Goal: Task Accomplishment & Management: Manage account settings

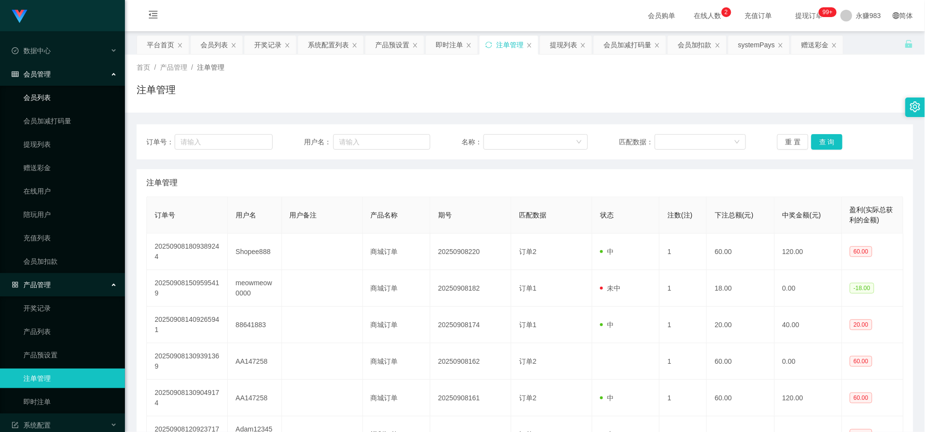
click at [47, 98] on link "会员列表" at bounding box center [70, 98] width 94 height 20
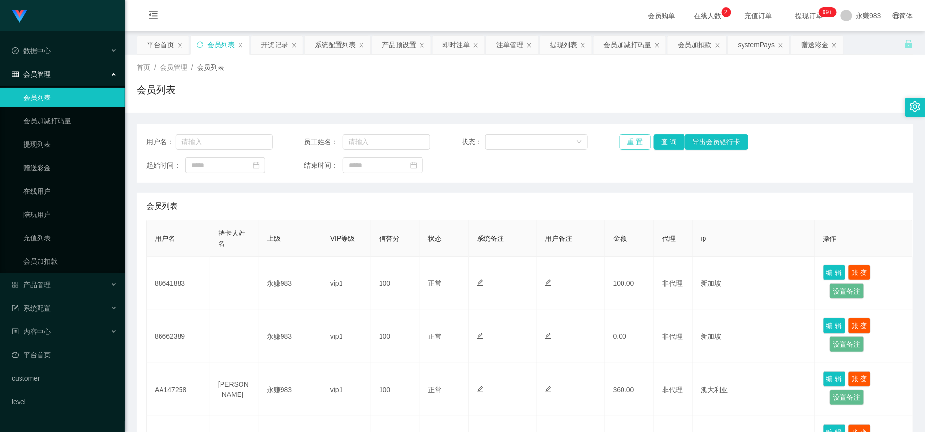
click at [630, 140] on button "重 置" at bounding box center [635, 142] width 31 height 16
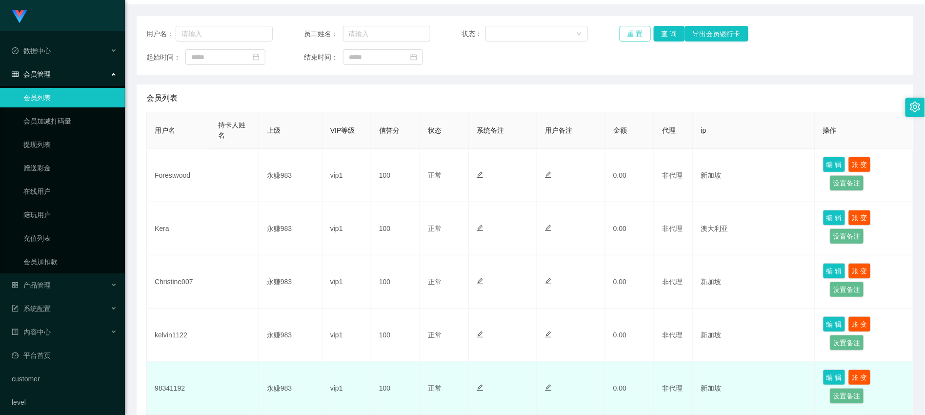
scroll to position [162, 0]
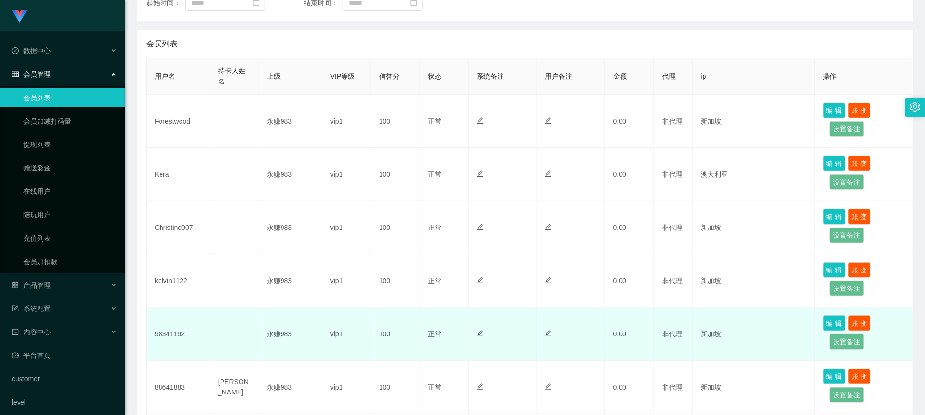
click at [174, 334] on td "98341192" at bounding box center [178, 333] width 63 height 53
copy td "98341192"
click at [222, 352] on td at bounding box center [234, 333] width 49 height 53
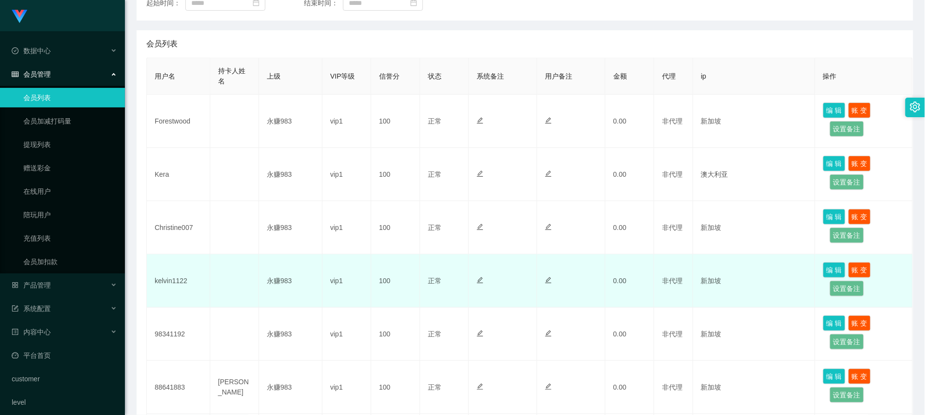
click at [171, 285] on td "kelvin1122" at bounding box center [178, 280] width 63 height 53
click at [171, 277] on td "kelvin1122" at bounding box center [178, 280] width 63 height 53
copy td "kelvin1122"
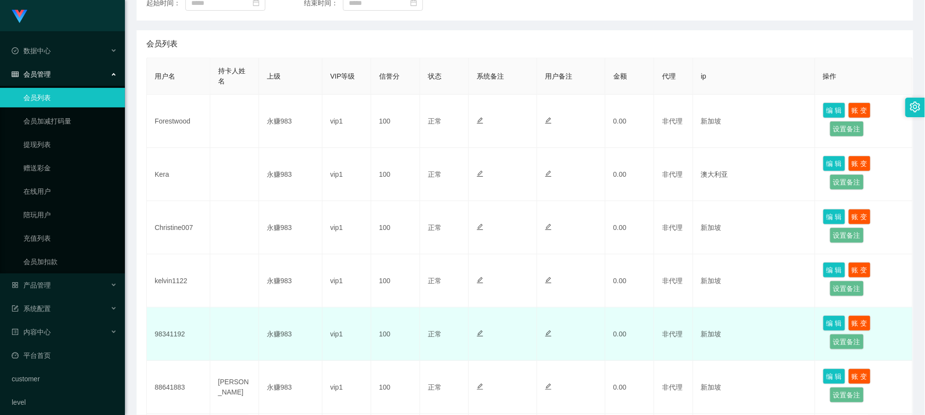
click at [236, 345] on td at bounding box center [234, 333] width 49 height 53
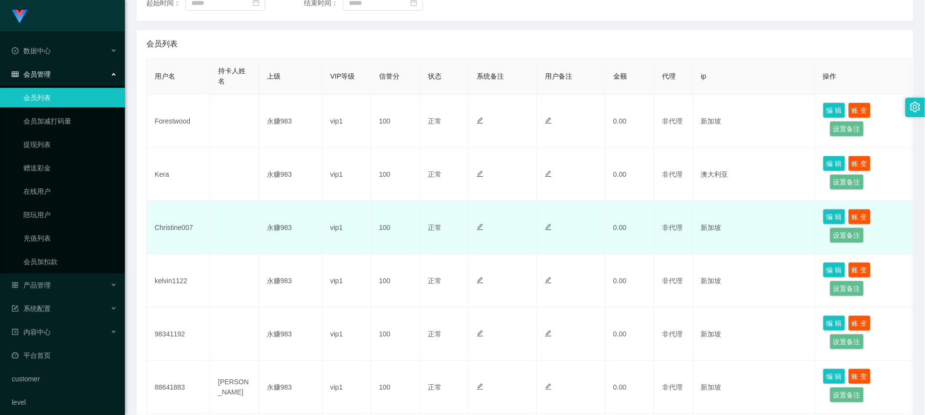
click at [165, 224] on td "Christine007" at bounding box center [178, 227] width 63 height 53
copy td "Christine007"
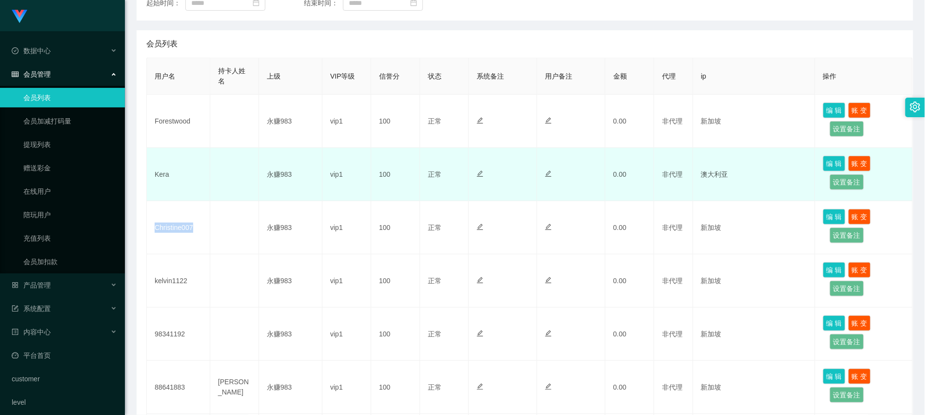
scroll to position [108, 0]
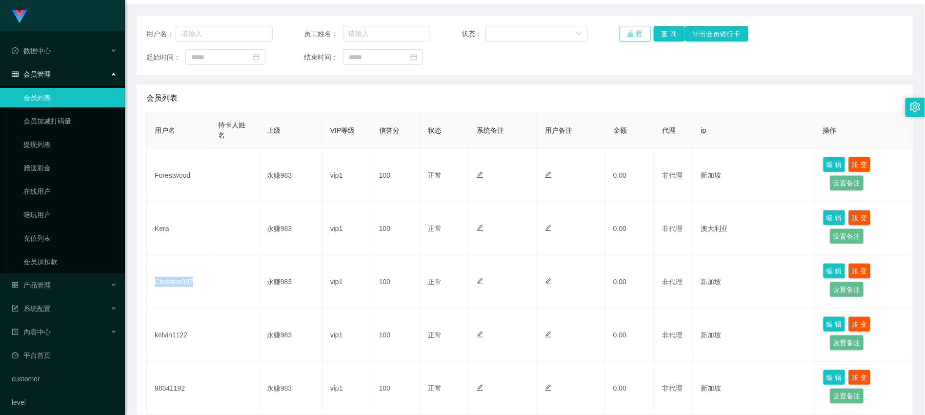
click at [629, 31] on button "重 置" at bounding box center [635, 34] width 31 height 16
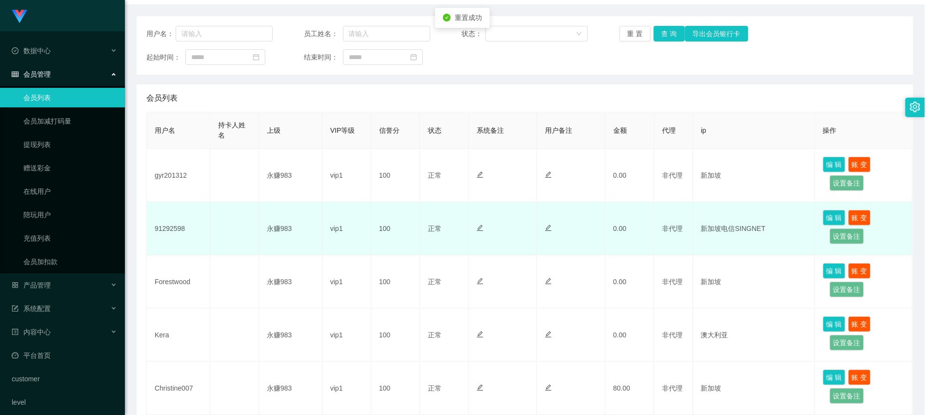
click at [176, 228] on td "91292598" at bounding box center [178, 228] width 63 height 53
copy td "91292598"
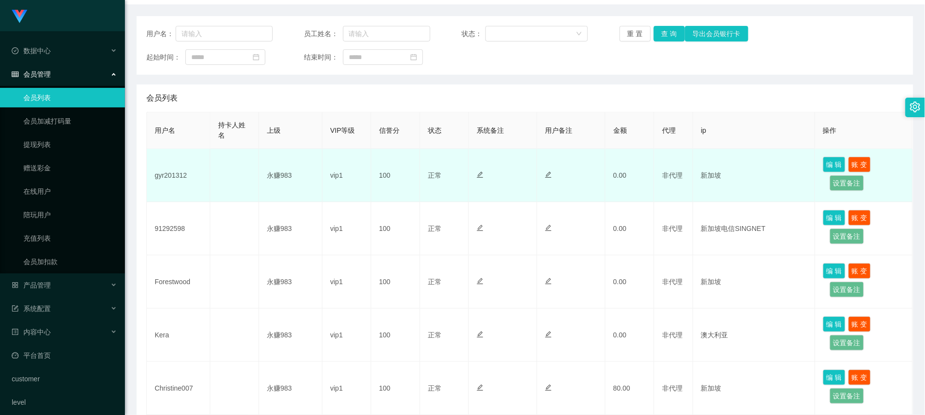
click at [173, 175] on td "gyr201312" at bounding box center [178, 175] width 63 height 53
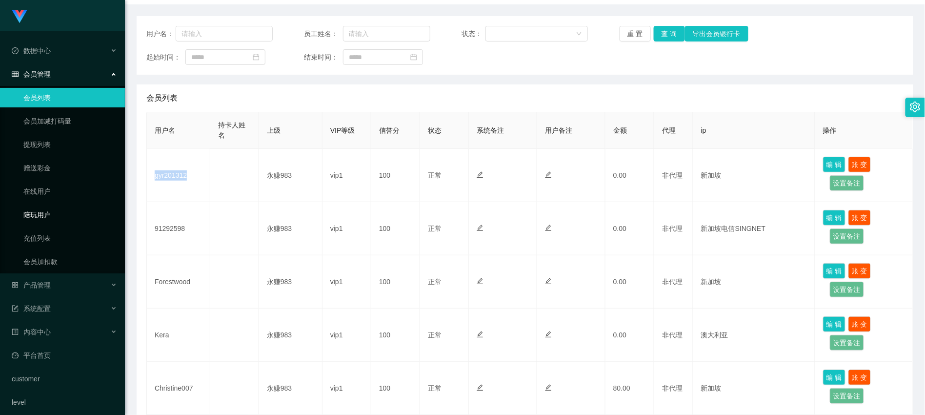
copy td "gyr201312"
click at [626, 31] on button "重 置" at bounding box center [635, 34] width 31 height 16
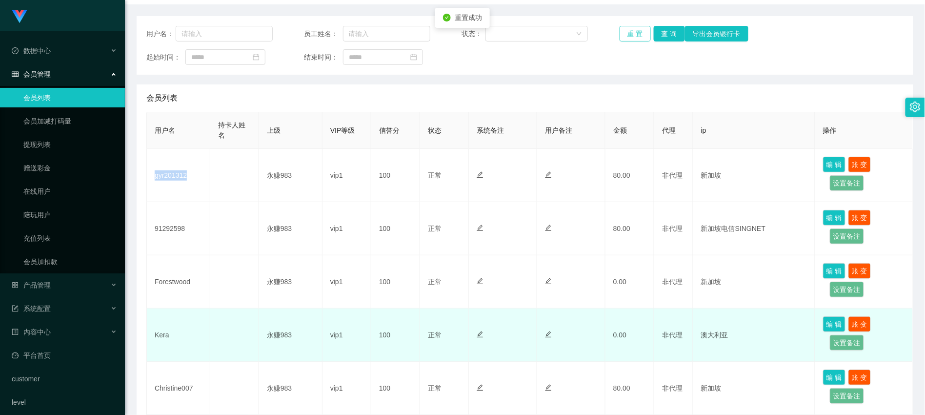
scroll to position [162, 0]
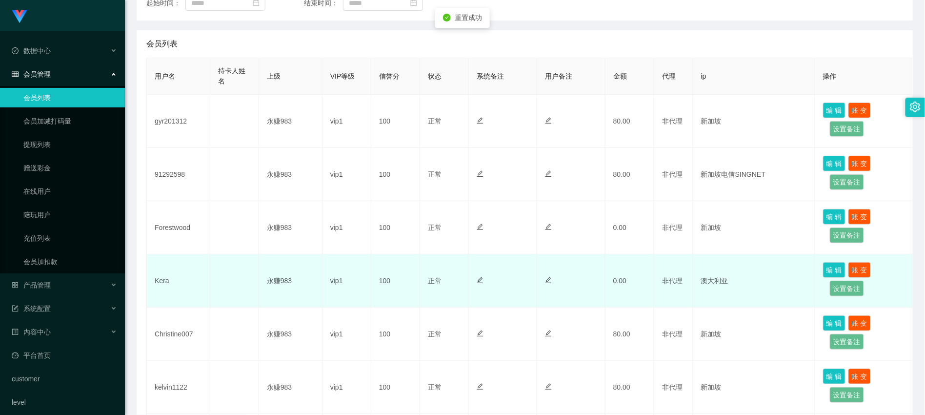
click at [162, 281] on td "Kera" at bounding box center [178, 280] width 63 height 53
copy td "Kera"
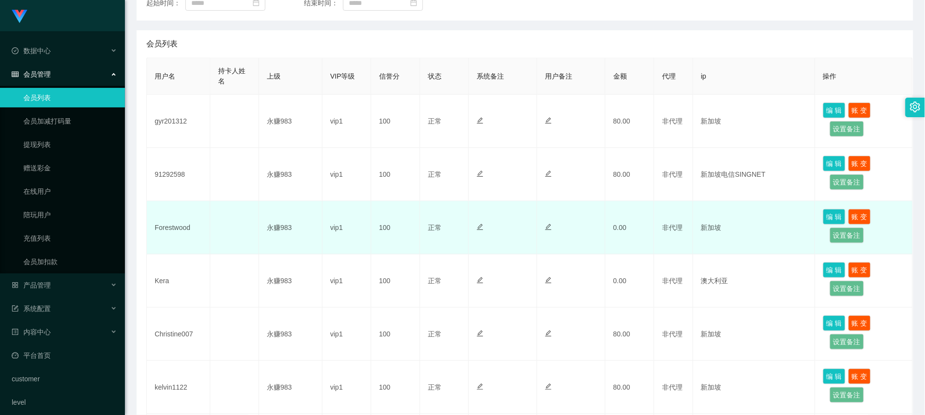
click at [182, 231] on td "Forestwood" at bounding box center [178, 227] width 63 height 53
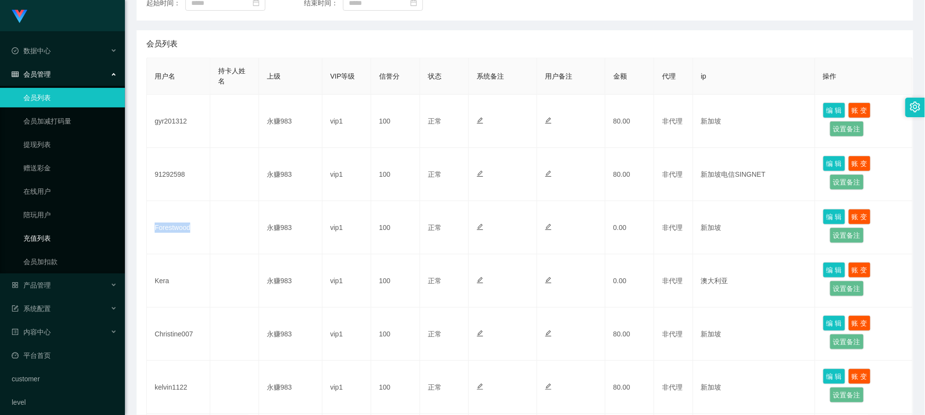
copy td "Forestwood"
click at [45, 285] on span "产品管理" at bounding box center [31, 285] width 39 height 8
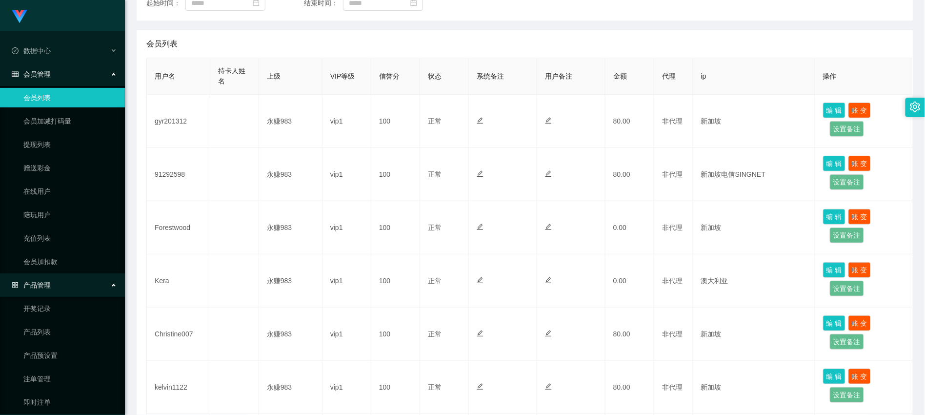
scroll to position [108, 0]
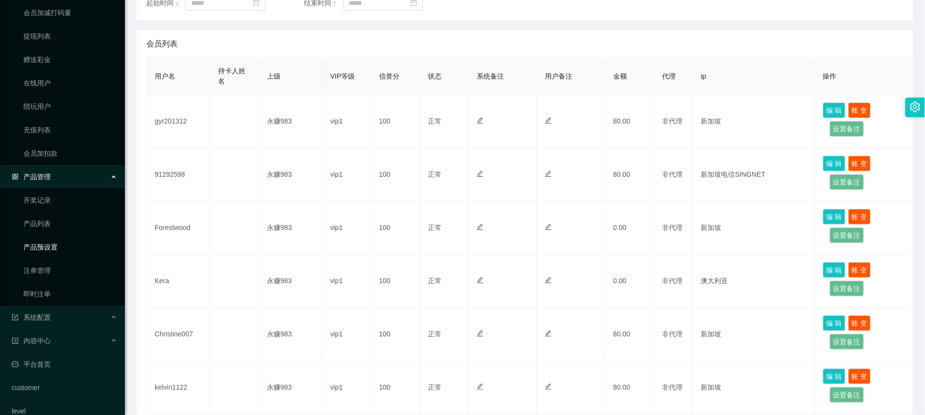
click at [37, 242] on link "产品预设置" at bounding box center [70, 247] width 94 height 20
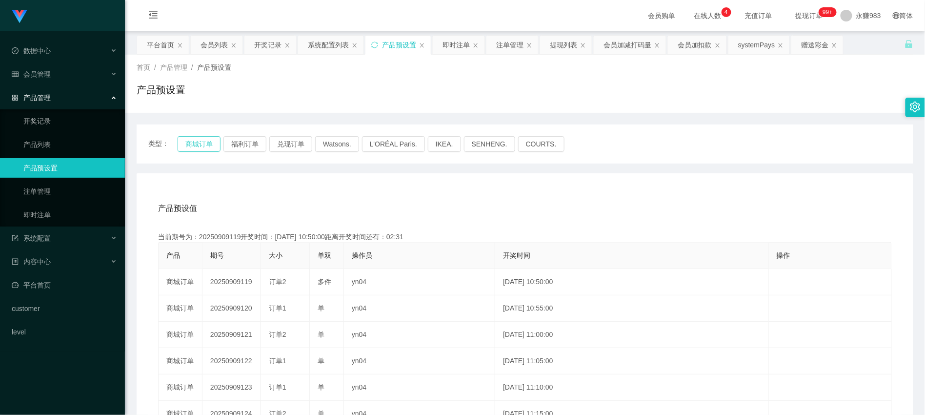
click at [194, 143] on button "商城订单" at bounding box center [199, 144] width 43 height 16
click at [202, 191] on div "产品预设值 添加期号 当前期号为：20250909119开奖时间：[DATE] 10:50:00距离开奖时间还有： 产品 期号 大小 单双 操作员 开奖时间 …" at bounding box center [525, 374] width 777 height 402
click at [210, 145] on button "商城订单" at bounding box center [199, 144] width 43 height 16
click at [202, 144] on button "商城订单" at bounding box center [199, 144] width 43 height 16
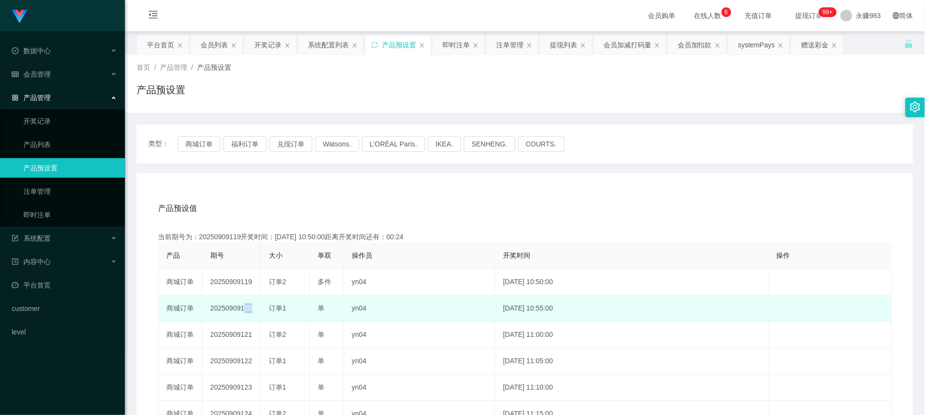
drag, startPoint x: 240, startPoint y: 309, endPoint x: 267, endPoint y: 307, distance: 27.4
click at [267, 307] on tr "商城订单 20250909120 订单1 单 yn04 [DATE] 10:55:00 编 辑 限制投注" at bounding box center [525, 308] width 733 height 26
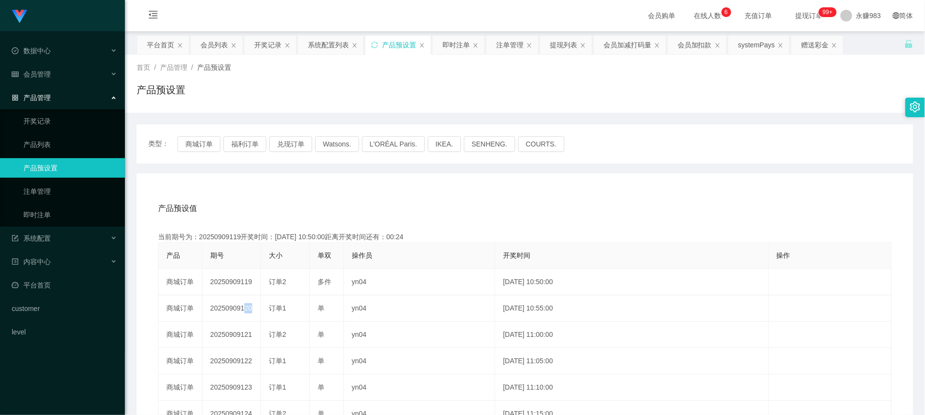
copy td "120"
drag, startPoint x: 46, startPoint y: 210, endPoint x: 76, endPoint y: 209, distance: 29.8
click at [46, 211] on link "即时注单" at bounding box center [70, 215] width 94 height 20
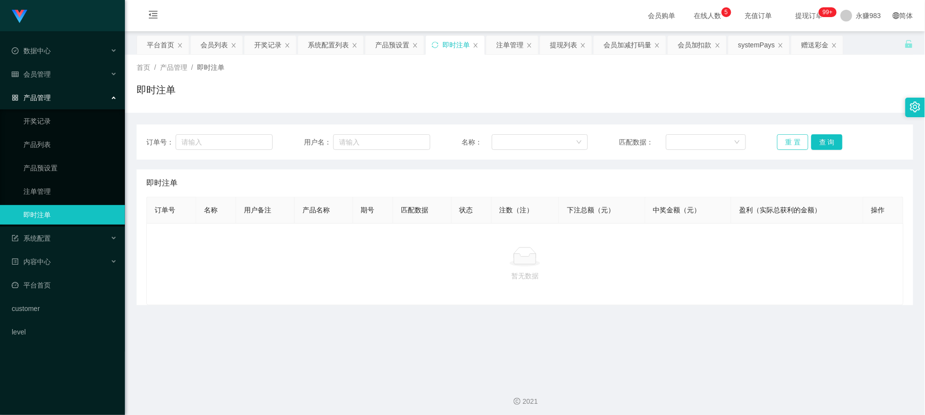
click at [784, 138] on button "重 置" at bounding box center [792, 142] width 31 height 16
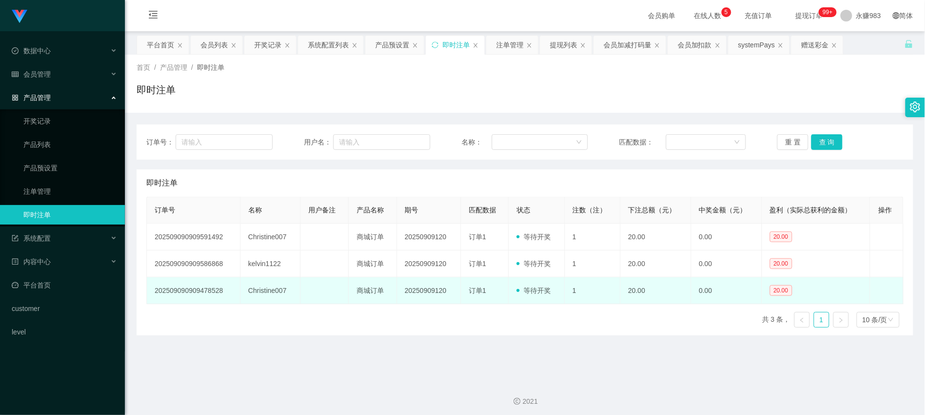
click at [262, 292] on td "Christine007" at bounding box center [271, 290] width 60 height 27
copy td "Christine007"
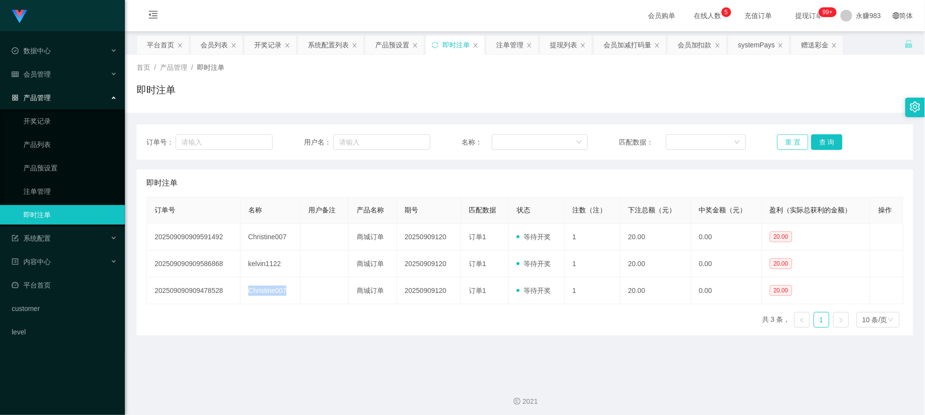
click at [782, 141] on button "重 置" at bounding box center [792, 142] width 31 height 16
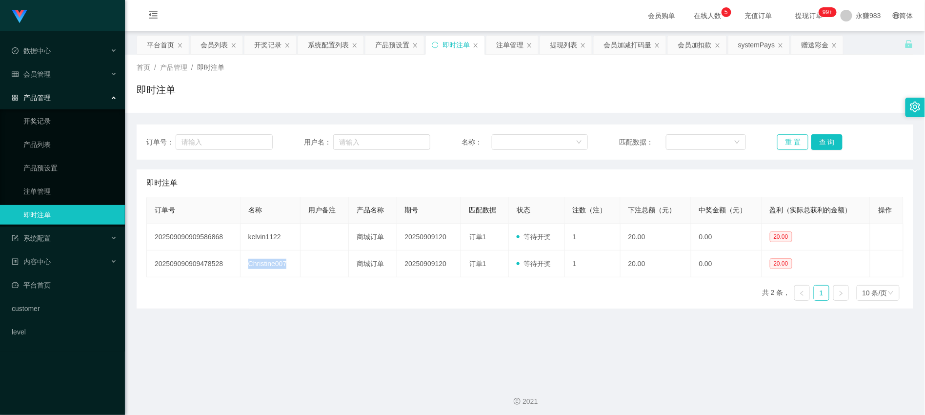
click at [779, 143] on button "重 置" at bounding box center [792, 142] width 31 height 16
click at [777, 145] on button "重 置" at bounding box center [792, 142] width 31 height 16
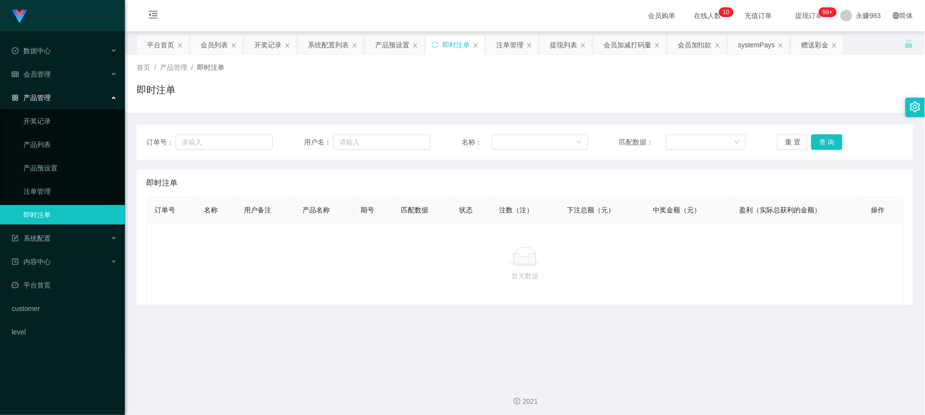
drag, startPoint x: 408, startPoint y: 378, endPoint x: 202, endPoint y: 254, distance: 240.1
click at [387, 368] on section "会员购单 在线人数 0 1 2 3 4 5 6 7 8 9 0 1 2 3 4 5 6 7 8 9 0 1 2 3 4 5 6 7 8 9 0 1 2 3 4…" at bounding box center [525, 209] width 800 height 418
click at [70, 191] on link "注单管理" at bounding box center [70, 191] width 94 height 20
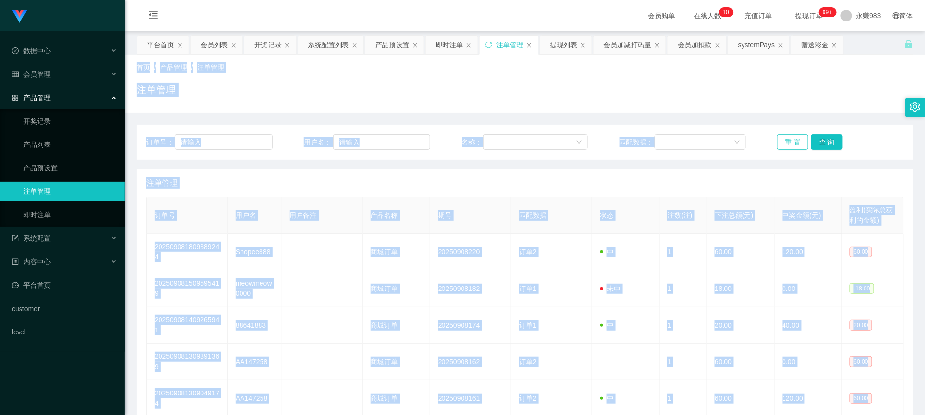
click at [797, 141] on button "重 置" at bounding box center [792, 142] width 31 height 16
click at [562, 180] on div "注单管理" at bounding box center [524, 182] width 757 height 27
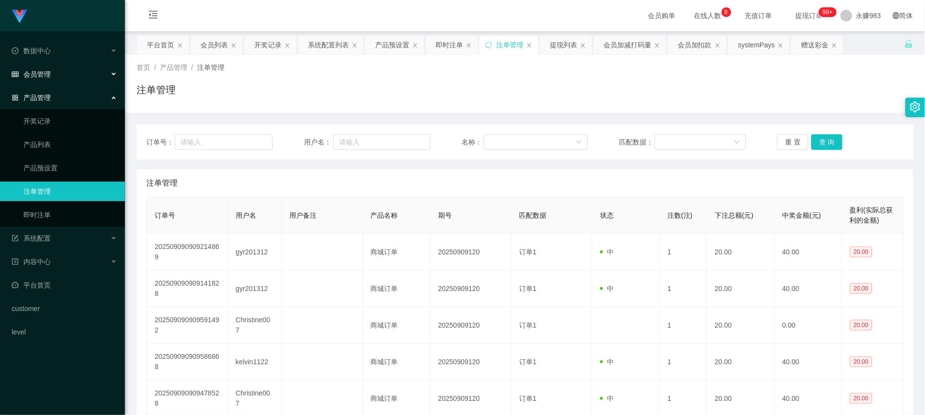
drag, startPoint x: 49, startPoint y: 76, endPoint x: 42, endPoint y: 80, distance: 7.2
click at [48, 76] on span "会员管理" at bounding box center [31, 74] width 39 height 8
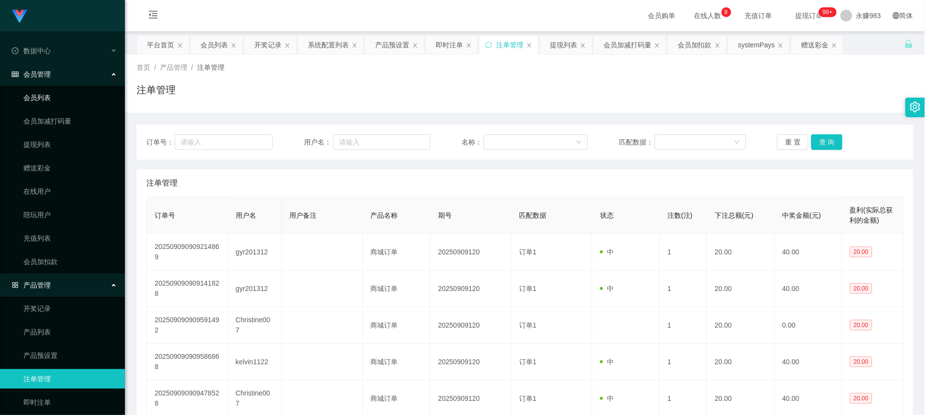
click at [36, 101] on link "会员列表" at bounding box center [70, 98] width 94 height 20
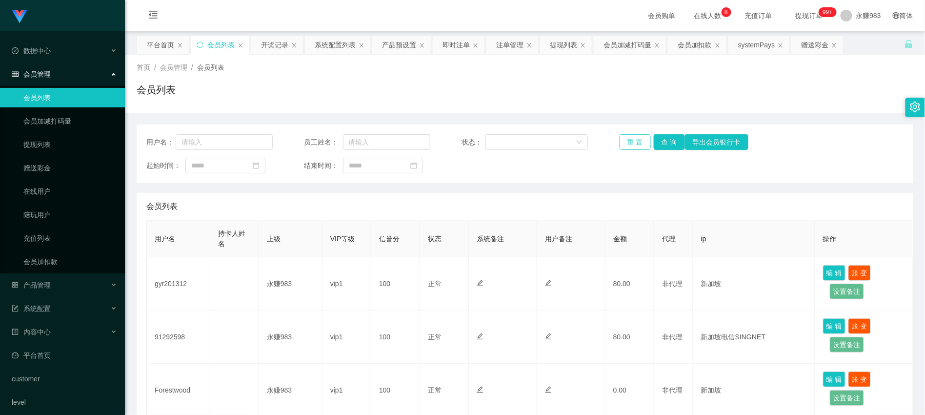
click at [633, 137] on button "重 置" at bounding box center [635, 142] width 31 height 16
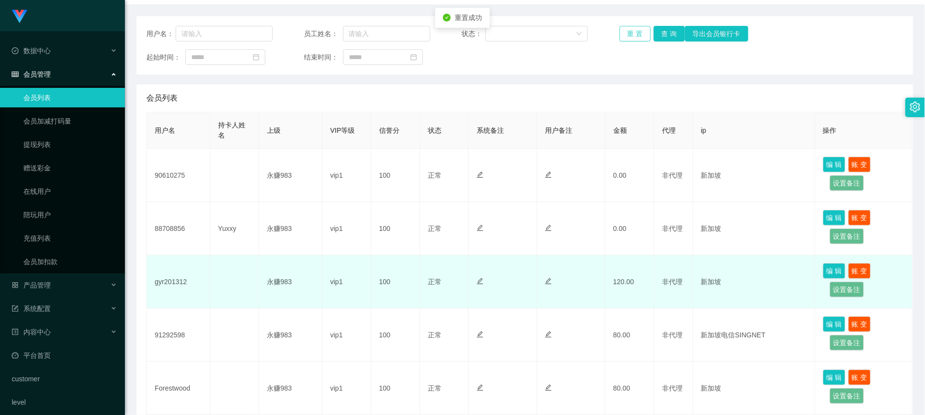
scroll to position [162, 0]
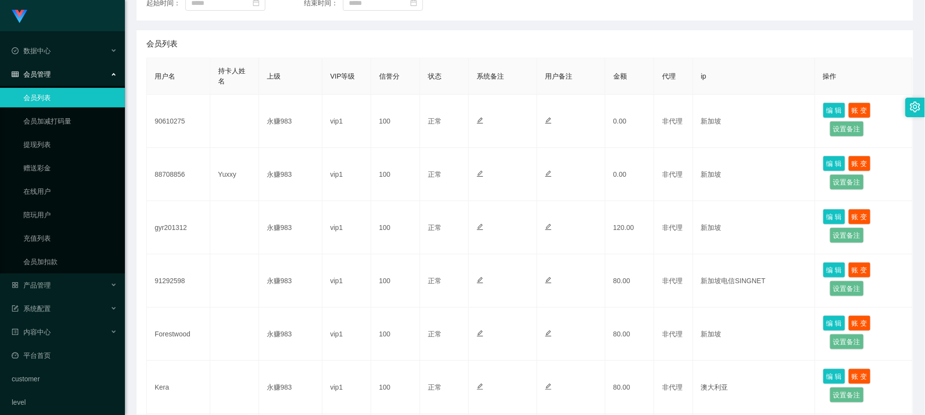
click at [421, 35] on div "会员列表" at bounding box center [524, 43] width 757 height 27
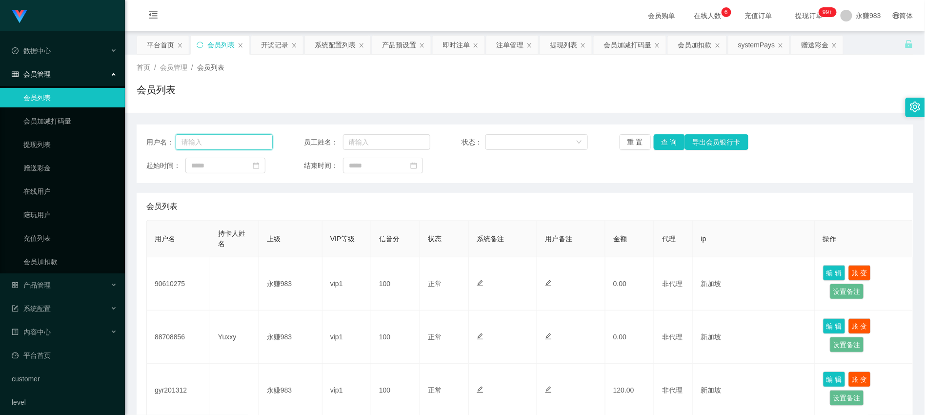
click at [215, 138] on input "text" at bounding box center [224, 142] width 97 height 16
paste input "gyr201312"
type input "gyr201312"
click at [660, 142] on button "查 询" at bounding box center [669, 142] width 31 height 16
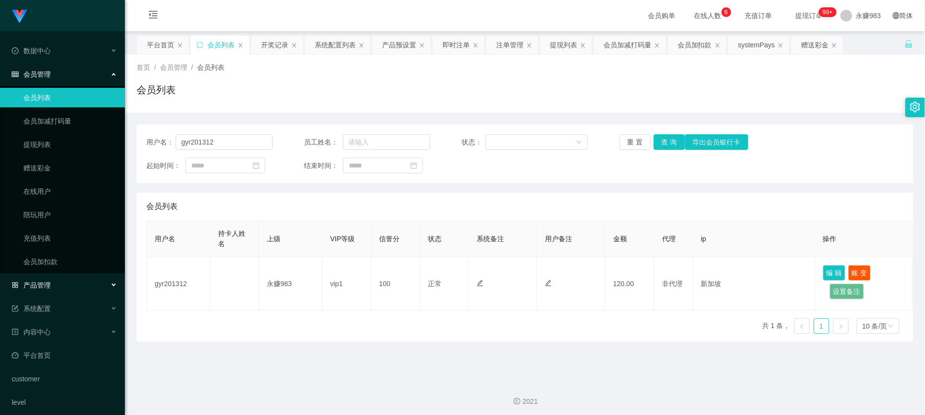
click at [45, 277] on div "产品管理" at bounding box center [62, 285] width 125 height 20
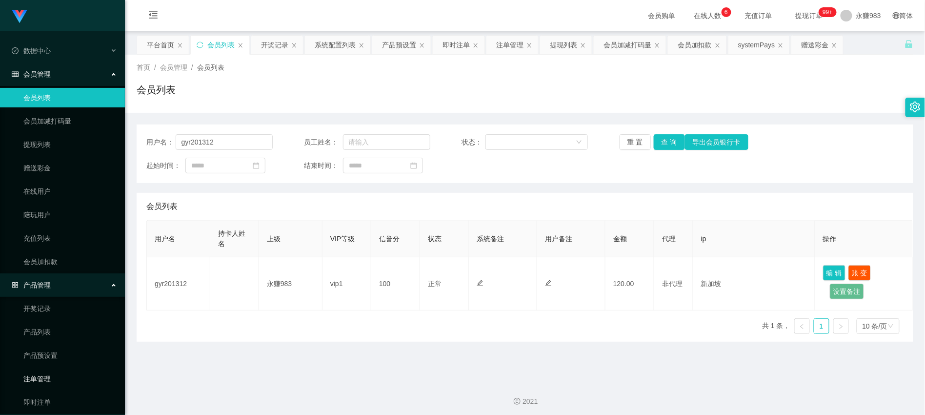
scroll to position [108, 0]
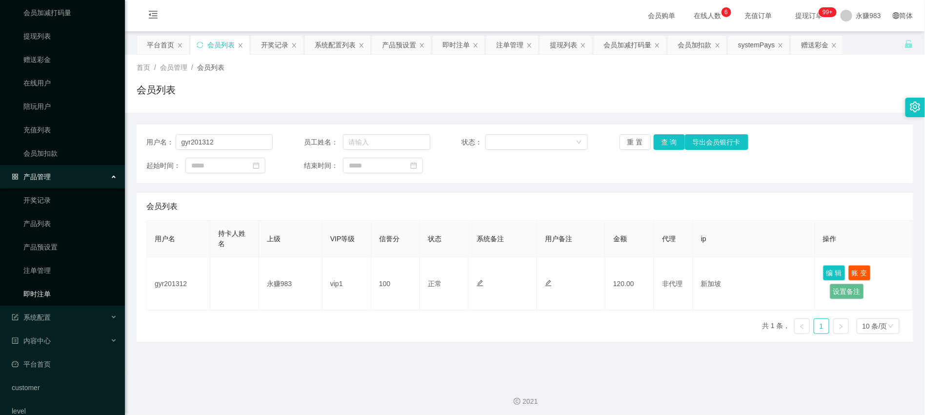
click at [44, 291] on link "即时注单" at bounding box center [70, 294] width 94 height 20
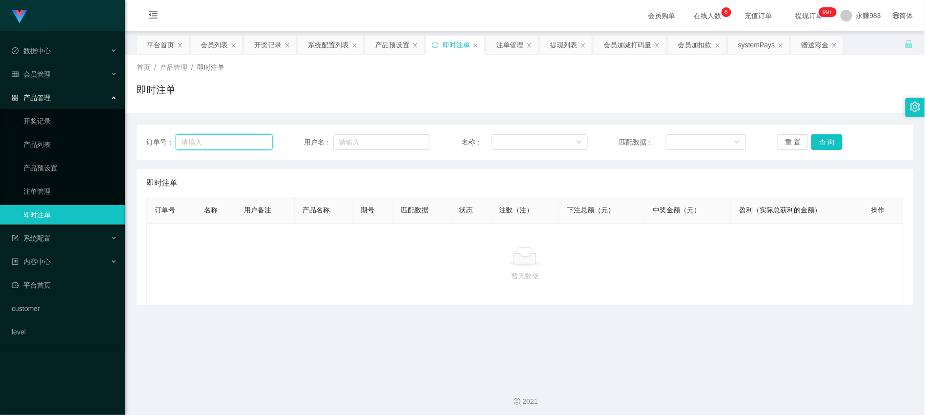
click at [202, 147] on input "text" at bounding box center [224, 142] width 97 height 16
paste input "gyr201312"
type input "gyr201312"
click at [792, 145] on button "重 置" at bounding box center [792, 142] width 31 height 16
click at [818, 139] on button "查 询" at bounding box center [826, 142] width 31 height 16
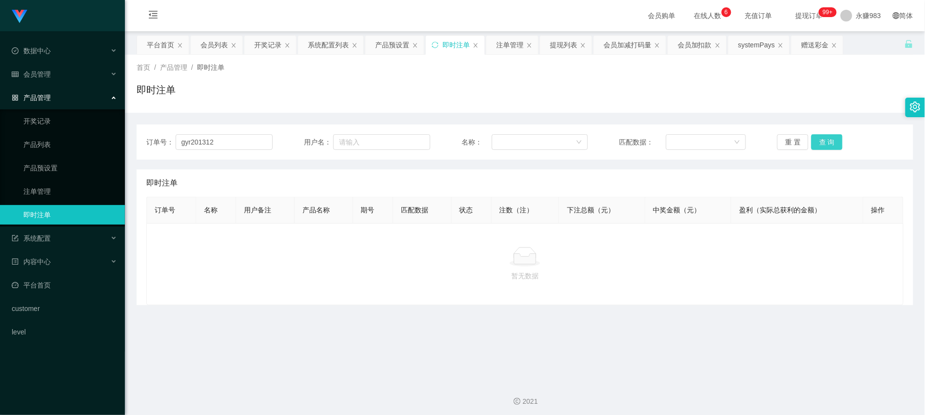
click at [819, 139] on button "查 询" at bounding box center [826, 142] width 31 height 16
click at [69, 184] on link "注单管理" at bounding box center [70, 191] width 94 height 20
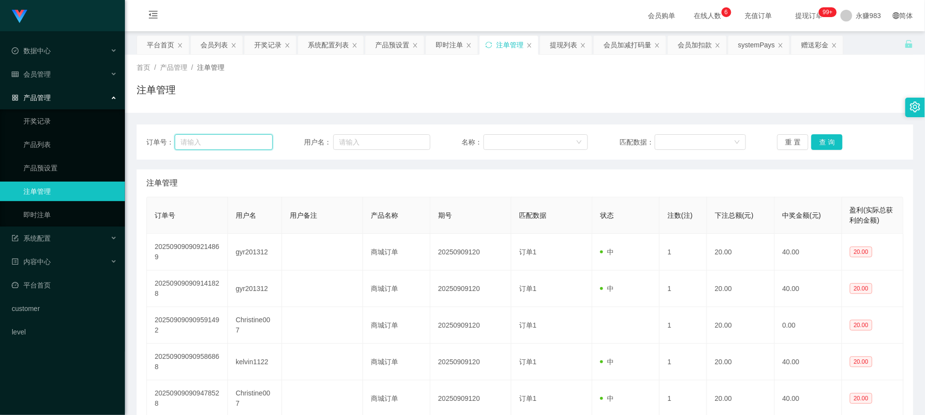
click at [232, 140] on input "text" at bounding box center [224, 142] width 98 height 16
paste input "gyr201312"
type input "gyr201312"
drag, startPoint x: 857, startPoint y: 138, endPoint x: 848, endPoint y: 138, distance: 9.3
click at [857, 138] on div "重 置 查 询" at bounding box center [840, 142] width 126 height 16
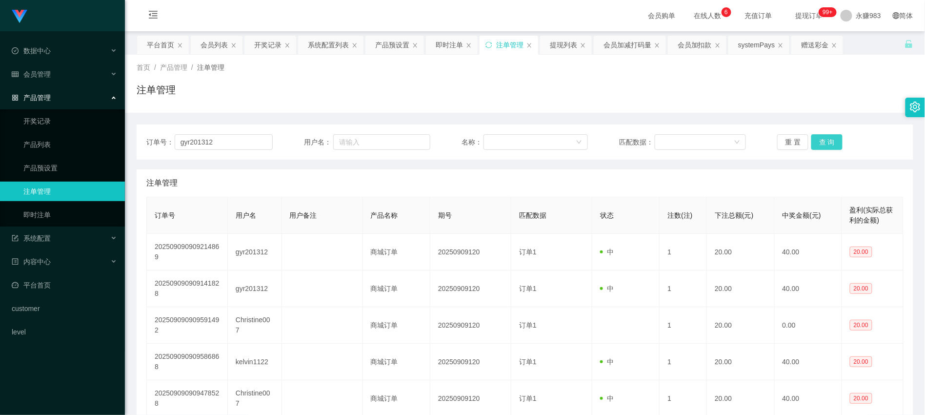
click at [818, 144] on button "查 询" at bounding box center [826, 142] width 31 height 16
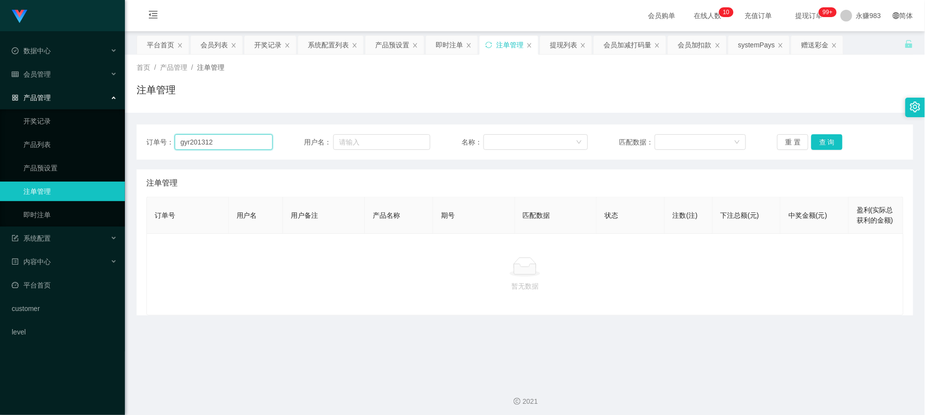
click at [222, 141] on input "gyr201312" at bounding box center [224, 142] width 98 height 16
click at [832, 143] on button "查 询" at bounding box center [826, 142] width 31 height 16
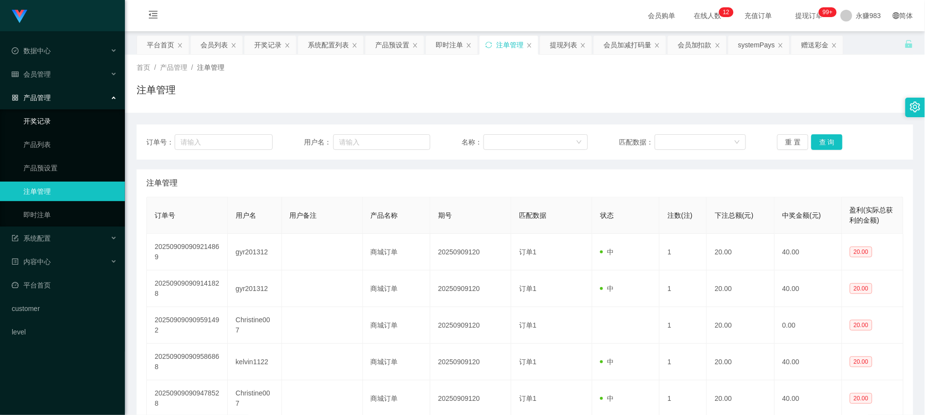
click at [51, 118] on link "开奖记录" at bounding box center [70, 121] width 94 height 20
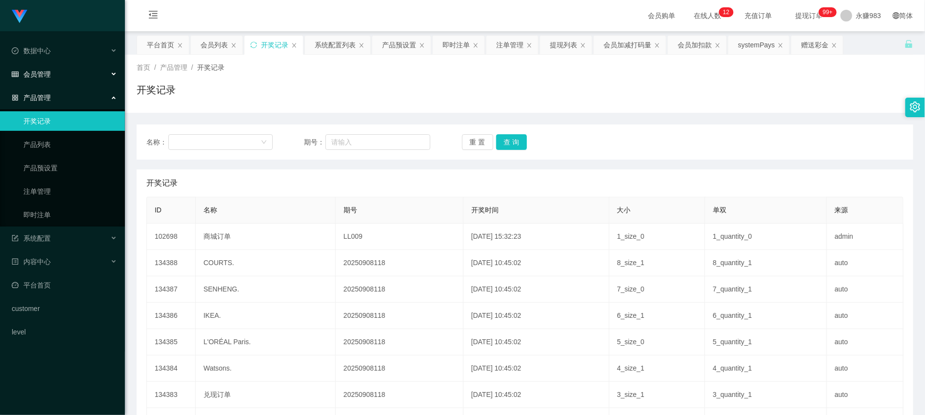
click at [47, 68] on div "会员管理" at bounding box center [62, 74] width 125 height 20
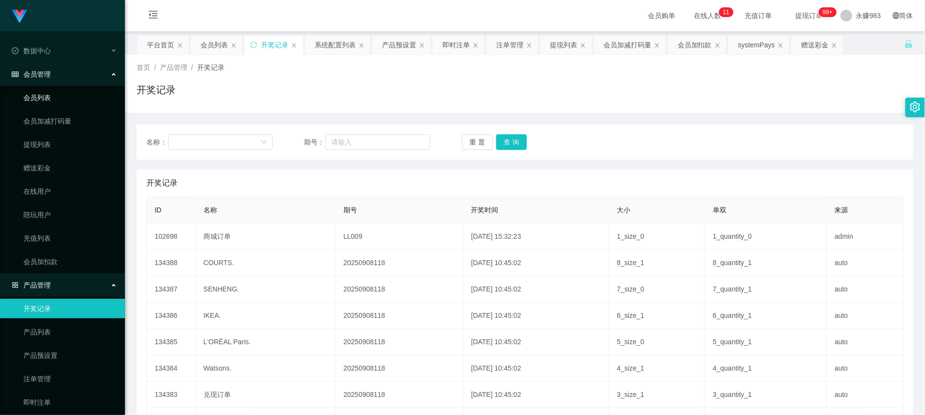
click at [56, 91] on link "会员列表" at bounding box center [70, 98] width 94 height 20
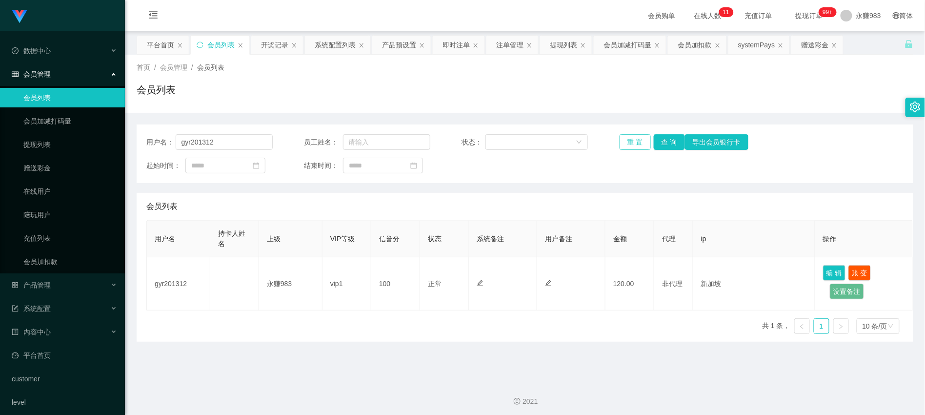
click at [627, 145] on button "重 置" at bounding box center [635, 142] width 31 height 16
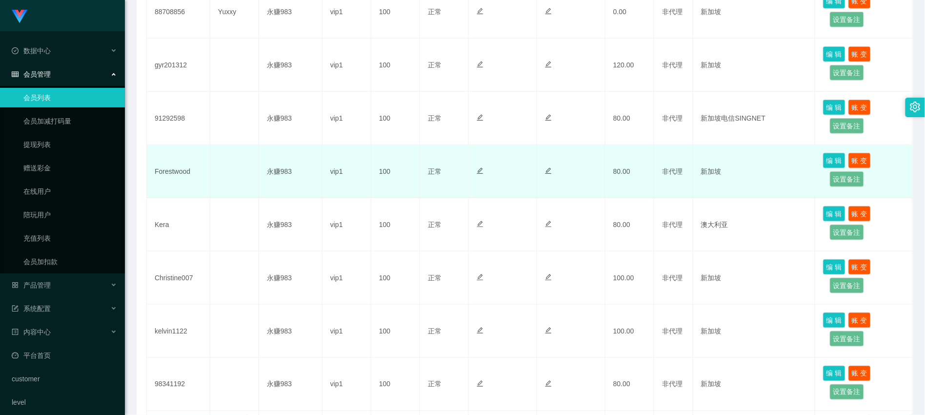
scroll to position [379, 0]
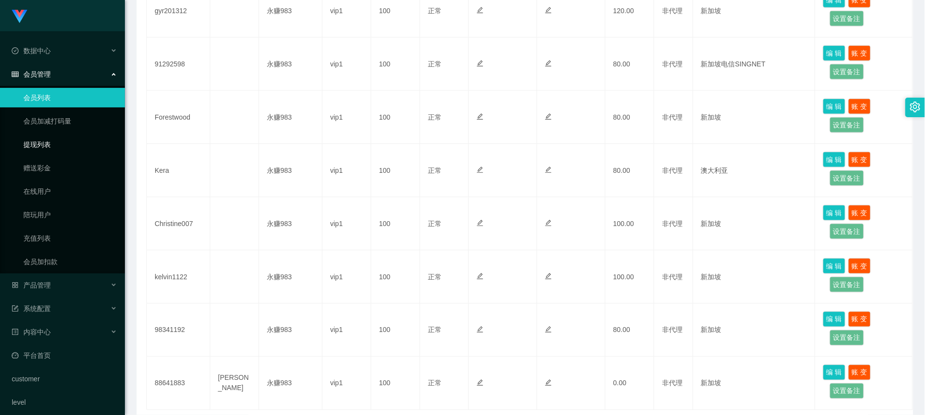
click at [38, 147] on link "提现列表" at bounding box center [70, 145] width 94 height 20
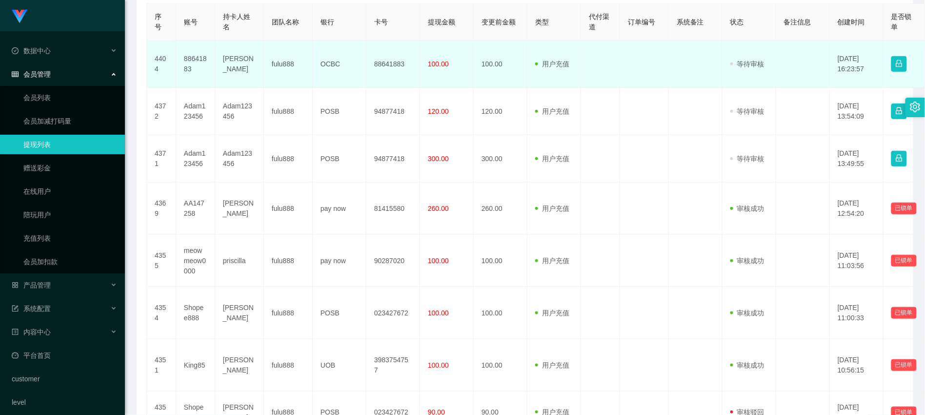
scroll to position [162, 0]
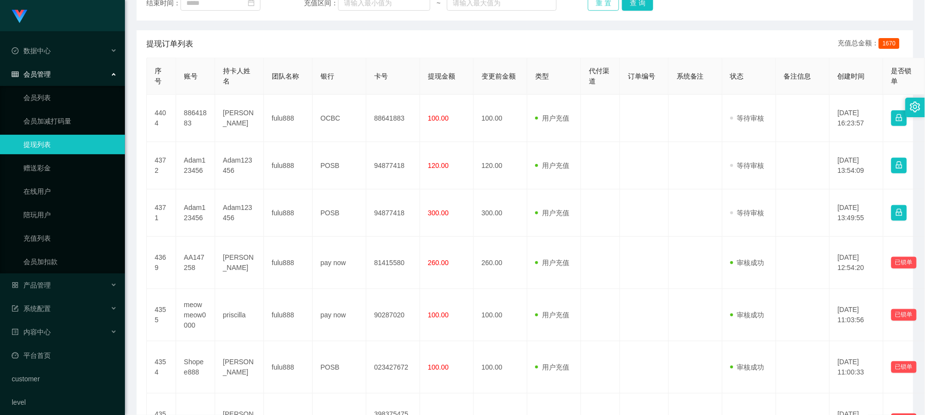
click at [599, 9] on button "重 置" at bounding box center [603, 3] width 31 height 16
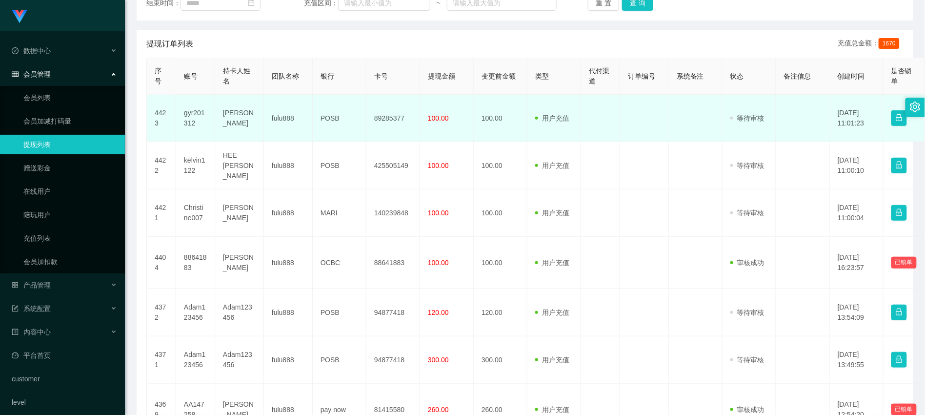
click at [276, 124] on td "fulu888" at bounding box center [288, 118] width 49 height 47
click at [230, 129] on td "[PERSON_NAME]" at bounding box center [239, 118] width 49 height 47
click at [232, 127] on td "[PERSON_NAME]" at bounding box center [239, 118] width 49 height 47
copy td "[PERSON_NAME]"
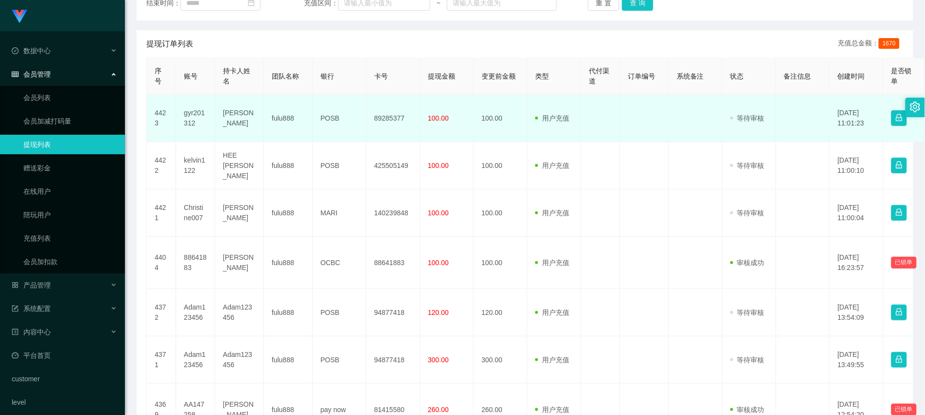
click at [324, 129] on td "POSB" at bounding box center [340, 118] width 54 height 47
click at [388, 124] on td "89285377" at bounding box center [393, 118] width 54 height 47
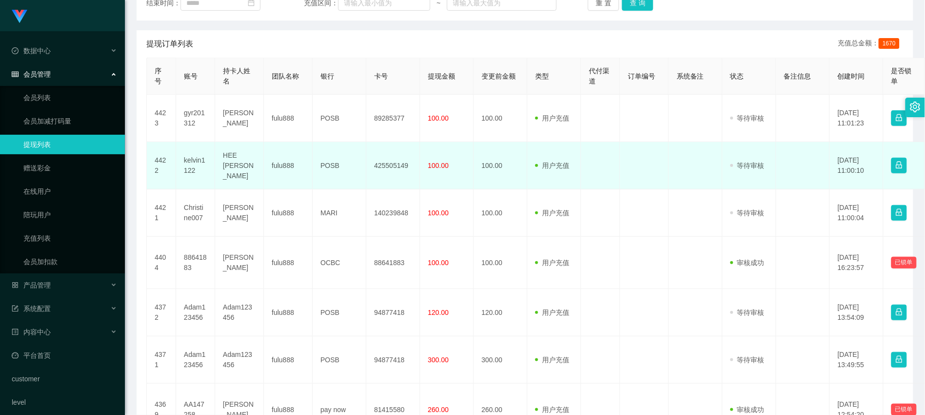
click at [226, 170] on td "HEE [PERSON_NAME]" at bounding box center [239, 165] width 49 height 47
click at [227, 170] on td "HEE [PERSON_NAME]" at bounding box center [239, 165] width 49 height 47
click at [236, 179] on td "HEE [PERSON_NAME]" at bounding box center [239, 165] width 49 height 47
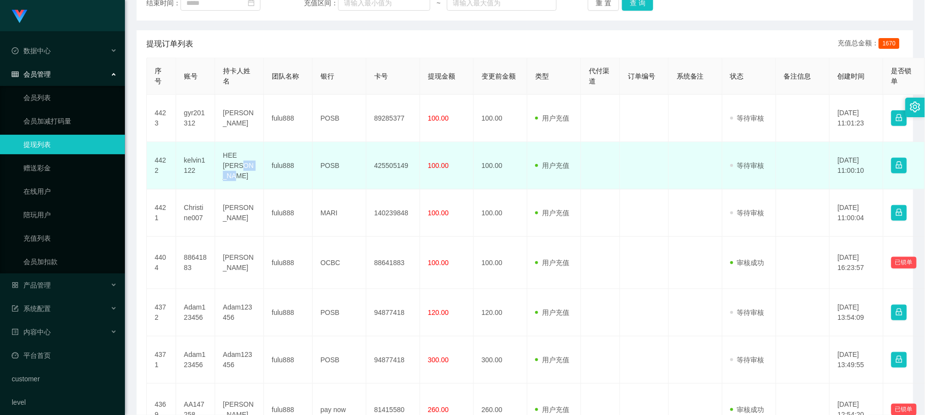
click at [236, 179] on td "HEE [PERSON_NAME]" at bounding box center [239, 165] width 49 height 47
drag, startPoint x: 223, startPoint y: 167, endPoint x: 250, endPoint y: 179, distance: 28.8
click at [250, 179] on td "HEE [PERSON_NAME]" at bounding box center [239, 165] width 49 height 47
click at [397, 178] on td "425505149" at bounding box center [393, 165] width 54 height 47
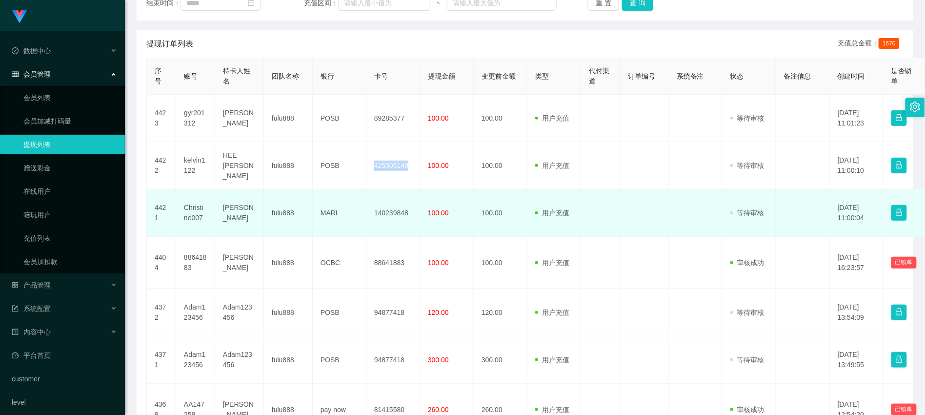
click at [230, 220] on td "[PERSON_NAME]" at bounding box center [239, 212] width 49 height 47
click at [189, 218] on td "Christine007" at bounding box center [195, 212] width 39 height 47
click at [245, 222] on td "[PERSON_NAME]" at bounding box center [239, 212] width 49 height 47
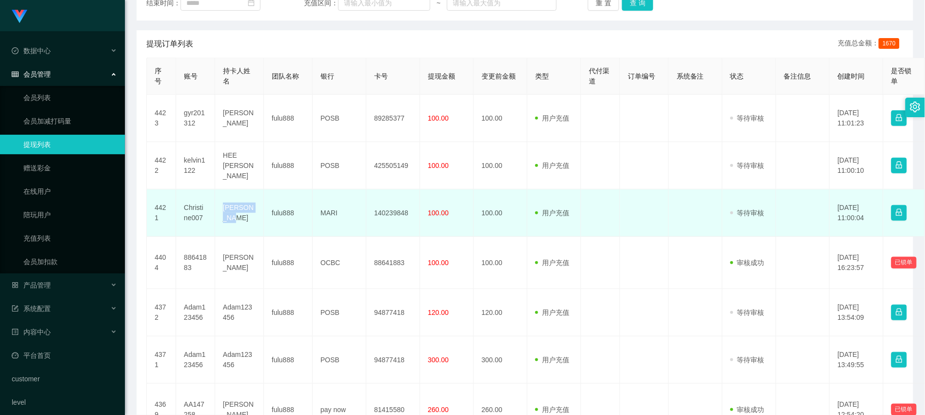
click at [245, 218] on td "[PERSON_NAME]" at bounding box center [239, 212] width 49 height 47
click at [242, 220] on td "[PERSON_NAME]" at bounding box center [239, 212] width 49 height 47
click at [242, 221] on td "[PERSON_NAME]" at bounding box center [239, 212] width 49 height 47
click at [333, 221] on td "MARI" at bounding box center [340, 212] width 54 height 47
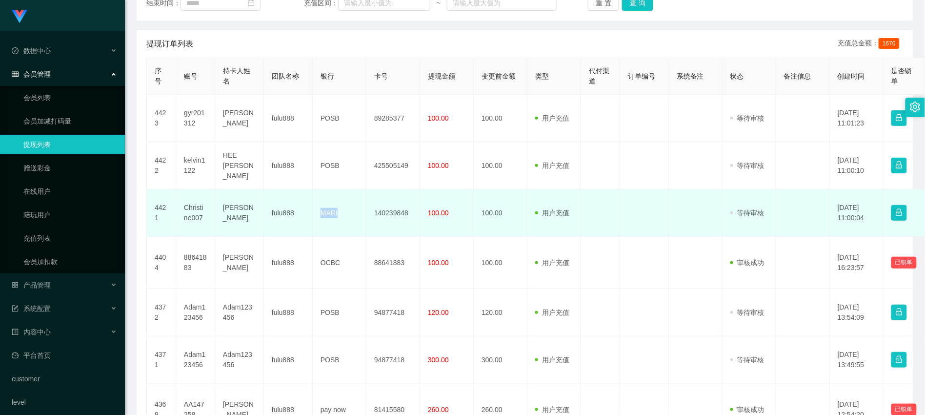
click at [333, 221] on td "MARI" at bounding box center [340, 212] width 54 height 47
click at [397, 223] on td "140239848" at bounding box center [393, 212] width 54 height 47
click at [398, 223] on td "140239848" at bounding box center [393, 212] width 54 height 47
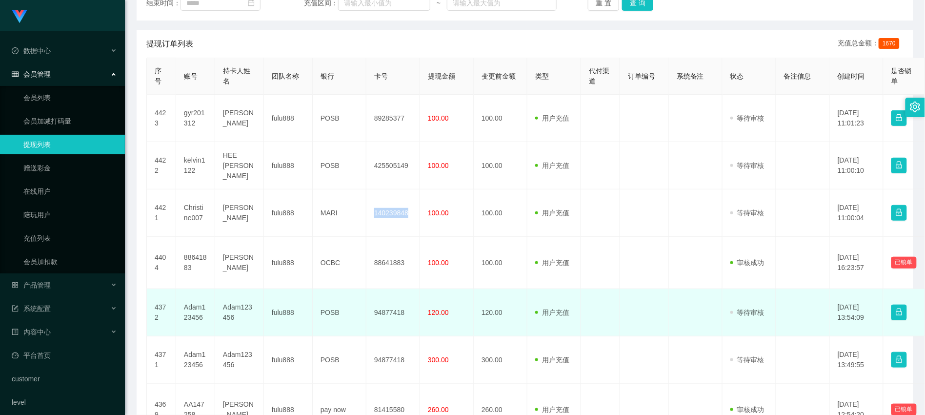
click at [246, 332] on td "Adam123456" at bounding box center [239, 312] width 49 height 47
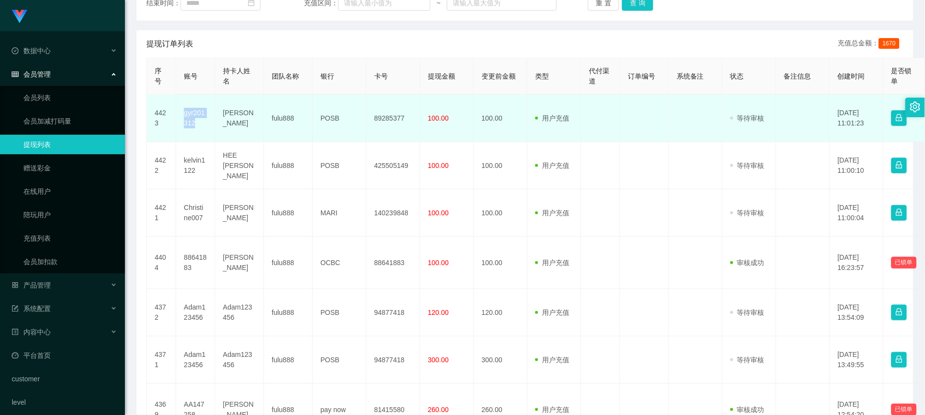
drag, startPoint x: 181, startPoint y: 118, endPoint x: 207, endPoint y: 141, distance: 35.6
click at [207, 141] on td "gyr201312" at bounding box center [195, 118] width 39 height 47
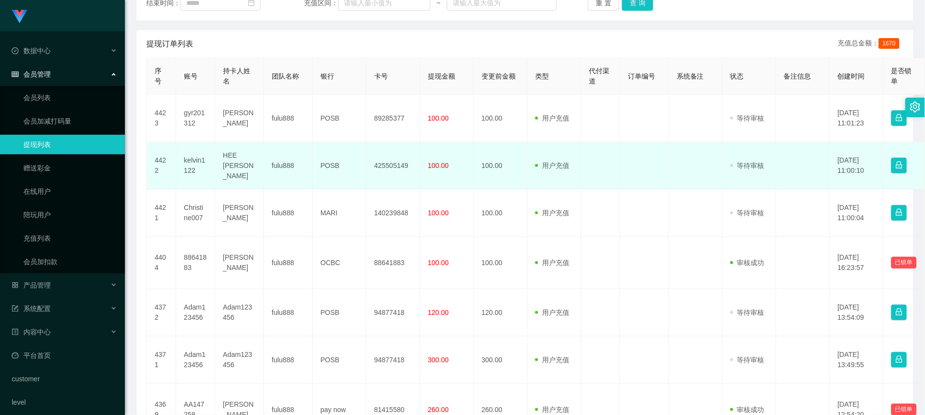
click at [189, 171] on td "kelvin1122" at bounding box center [195, 165] width 39 height 47
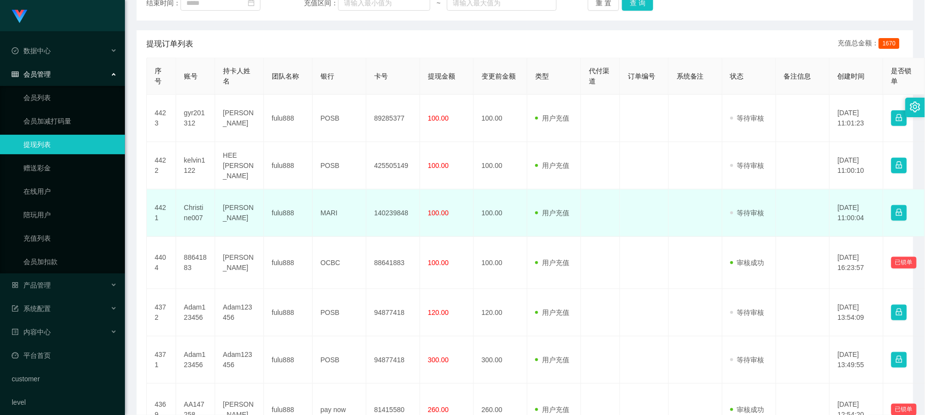
click at [201, 223] on td "Christine007" at bounding box center [195, 212] width 39 height 47
click at [194, 221] on td "Christine007" at bounding box center [195, 212] width 39 height 47
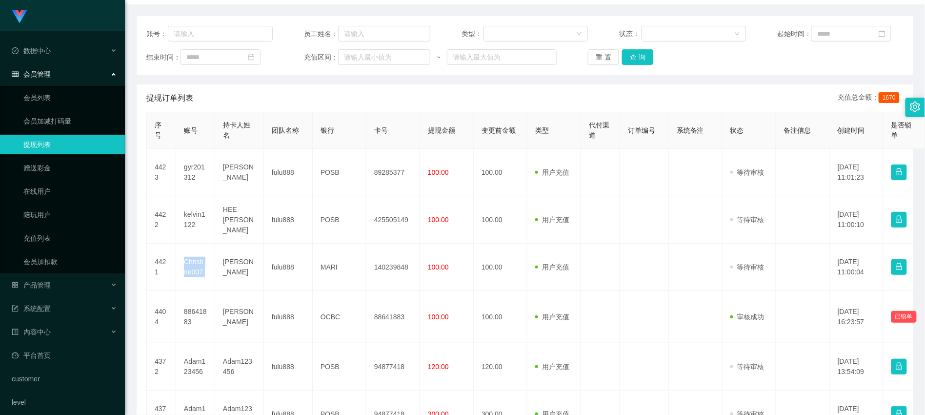
scroll to position [0, 0]
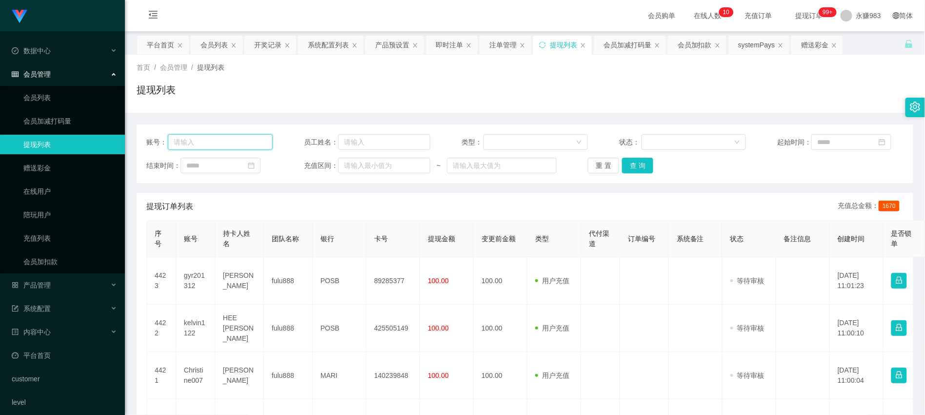
click at [203, 147] on input "text" at bounding box center [220, 142] width 105 height 16
paste input "kelvin1122"
type input "kelvin1122"
click at [645, 168] on button "查 询" at bounding box center [637, 166] width 31 height 16
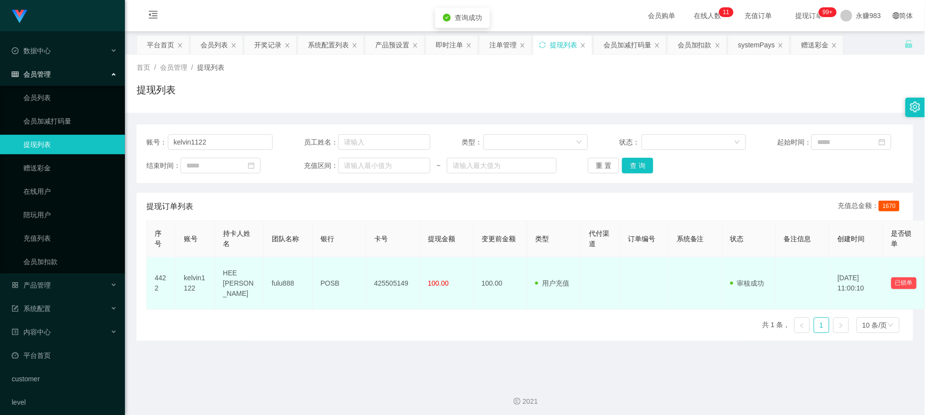
click at [233, 295] on td "HEE [PERSON_NAME]" at bounding box center [239, 283] width 49 height 52
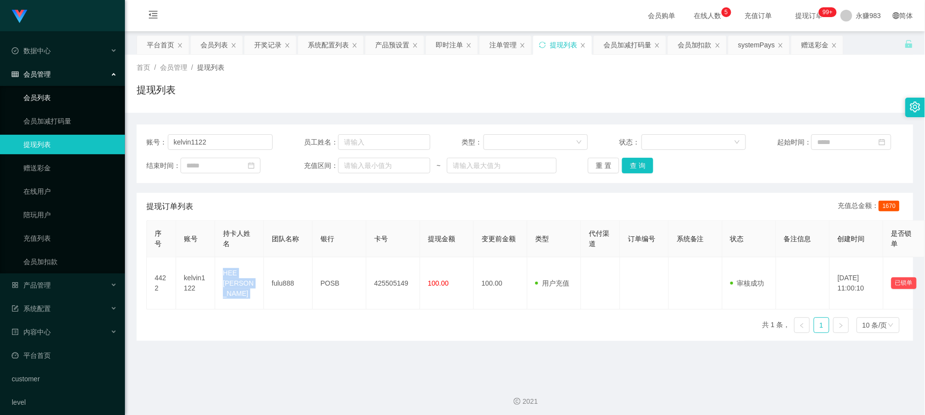
click at [36, 95] on link "会员列表" at bounding box center [70, 98] width 94 height 20
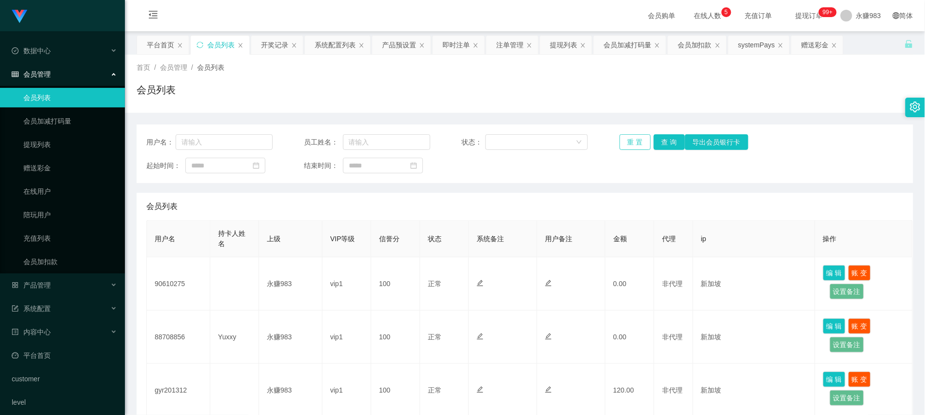
click at [623, 143] on button "重 置" at bounding box center [635, 142] width 31 height 16
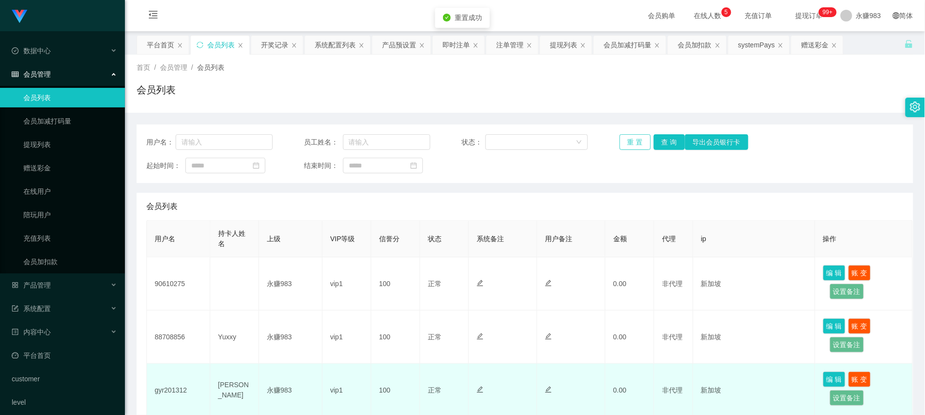
scroll to position [54, 0]
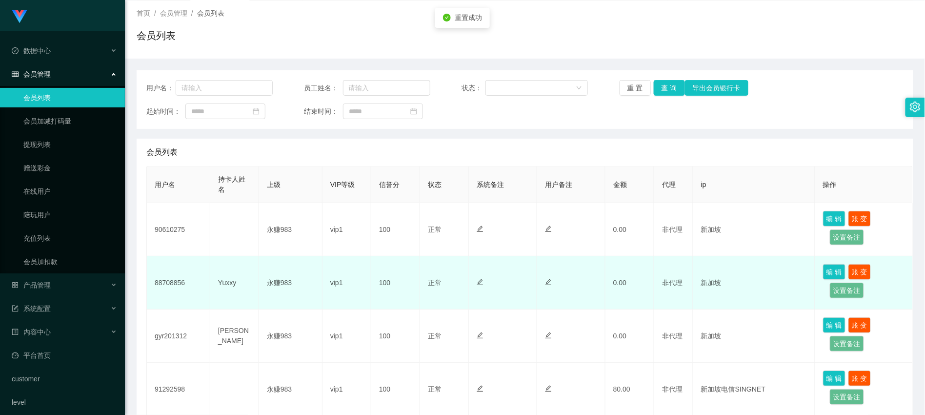
click at [168, 282] on td "88708856" at bounding box center [178, 282] width 63 height 53
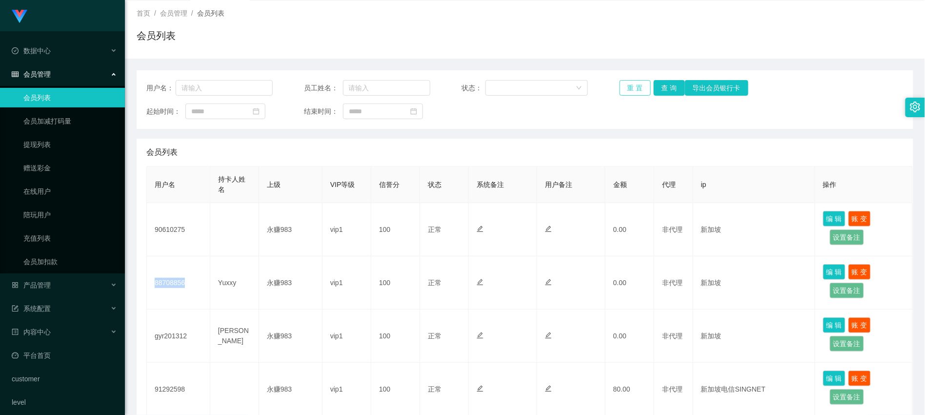
click at [629, 85] on button "重 置" at bounding box center [635, 88] width 31 height 16
click at [45, 282] on span "产品管理" at bounding box center [31, 285] width 39 height 8
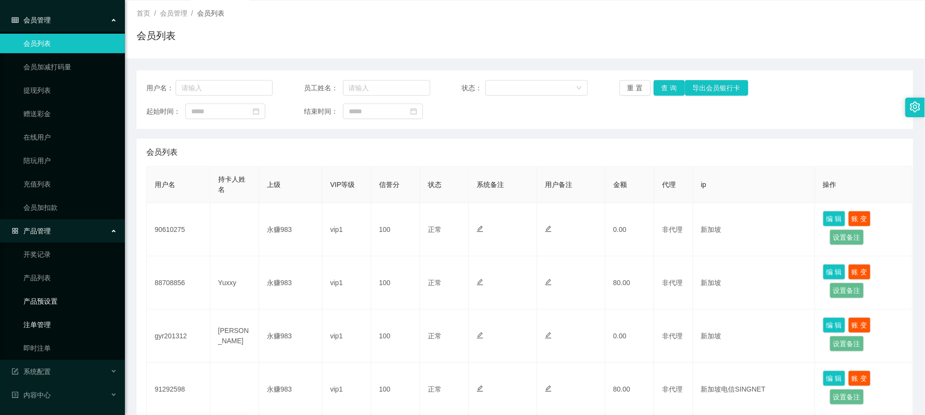
click at [53, 308] on link "产品预设置" at bounding box center [70, 301] width 94 height 20
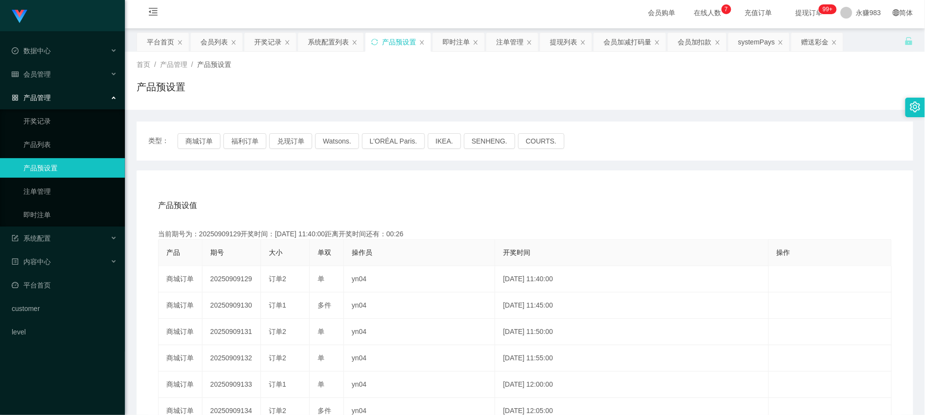
scroll to position [54, 0]
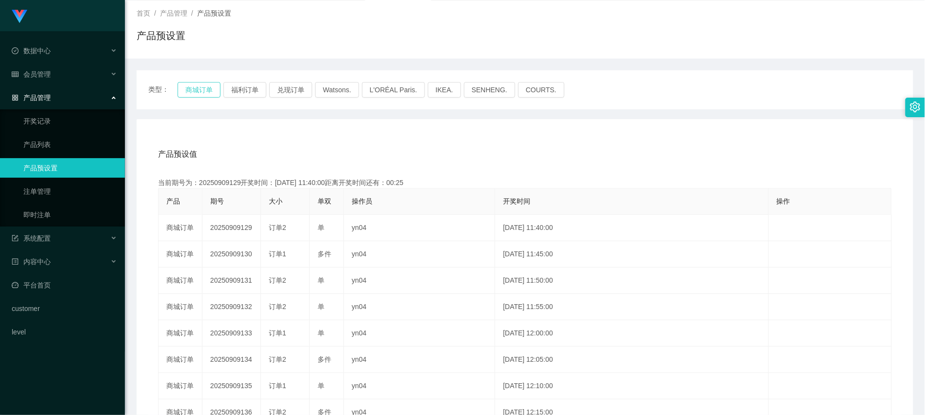
click at [201, 93] on button "商城订单" at bounding box center [199, 90] width 43 height 16
click at [249, 143] on div "产品预设值 添加期号" at bounding box center [525, 154] width 734 height 27
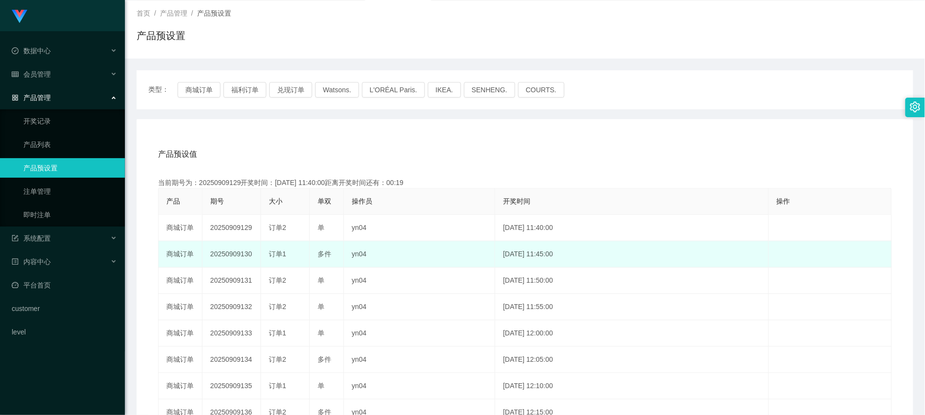
drag, startPoint x: 240, startPoint y: 255, endPoint x: 253, endPoint y: 255, distance: 12.7
click at [253, 255] on td "20250909130" at bounding box center [231, 254] width 59 height 26
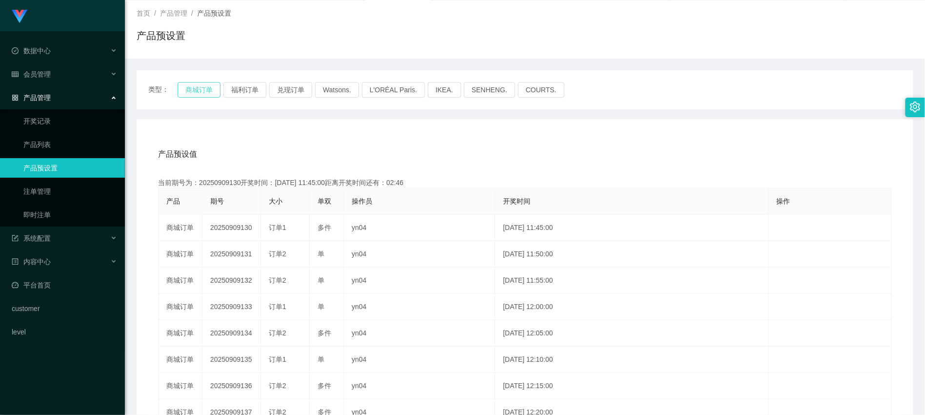
click at [207, 94] on button "商城订单" at bounding box center [199, 90] width 43 height 16
click at [50, 225] on ul "开奖记录 产品列表 产品预设置 注单管理 即时注单" at bounding box center [62, 167] width 125 height 117
click at [50, 221] on link "即时注单" at bounding box center [70, 215] width 94 height 20
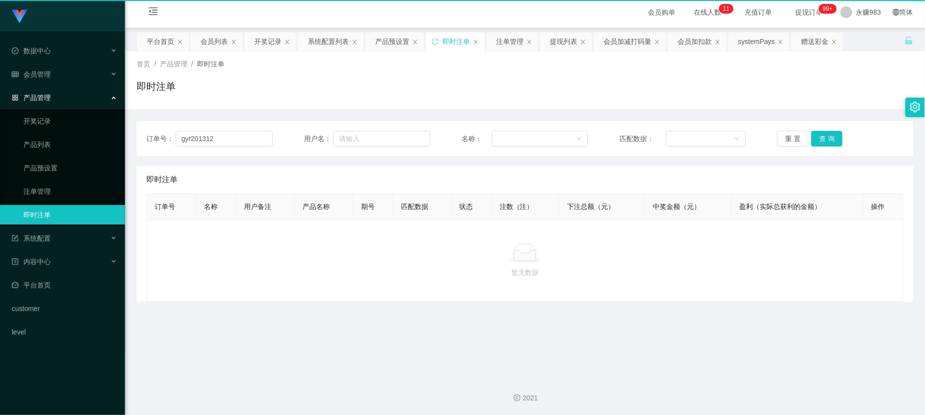
scroll to position [3, 0]
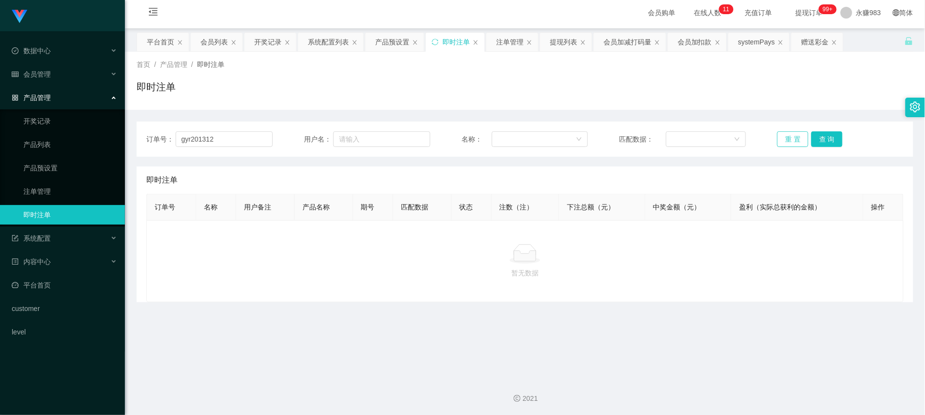
click at [785, 138] on button "重 置" at bounding box center [792, 139] width 31 height 16
click at [789, 138] on button "重 置" at bounding box center [792, 139] width 31 height 16
click at [830, 139] on button "查 询" at bounding box center [826, 139] width 31 height 16
click at [66, 192] on link "注单管理" at bounding box center [70, 191] width 94 height 20
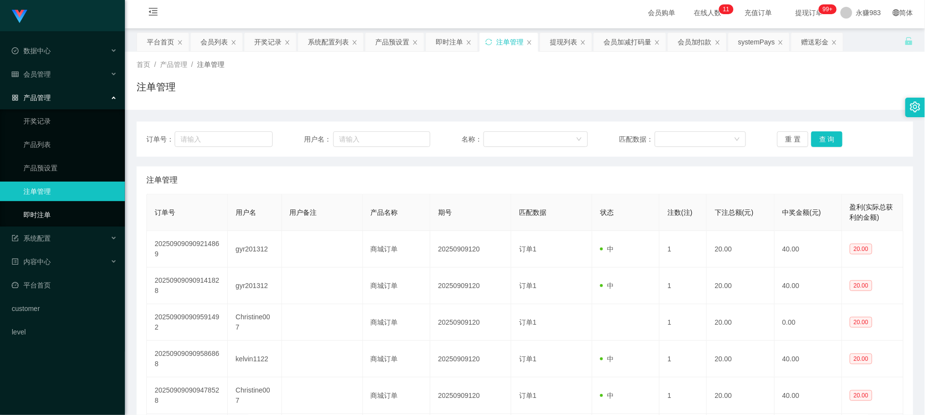
click at [59, 210] on link "即时注单" at bounding box center [70, 215] width 94 height 20
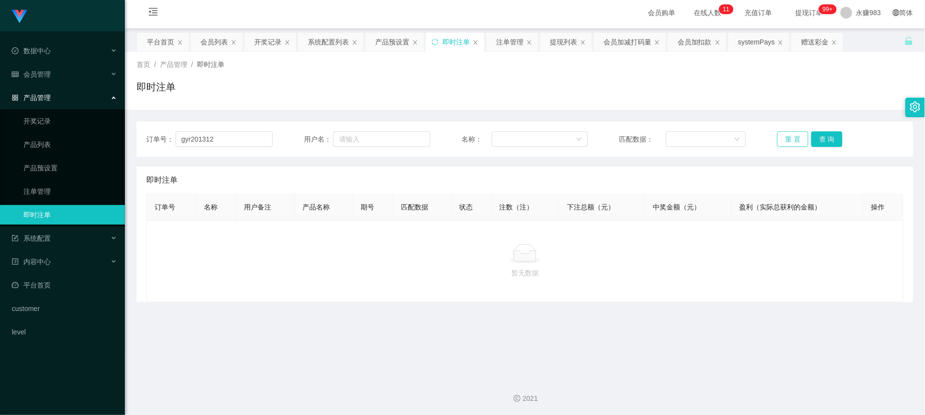
click at [777, 141] on button "重 置" at bounding box center [792, 139] width 31 height 16
click at [779, 140] on button "重 置" at bounding box center [792, 139] width 31 height 16
click at [779, 135] on button "重 置" at bounding box center [792, 139] width 31 height 16
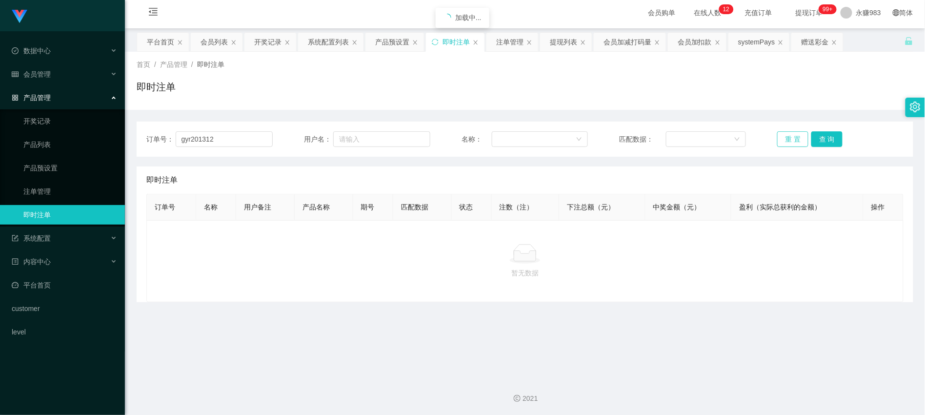
click at [779, 135] on button "重 置" at bounding box center [792, 139] width 31 height 16
click at [41, 197] on link "注单管理" at bounding box center [70, 191] width 94 height 20
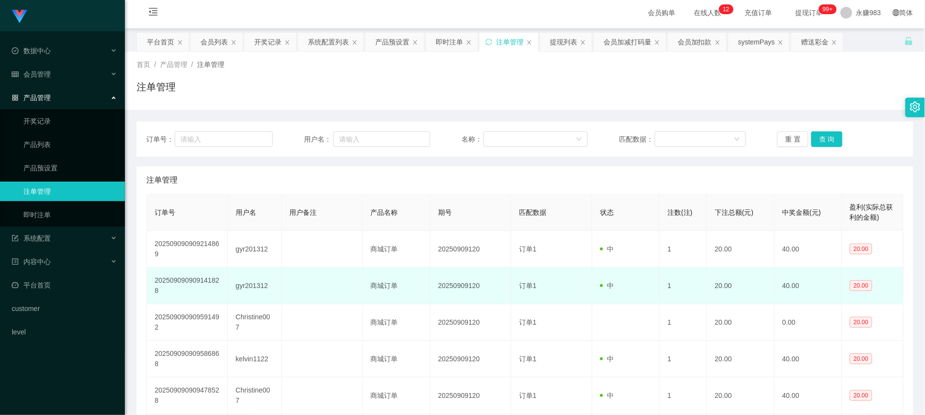
scroll to position [57, 0]
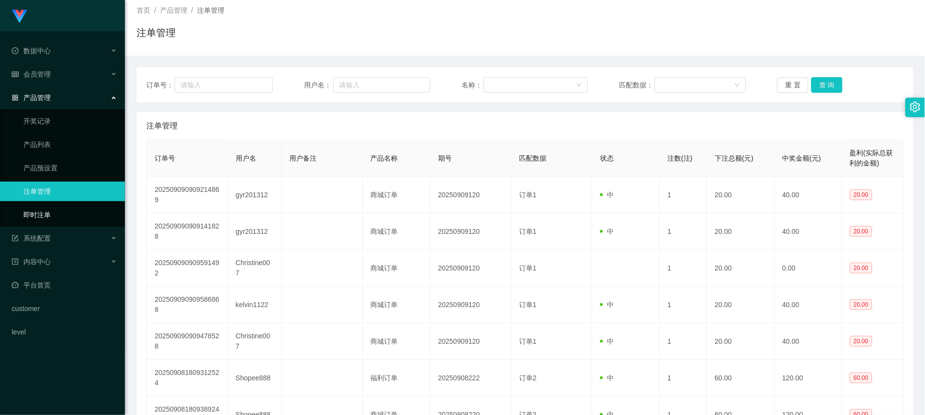
click at [51, 215] on link "即时注单" at bounding box center [70, 215] width 94 height 20
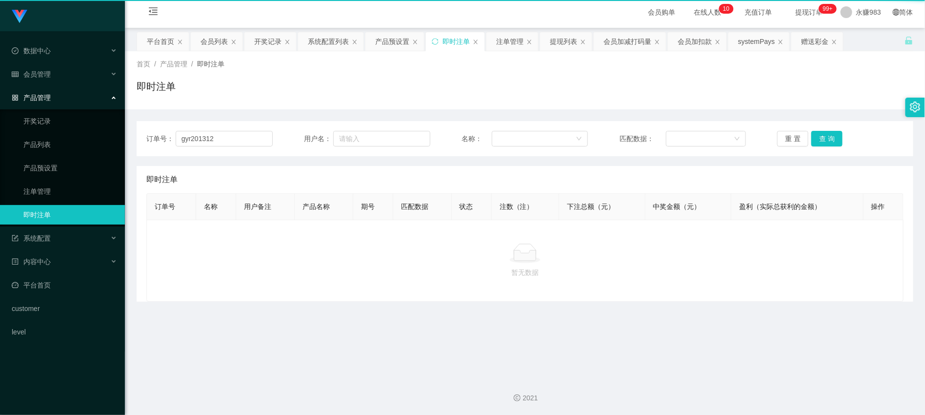
scroll to position [3, 0]
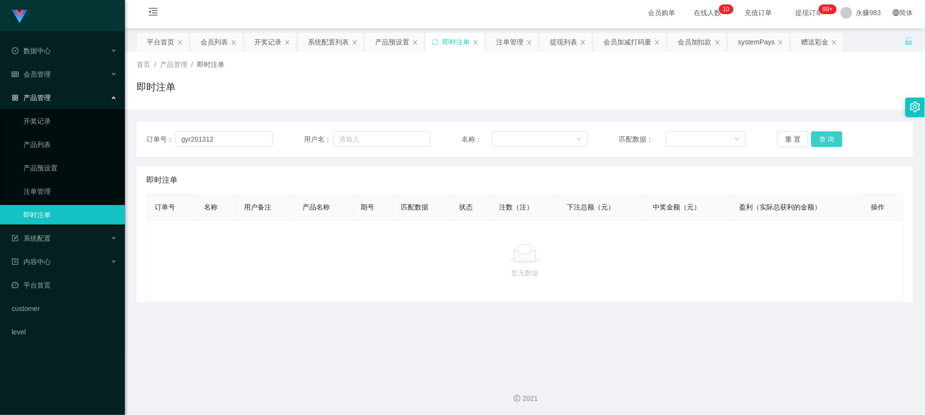
click at [817, 138] on button "查 询" at bounding box center [826, 139] width 31 height 16
drag, startPoint x: 235, startPoint y: 145, endPoint x: -51, endPoint y: 143, distance: 286.4
click at [0, 143] on html "Shopee工作台代理端 数据中心 会员管理 会员列表 会员加减打码量 提现列表 赠送彩金 在线用户 陪玩用户 充值列表 会员加扣款 产品管理 开奖记录 产品…" at bounding box center [462, 207] width 925 height 415
click at [794, 132] on button "重 置" at bounding box center [792, 139] width 31 height 16
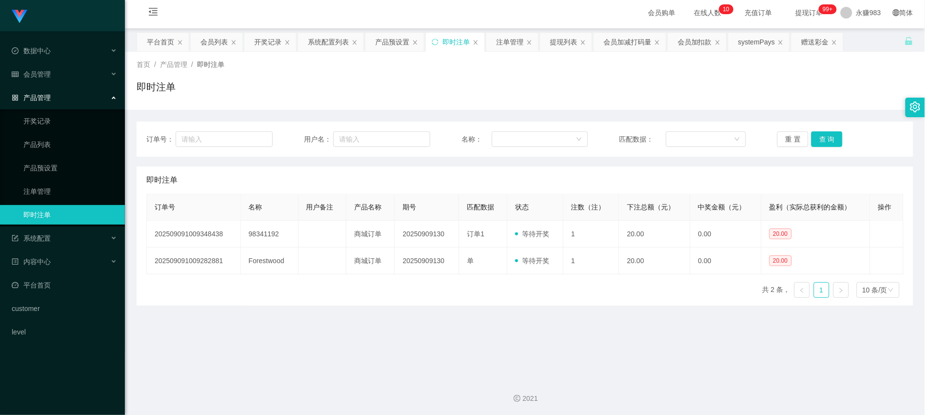
click at [565, 333] on main "关闭左侧 关闭右侧 关闭其它 刷新页面 平台首页 会员列表 开奖记录 系统配置列表 产品预设置 即时注单 注单管理 提现列表 会员加减打码量 会员加扣款 sy…" at bounding box center [525, 199] width 800 height 342
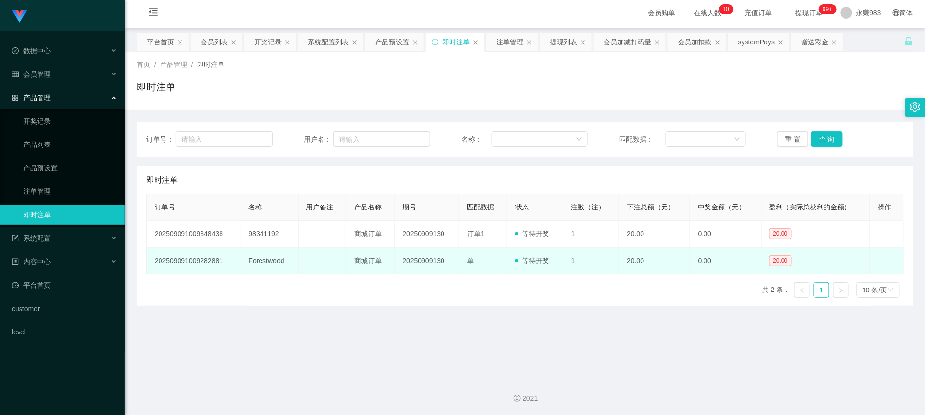
click at [265, 259] on td "Forestwood" at bounding box center [270, 260] width 58 height 27
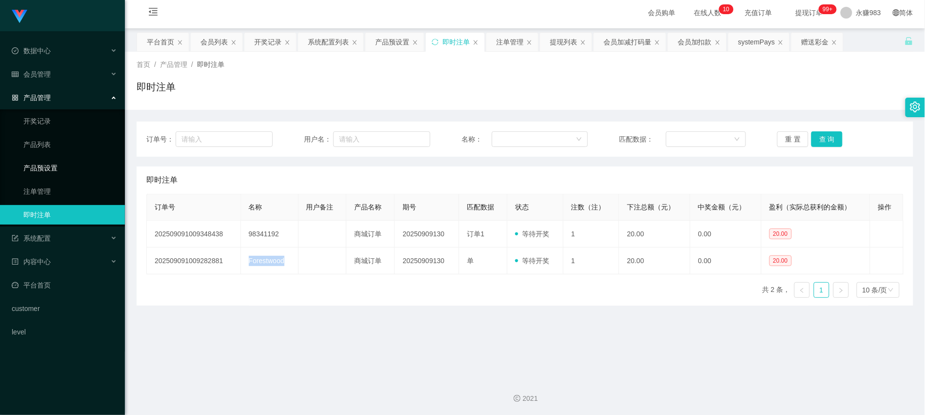
click at [38, 172] on link "产品预设置" at bounding box center [70, 168] width 94 height 20
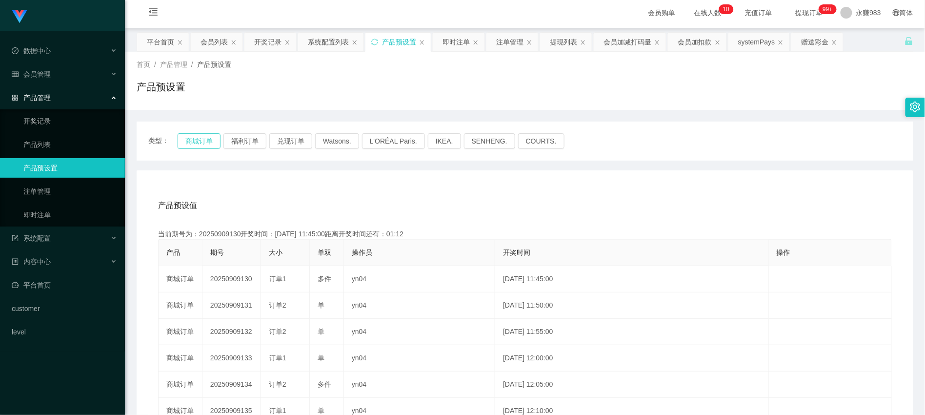
click at [205, 135] on button "商城订单" at bounding box center [199, 141] width 43 height 16
click at [50, 192] on link "注单管理" at bounding box center [70, 191] width 94 height 20
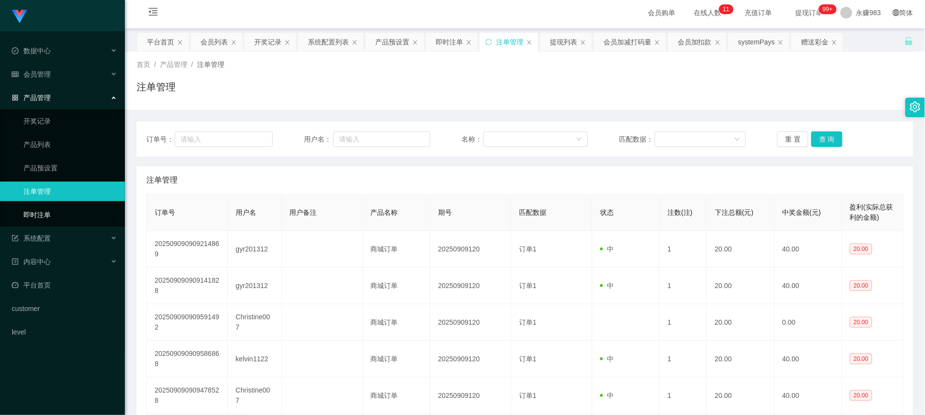
drag, startPoint x: 45, startPoint y: 213, endPoint x: 120, endPoint y: 215, distance: 74.7
click at [44, 213] on link "即时注单" at bounding box center [70, 215] width 94 height 20
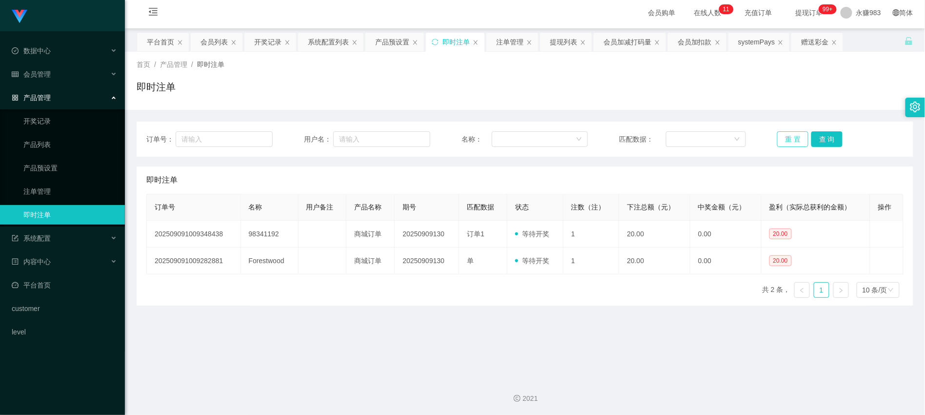
click at [801, 139] on button "重 置" at bounding box center [792, 139] width 31 height 16
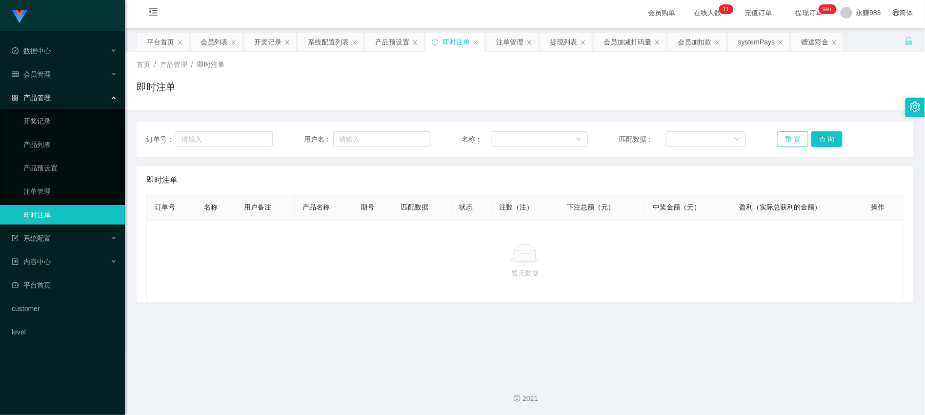
click at [794, 139] on button "重 置" at bounding box center [792, 139] width 31 height 16
drag, startPoint x: 40, startPoint y: 193, endPoint x: 49, endPoint y: 194, distance: 9.3
click at [40, 194] on link "注单管理" at bounding box center [70, 191] width 94 height 20
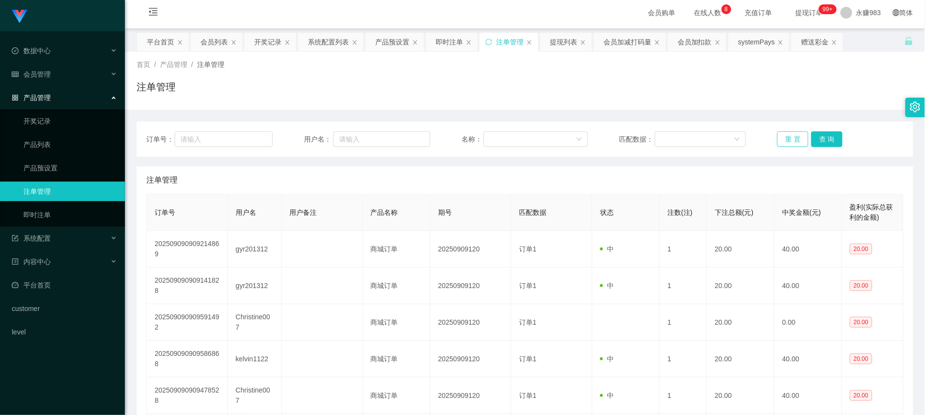
click at [794, 138] on button "重 置" at bounding box center [792, 139] width 31 height 16
click at [786, 141] on button "重 置" at bounding box center [792, 139] width 31 height 16
click at [62, 212] on link "即时注单" at bounding box center [70, 215] width 94 height 20
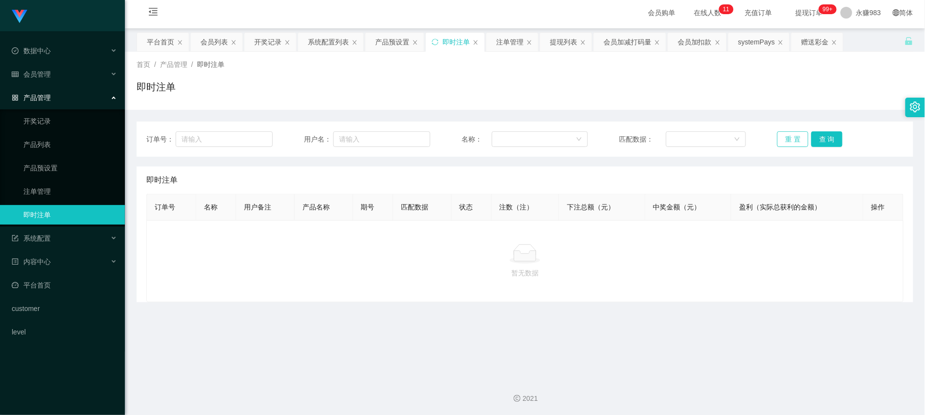
click at [777, 139] on button "重 置" at bounding box center [792, 139] width 31 height 16
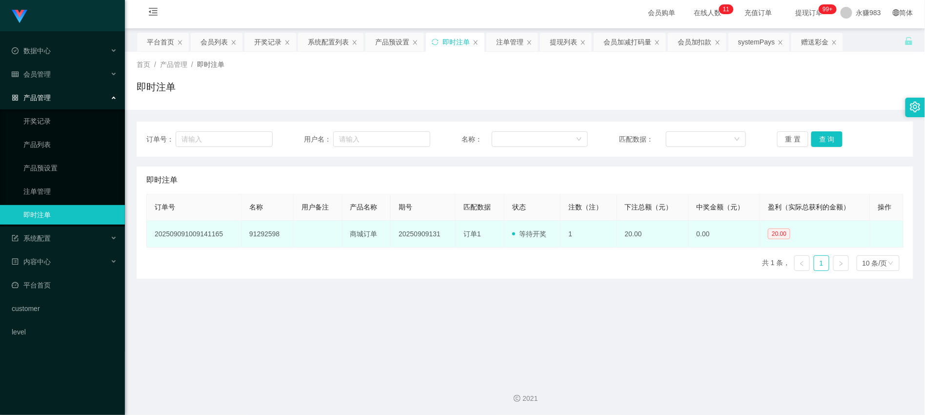
click at [254, 229] on td "91292598" at bounding box center [268, 234] width 52 height 27
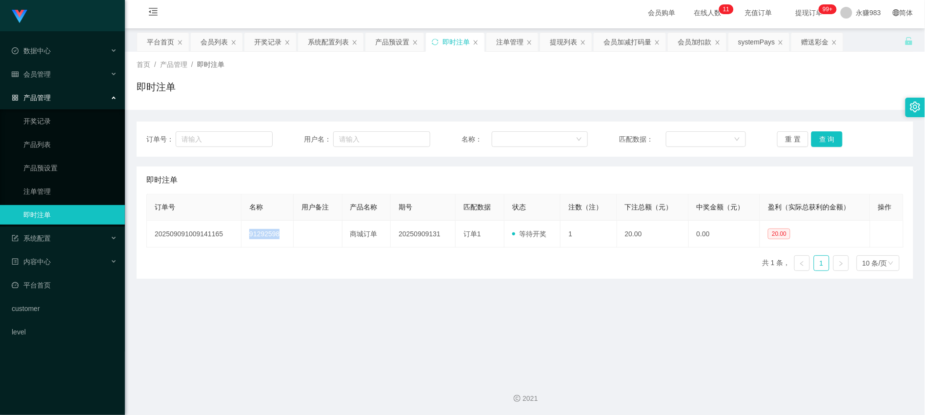
drag, startPoint x: 449, startPoint y: 334, endPoint x: 449, endPoint y: 324, distance: 9.3
click at [449, 334] on main "关闭左侧 关闭右侧 关闭其它 刷新页面 平台首页 会员列表 开奖记录 系统配置列表 产品预设置 即时注单 注单管理 提现列表 会员加减打码量 会员加扣款 sy…" at bounding box center [525, 199] width 800 height 342
click at [60, 184] on link "注单管理" at bounding box center [70, 191] width 94 height 20
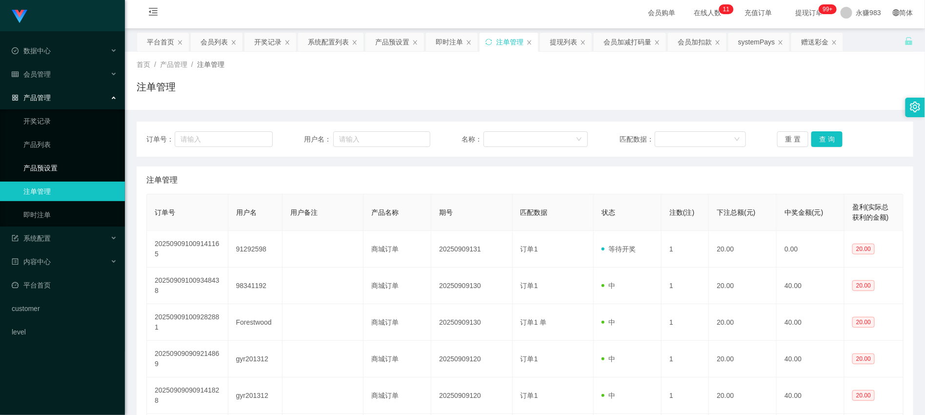
click at [35, 168] on link "产品预设置" at bounding box center [70, 168] width 94 height 20
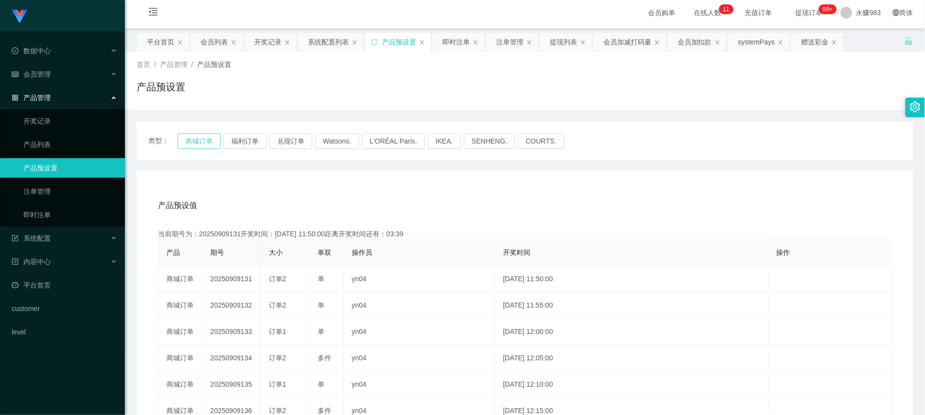
click at [215, 143] on button "商城订单" at bounding box center [199, 141] width 43 height 16
click at [212, 142] on button "商城订单" at bounding box center [199, 141] width 43 height 16
click at [36, 217] on link "即时注单" at bounding box center [70, 215] width 94 height 20
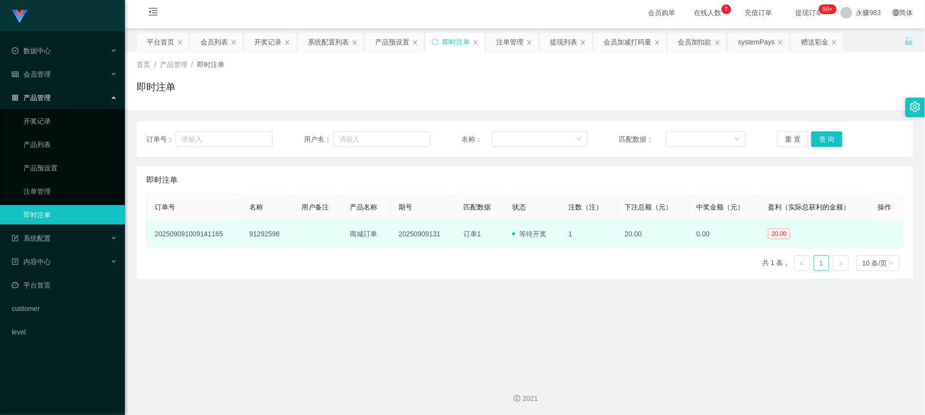
click at [256, 235] on td "91292598" at bounding box center [268, 234] width 52 height 27
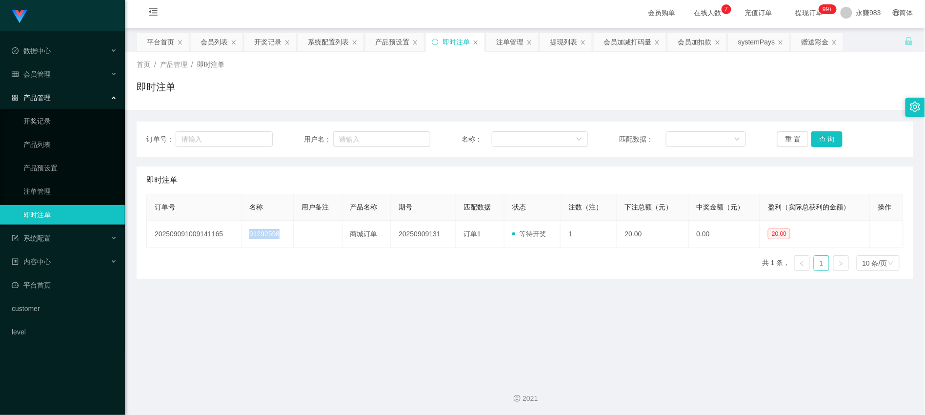
click at [195, 334] on main "关闭左侧 关闭右侧 关闭其它 刷新页面 平台首页 会员列表 开奖记录 系统配置列表 产品预设置 即时注单 注单管理 提现列表 会员加减打码量 会员加扣款 sy…" at bounding box center [525, 199] width 800 height 342
click at [227, 132] on input "text" at bounding box center [224, 139] width 97 height 16
paste input "Kera"
type input "Kera"
click at [795, 137] on button "重 置" at bounding box center [792, 139] width 31 height 16
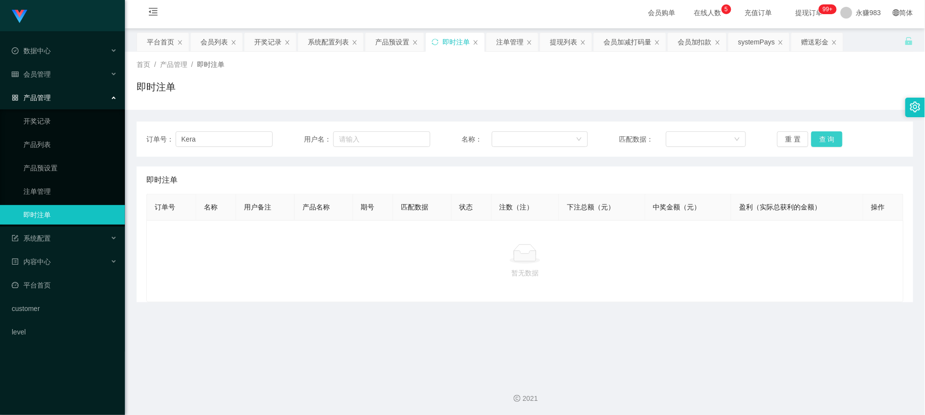
click at [825, 137] on button "查 询" at bounding box center [826, 139] width 31 height 16
click at [42, 164] on link "产品预设置" at bounding box center [70, 168] width 94 height 20
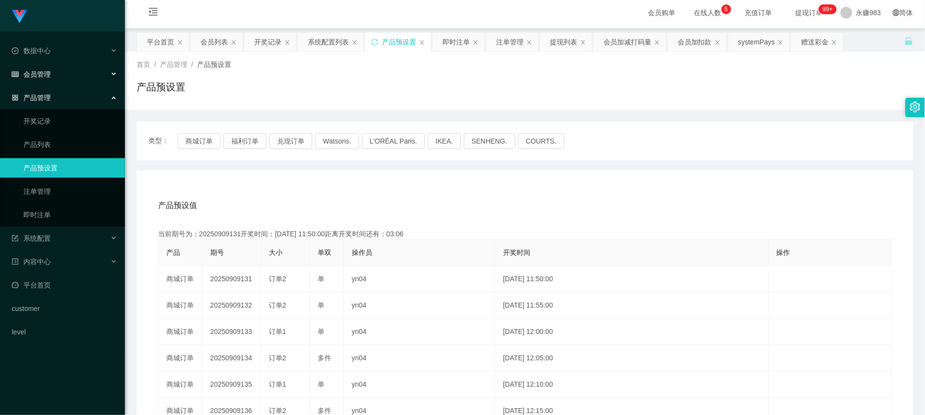
click at [44, 71] on span "会员管理" at bounding box center [31, 74] width 39 height 8
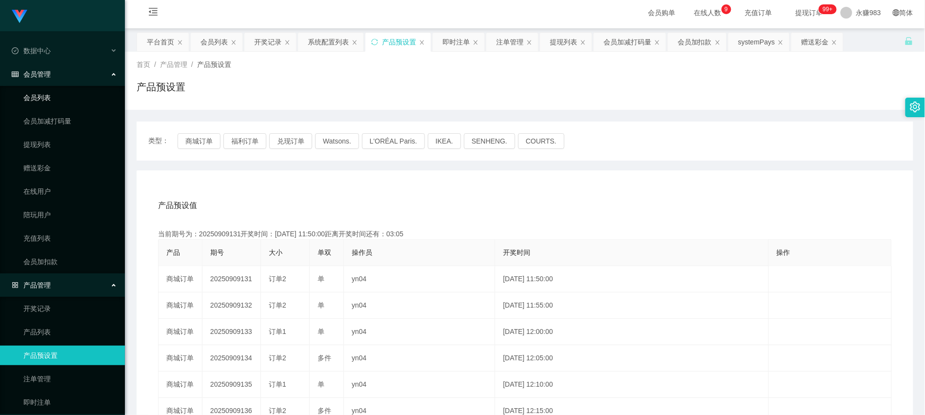
click at [55, 100] on link "会员列表" at bounding box center [70, 98] width 94 height 20
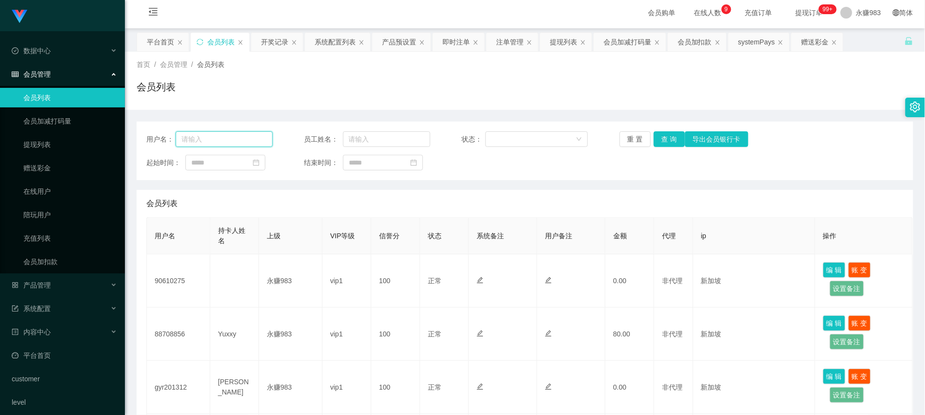
click at [227, 141] on input "text" at bounding box center [224, 139] width 97 height 16
paste input "Kera"
type input "Kera"
click at [671, 143] on button "查 询" at bounding box center [669, 139] width 31 height 16
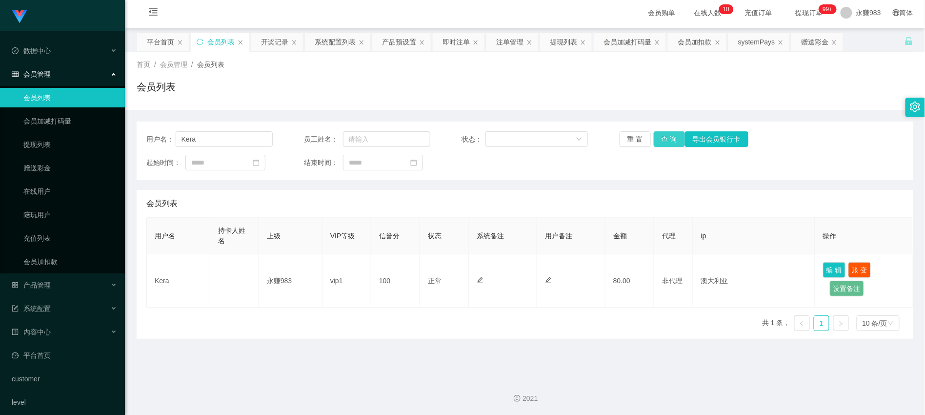
click at [662, 137] on button "查 询" at bounding box center [669, 139] width 31 height 16
click at [67, 281] on div "产品管理" at bounding box center [62, 285] width 125 height 20
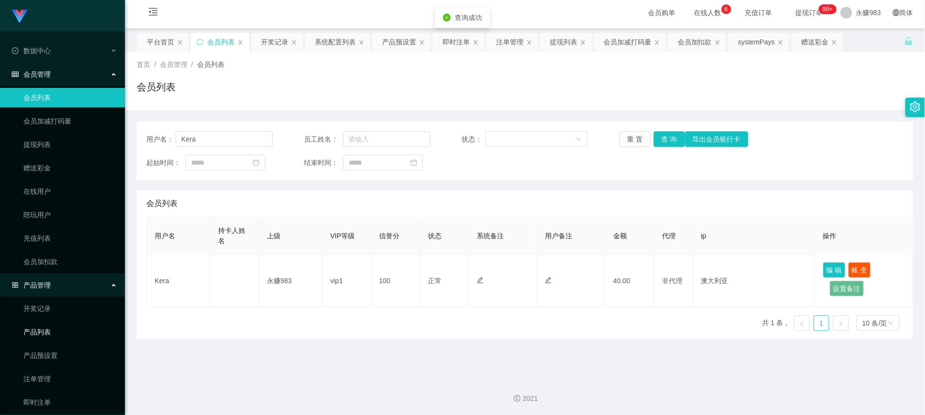
scroll to position [54, 0]
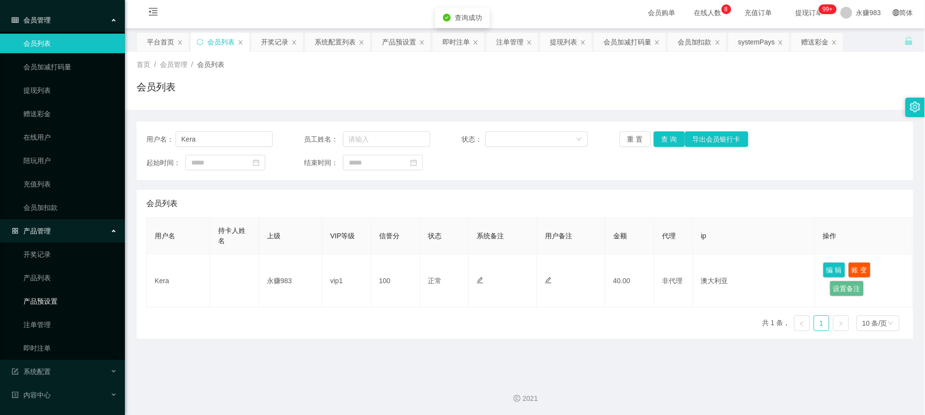
click at [60, 291] on link "产品预设置" at bounding box center [70, 301] width 94 height 20
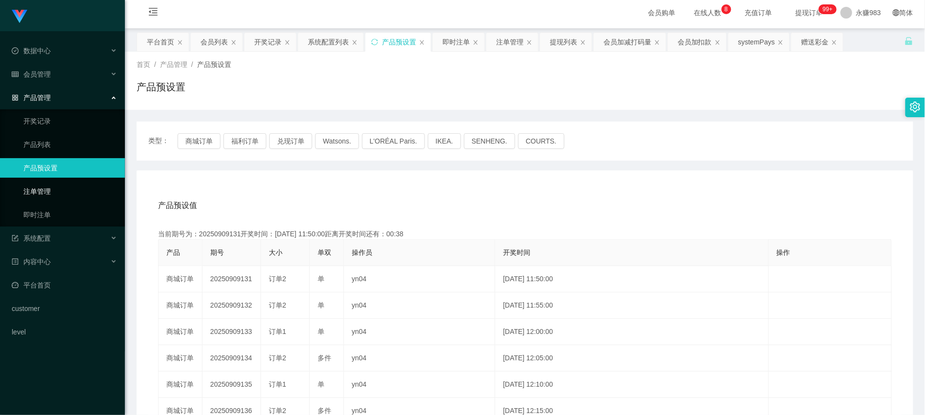
click at [39, 192] on link "注单管理" at bounding box center [70, 191] width 94 height 20
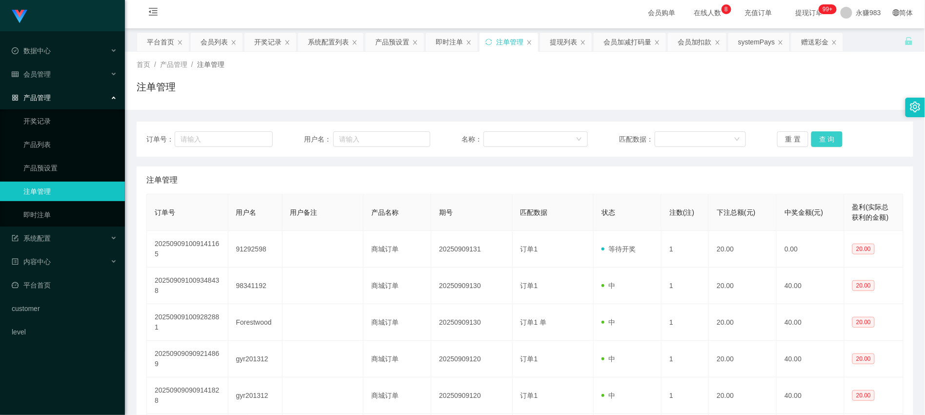
click at [825, 137] on button "查 询" at bounding box center [826, 139] width 31 height 16
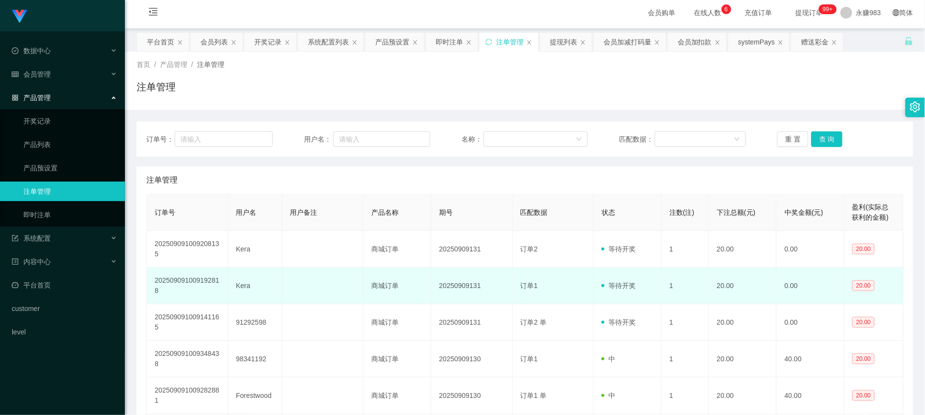
click at [186, 282] on td "202509091009192818" at bounding box center [187, 285] width 81 height 37
click at [235, 285] on td "Kera" at bounding box center [255, 285] width 54 height 37
click at [241, 285] on td "Kera" at bounding box center [255, 285] width 54 height 37
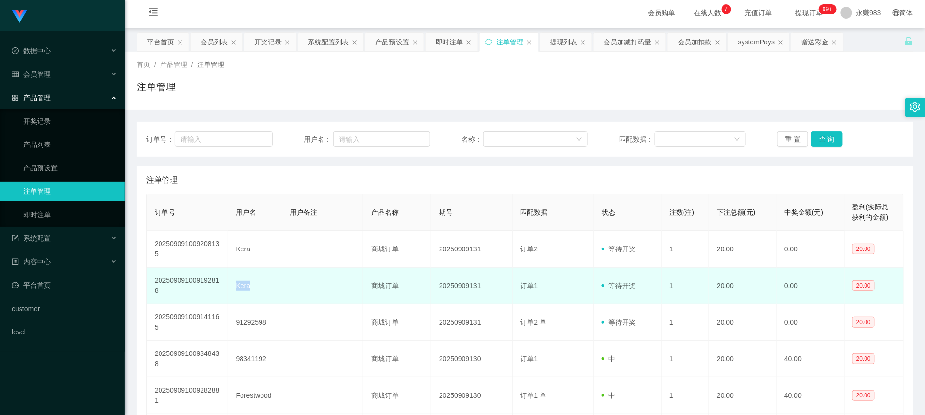
click at [431, 302] on td "20250909131" at bounding box center [471, 285] width 81 height 37
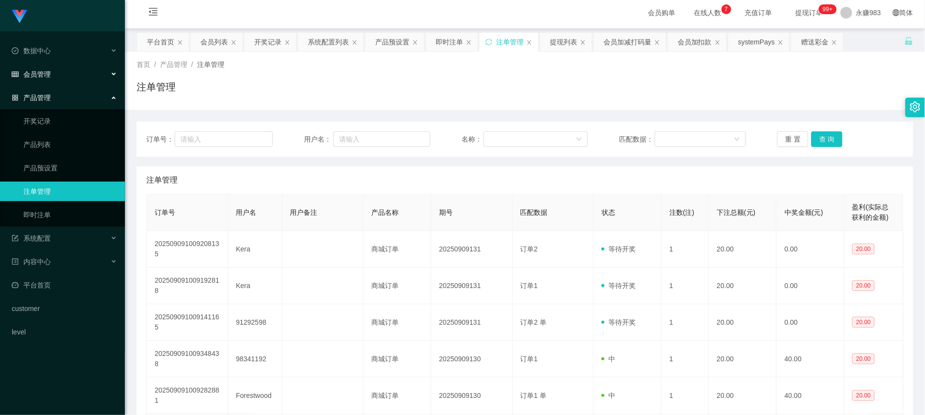
click at [37, 80] on div "会员管理" at bounding box center [62, 74] width 125 height 20
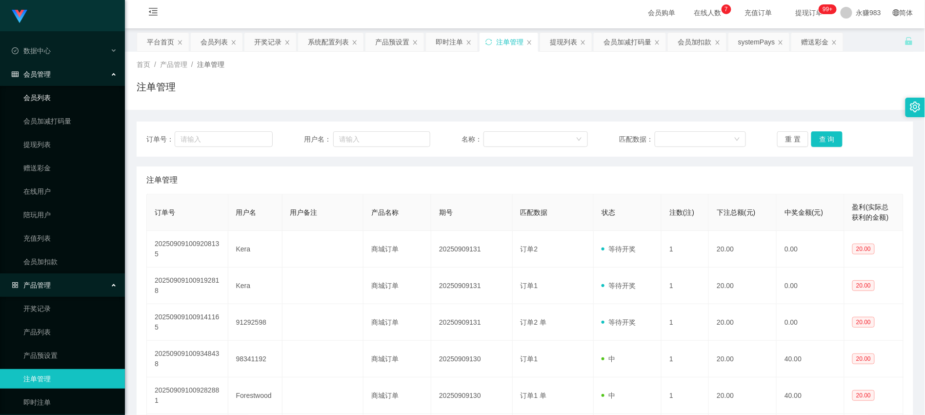
click at [47, 94] on link "会员列表" at bounding box center [70, 98] width 94 height 20
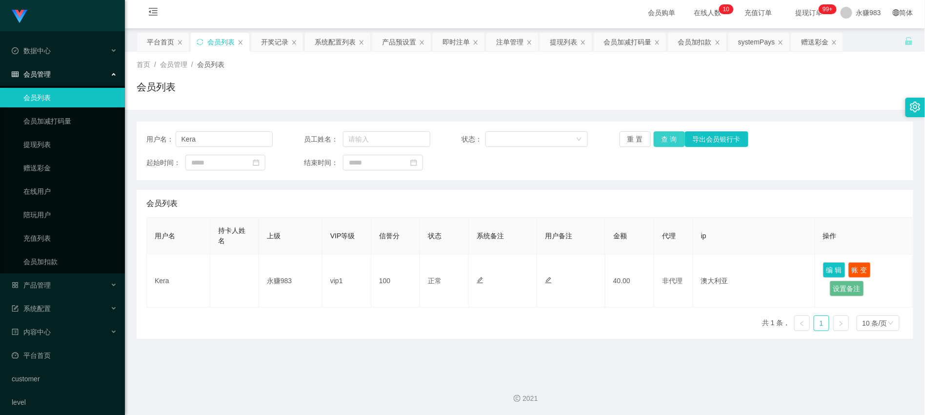
click at [665, 140] on button "查 询" at bounding box center [669, 139] width 31 height 16
click at [632, 138] on button "重 置" at bounding box center [635, 139] width 31 height 16
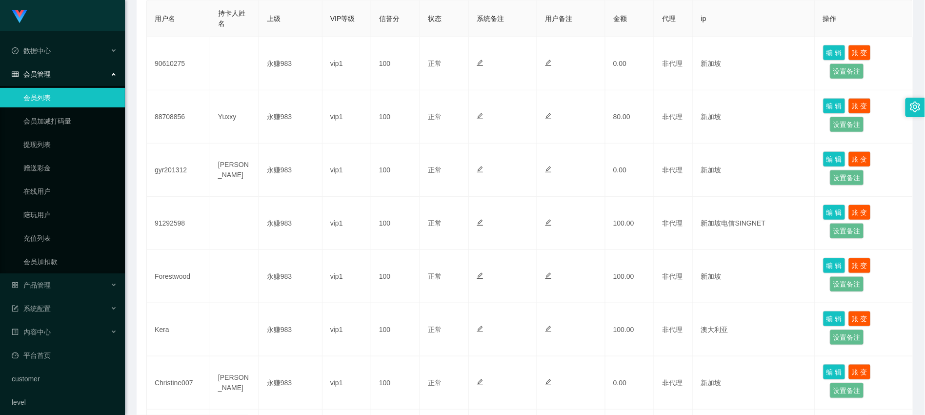
scroll to position [111, 0]
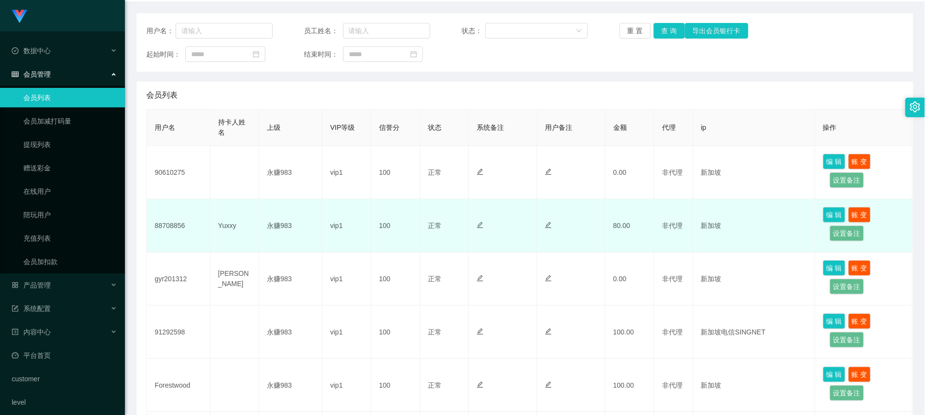
click at [174, 223] on td "88708856" at bounding box center [178, 225] width 63 height 53
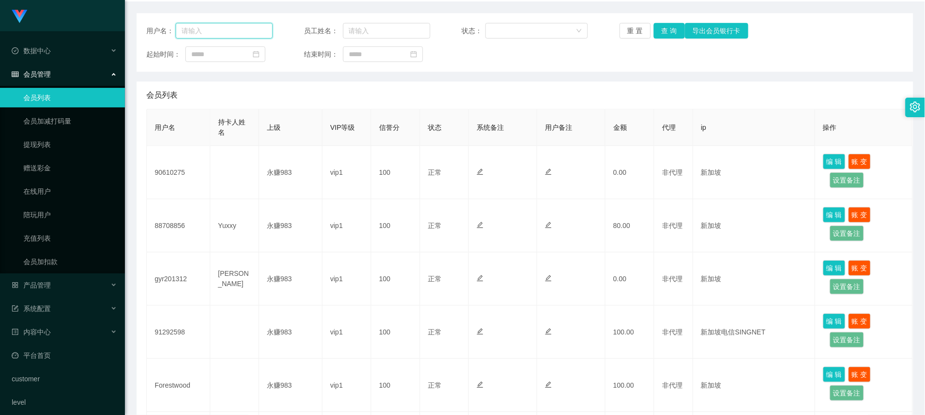
click at [202, 30] on input "text" at bounding box center [224, 31] width 97 height 16
paste input "Kera"
type input "Kera"
click at [659, 29] on button "查 询" at bounding box center [669, 31] width 31 height 16
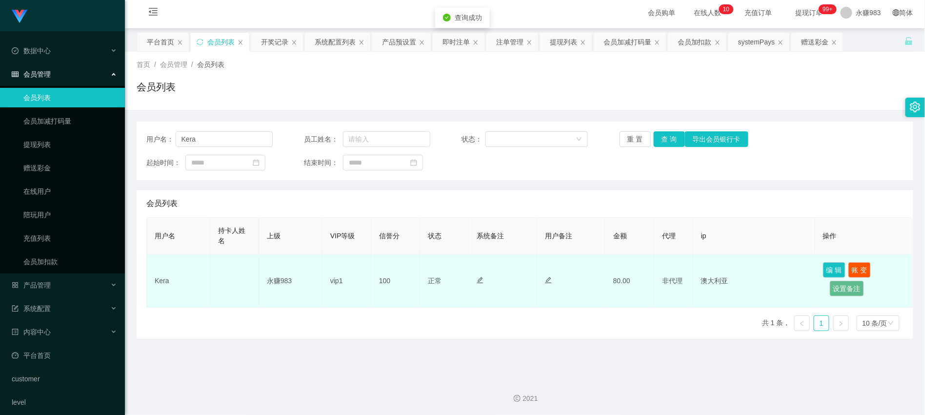
click at [159, 280] on td "Kera" at bounding box center [178, 280] width 63 height 53
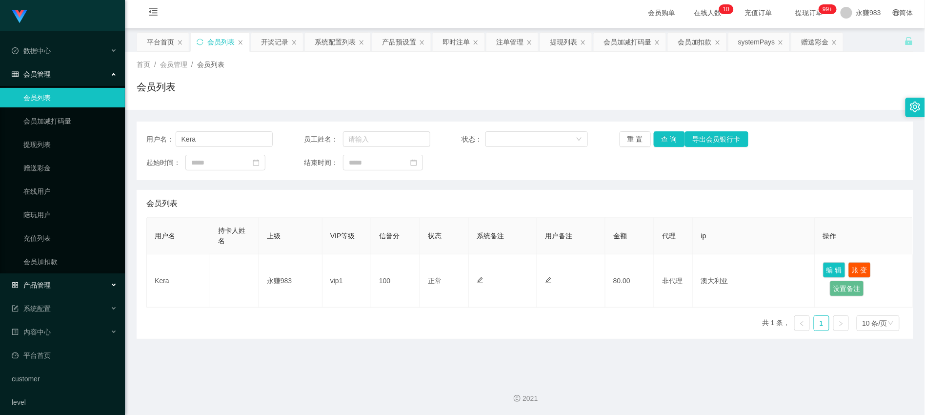
click at [62, 284] on div "产品管理" at bounding box center [62, 285] width 125 height 20
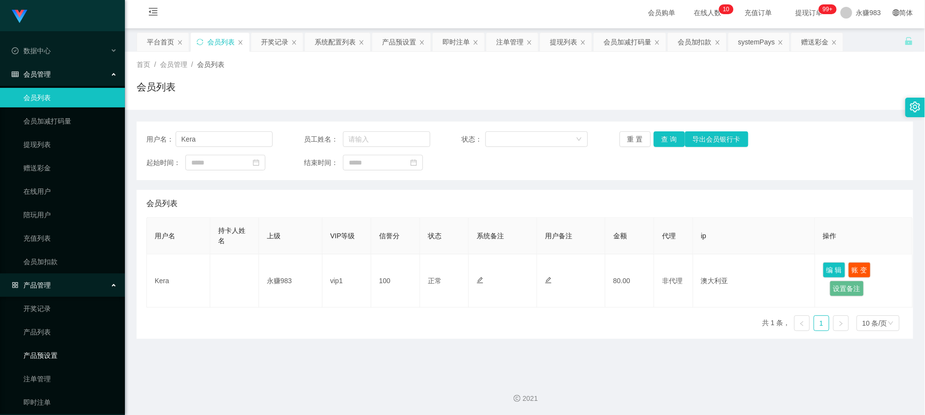
click at [59, 353] on link "产品预设置" at bounding box center [70, 355] width 94 height 20
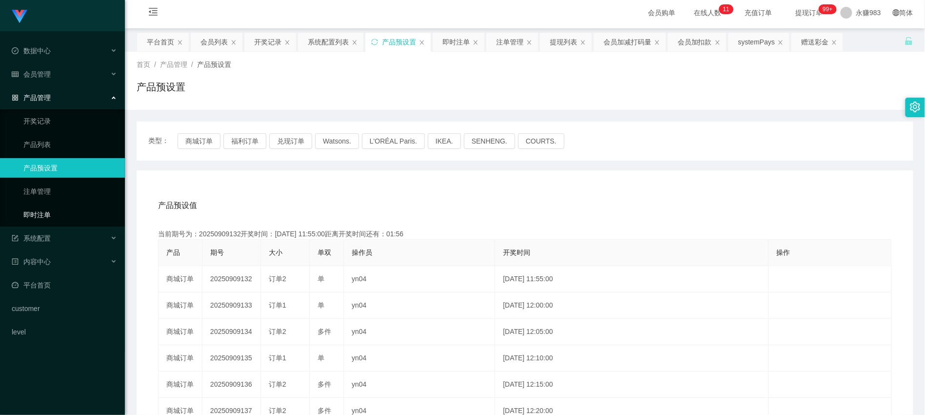
click at [41, 208] on link "即时注单" at bounding box center [70, 215] width 94 height 20
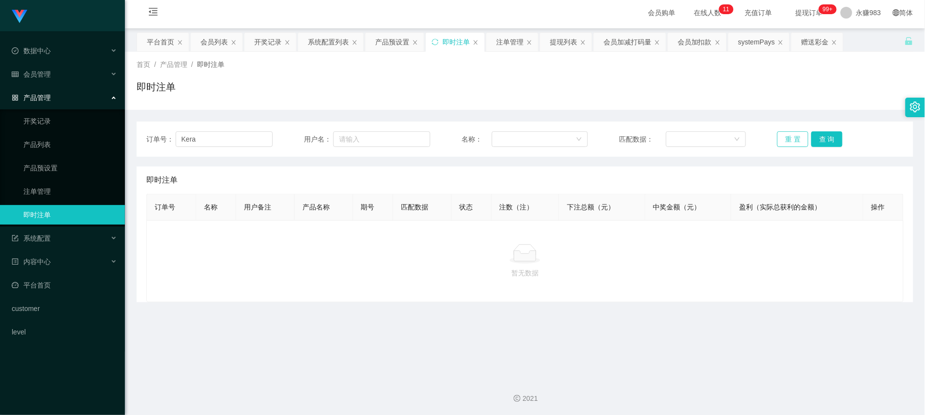
click at [778, 139] on button "重 置" at bounding box center [792, 139] width 31 height 16
click at [49, 198] on link "注单管理" at bounding box center [70, 191] width 94 height 20
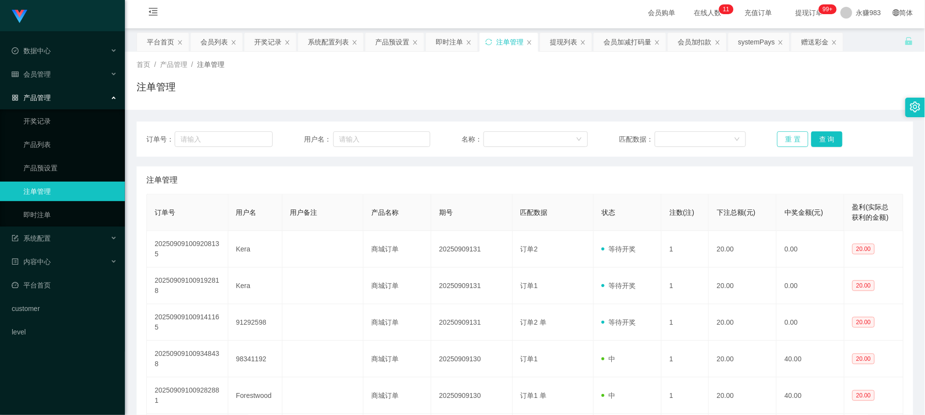
click at [790, 140] on button "重 置" at bounding box center [792, 139] width 31 height 16
click at [26, 168] on link "产品预设置" at bounding box center [70, 168] width 94 height 20
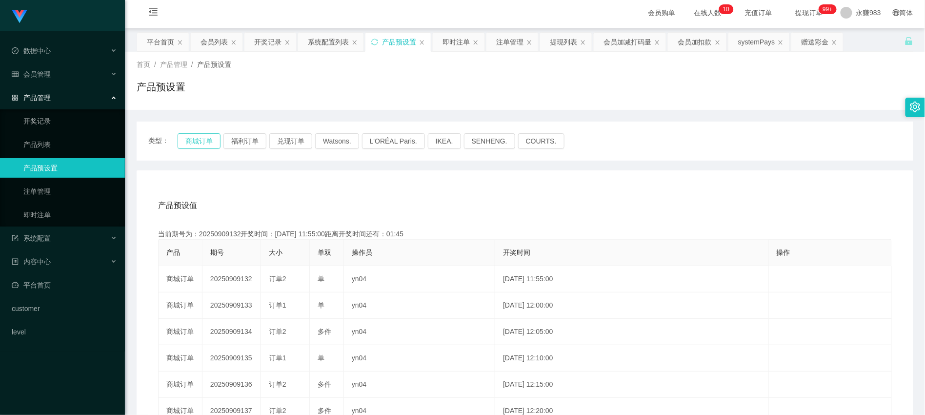
click at [195, 145] on button "商城订单" at bounding box center [199, 141] width 43 height 16
click at [41, 140] on link "产品列表" at bounding box center [70, 145] width 94 height 20
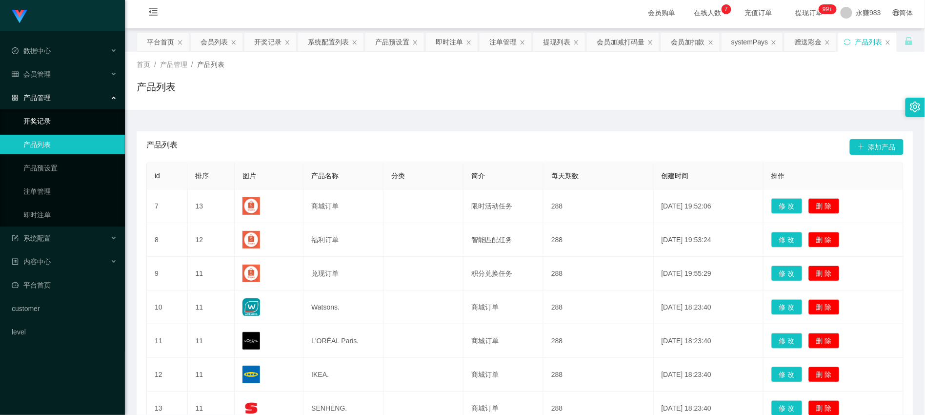
click at [38, 120] on link "开奖记录" at bounding box center [70, 121] width 94 height 20
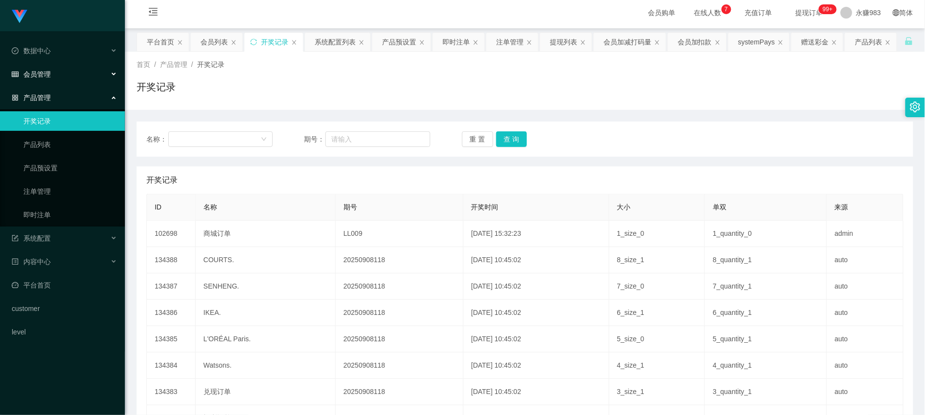
click at [38, 76] on span "会员管理" at bounding box center [31, 74] width 39 height 8
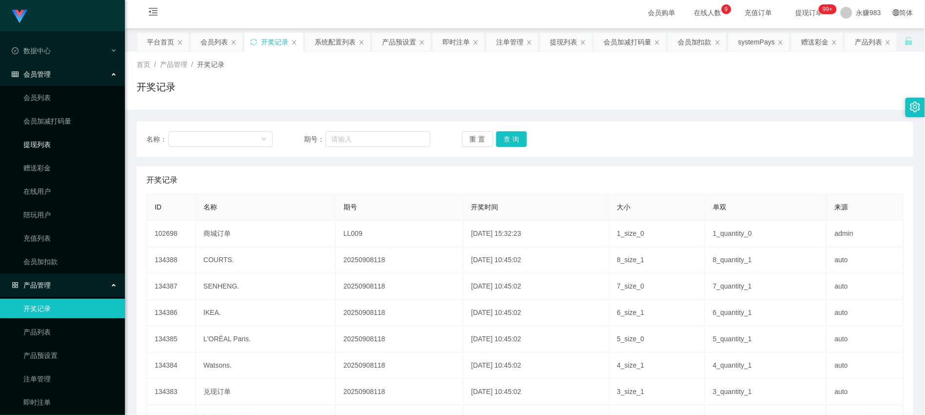
click at [49, 147] on link "提现列表" at bounding box center [70, 145] width 94 height 20
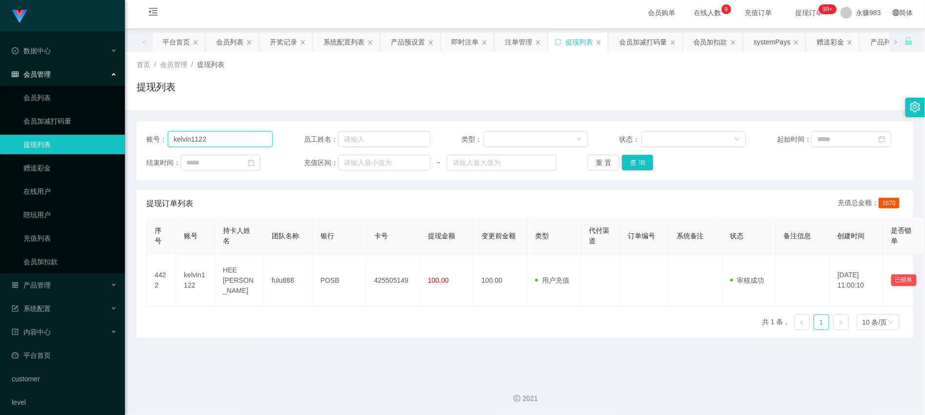
click at [226, 138] on input "kelvin1122" at bounding box center [220, 139] width 105 height 16
click at [228, 139] on input "kelvin1122" at bounding box center [220, 139] width 105 height 16
paste input "Forestwood"
type input "Forestwood"
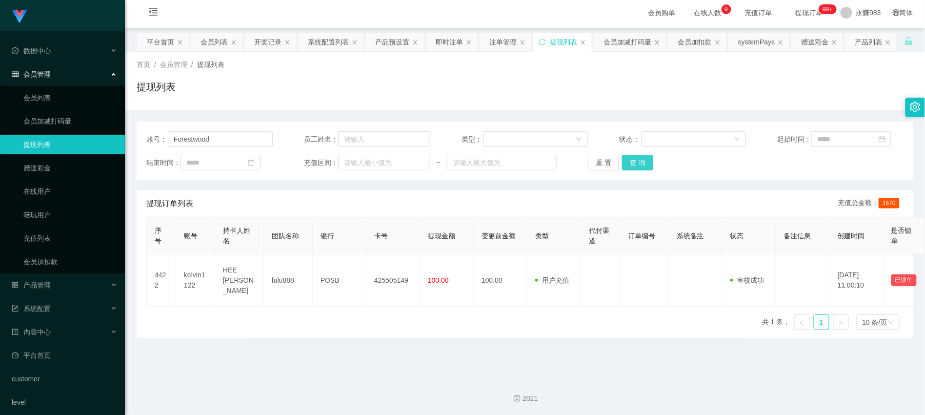
click at [636, 164] on button "查 询" at bounding box center [637, 163] width 31 height 16
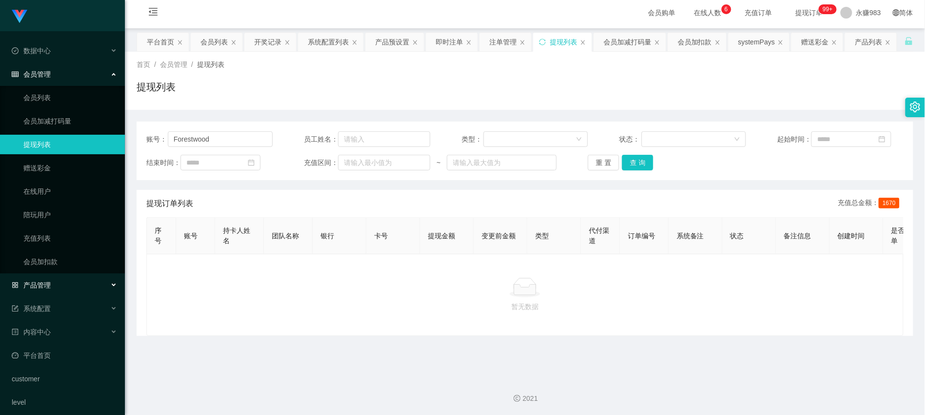
click at [48, 285] on span "产品管理" at bounding box center [31, 285] width 39 height 8
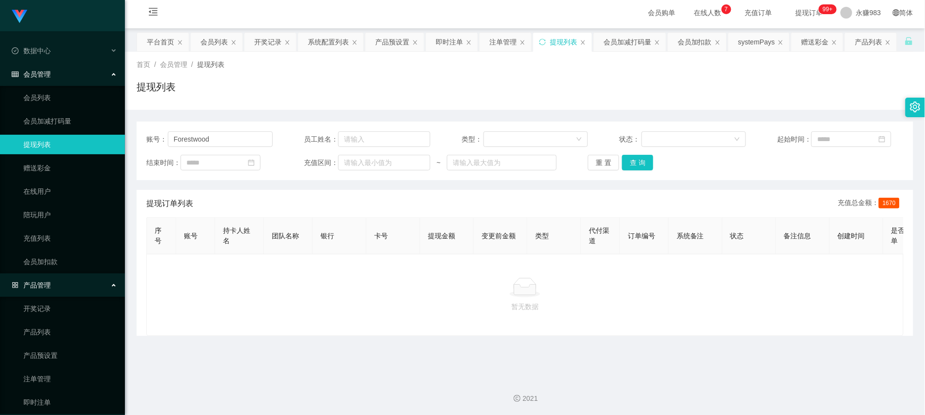
click at [52, 146] on link "提现列表" at bounding box center [70, 145] width 94 height 20
click at [592, 156] on div "账号： Forestwood 员工姓名： 类型： 状态： 起始时间： 结束时间： 充值区间： ~ 重 置 查 询" at bounding box center [525, 150] width 777 height 59
click at [602, 168] on button "重 置" at bounding box center [603, 163] width 31 height 16
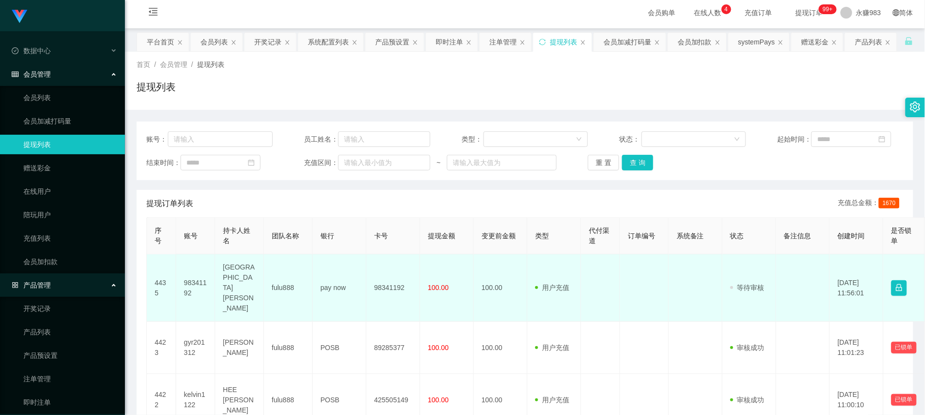
drag, startPoint x: 621, startPoint y: 318, endPoint x: 501, endPoint y: 304, distance: 121.3
click at [621, 322] on td at bounding box center [644, 348] width 49 height 52
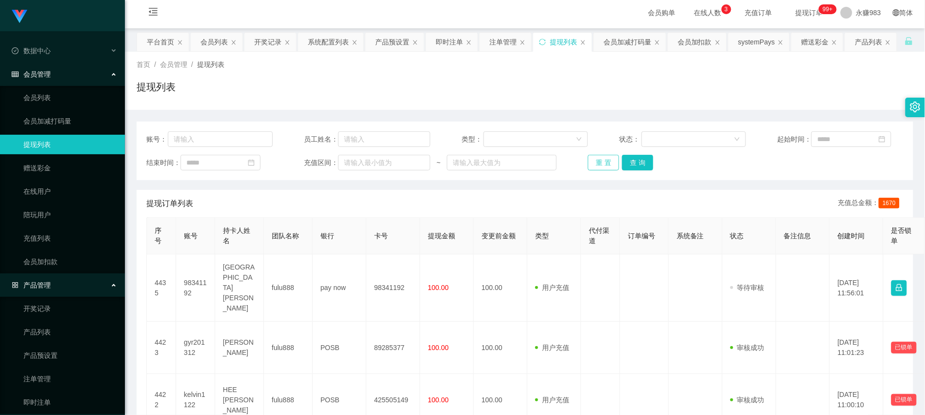
click at [588, 167] on button "重 置" at bounding box center [603, 163] width 31 height 16
click at [593, 168] on button "重 置" at bounding box center [603, 163] width 31 height 16
click at [597, 168] on button "重 置" at bounding box center [603, 163] width 31 height 16
click at [638, 169] on button "查 询" at bounding box center [637, 163] width 31 height 16
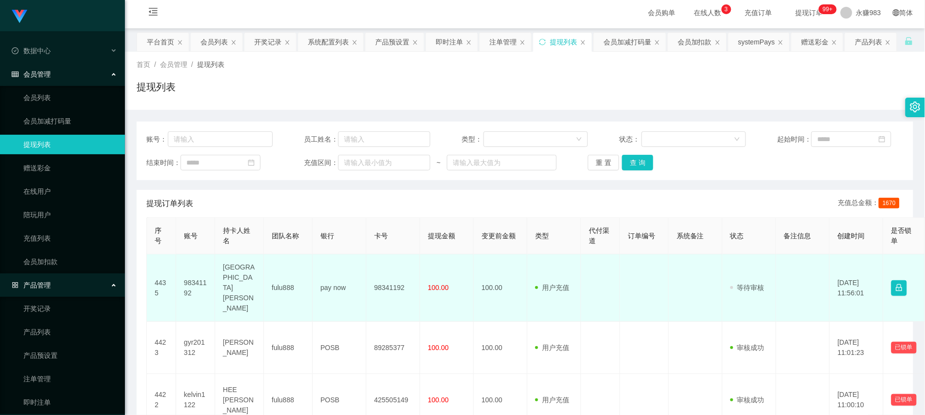
click at [194, 286] on td "98341192" at bounding box center [195, 287] width 39 height 67
click at [375, 301] on td "98341192" at bounding box center [393, 287] width 54 height 67
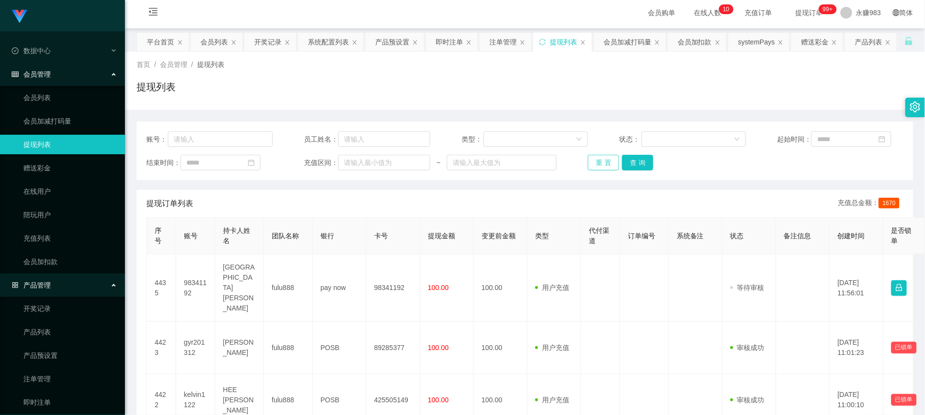
click at [599, 170] on button "重 置" at bounding box center [603, 163] width 31 height 16
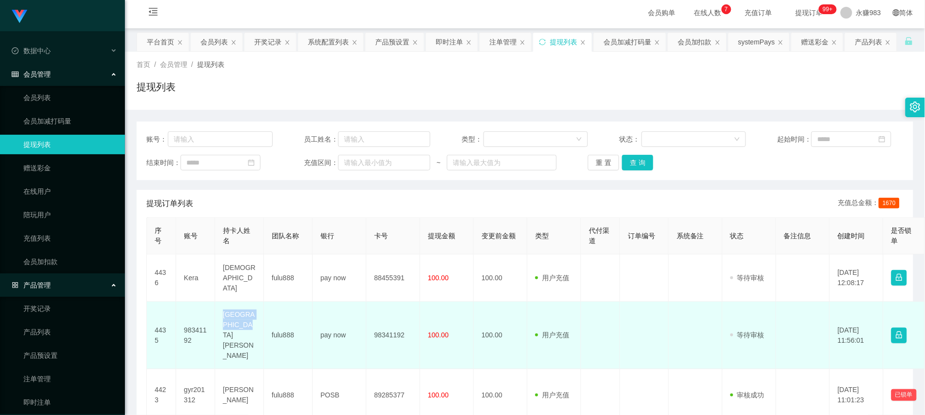
drag, startPoint x: 221, startPoint y: 329, endPoint x: 245, endPoint y: 345, distance: 28.8
click at [245, 345] on td "[GEOGRAPHIC_DATA][PERSON_NAME]" at bounding box center [239, 335] width 49 height 67
drag, startPoint x: 317, startPoint y: 335, endPoint x: 345, endPoint y: 335, distance: 28.3
click at [345, 335] on td "pay now" at bounding box center [340, 335] width 54 height 67
drag, startPoint x: 374, startPoint y: 332, endPoint x: 409, endPoint y: 332, distance: 35.1
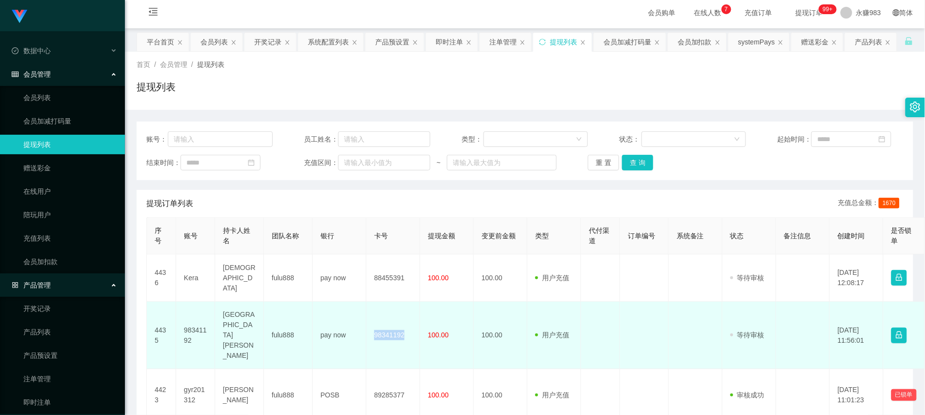
click at [409, 332] on td "98341192" at bounding box center [393, 335] width 54 height 67
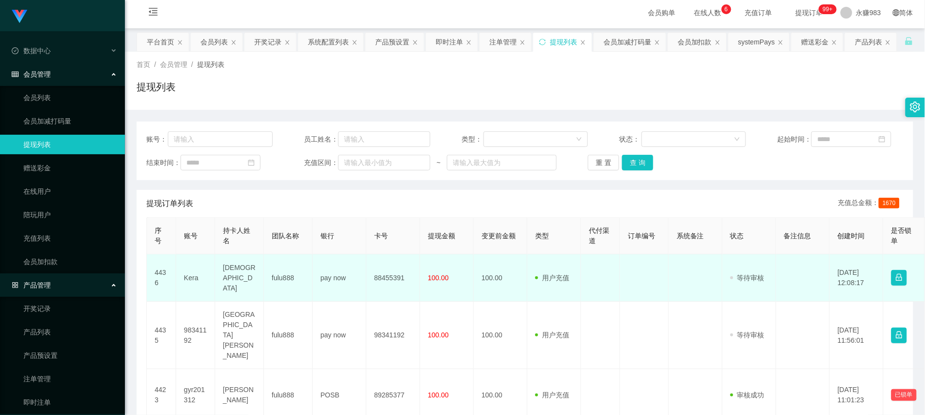
click at [238, 291] on td "[DEMOGRAPHIC_DATA]" at bounding box center [239, 277] width 49 height 47
click at [326, 286] on td "pay now" at bounding box center [340, 277] width 54 height 47
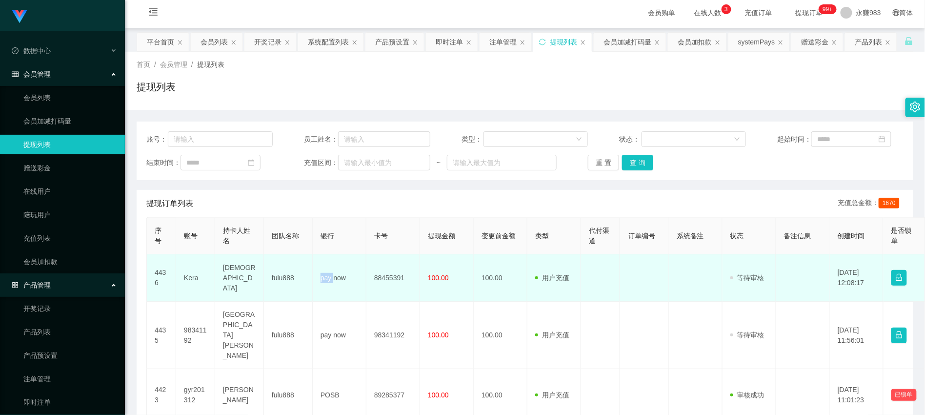
click at [326, 286] on td "pay now" at bounding box center [340, 277] width 54 height 47
drag, startPoint x: 362, startPoint y: 286, endPoint x: 306, endPoint y: 286, distance: 55.1
click at [306, 286] on tr "4436 Kera Cristine fulu888 pay now 88455391 100.00 100.00 用户充值 人工扣款 审核驳回 审核成功 等…" at bounding box center [568, 277] width 843 height 47
click at [394, 286] on td "88455391" at bounding box center [393, 277] width 54 height 47
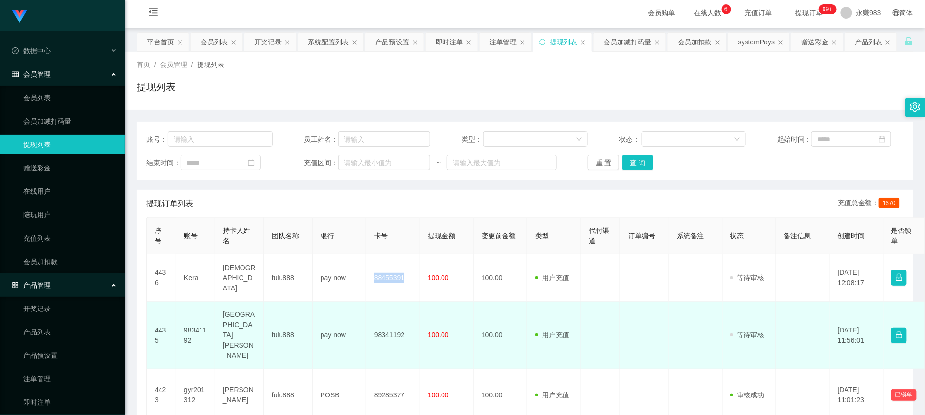
drag, startPoint x: 328, startPoint y: 380, endPoint x: 328, endPoint y: 350, distance: 29.3
click at [328, 380] on td "POSB" at bounding box center [340, 395] width 54 height 52
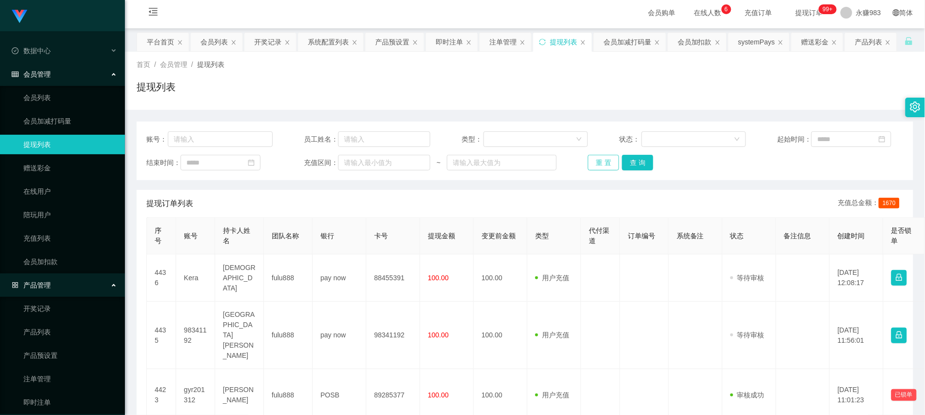
click at [606, 167] on button "重 置" at bounding box center [603, 163] width 31 height 16
click at [598, 167] on button "重 置" at bounding box center [603, 163] width 31 height 16
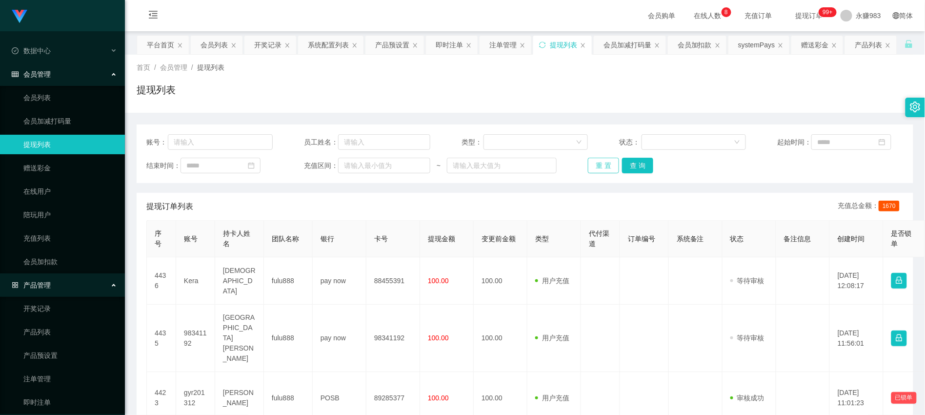
click at [598, 166] on button "重 置" at bounding box center [603, 166] width 31 height 16
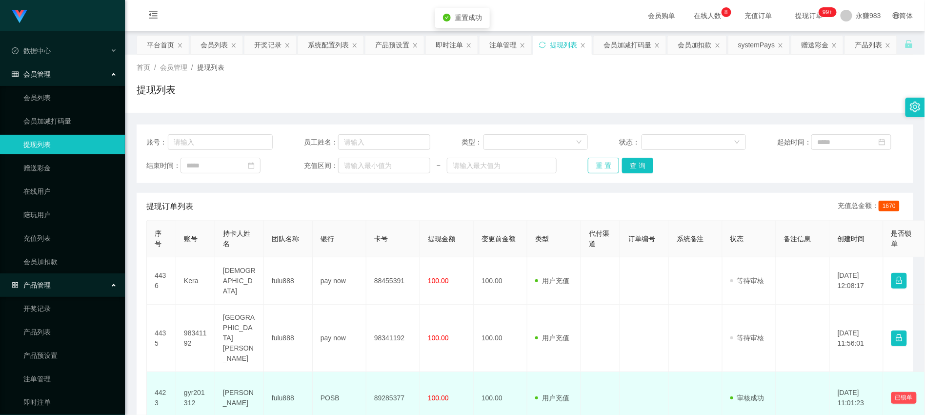
scroll to position [108, 0]
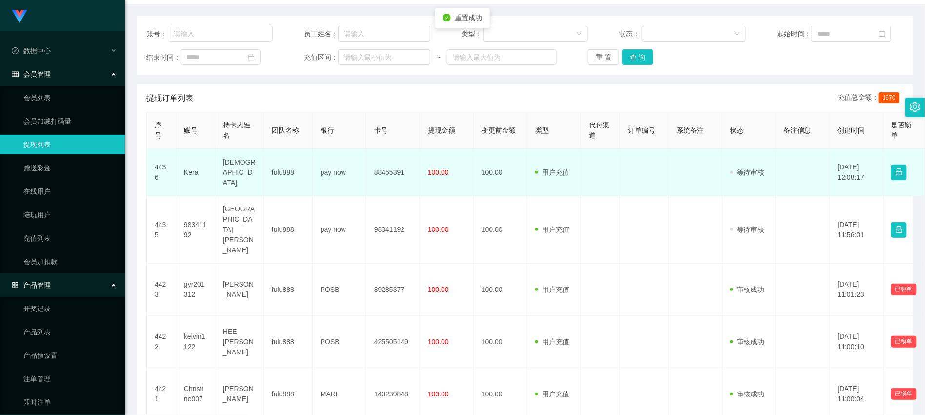
click at [197, 184] on td "Kera" at bounding box center [195, 172] width 39 height 47
click at [196, 184] on td "Kera" at bounding box center [195, 172] width 39 height 47
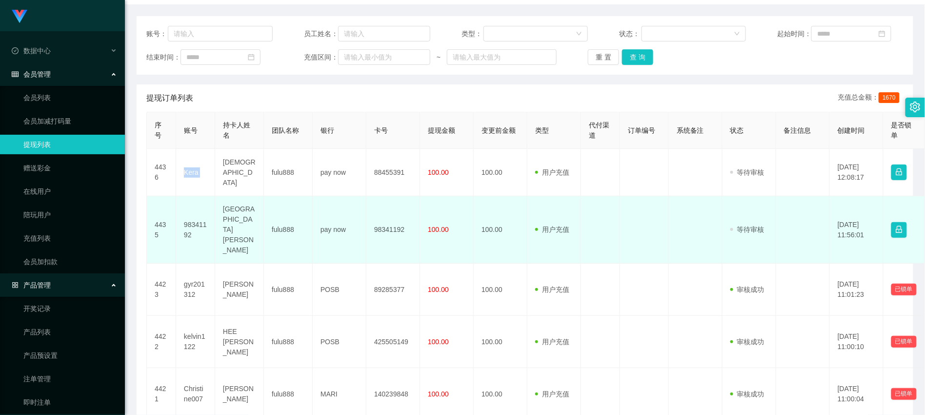
drag, startPoint x: 258, startPoint y: 217, endPoint x: 208, endPoint y: 214, distance: 49.4
click at [257, 216] on td "[GEOGRAPHIC_DATA][PERSON_NAME]" at bounding box center [239, 229] width 49 height 67
click at [176, 225] on td "98341192" at bounding box center [195, 229] width 39 height 67
click at [193, 225] on td "98341192" at bounding box center [195, 229] width 39 height 67
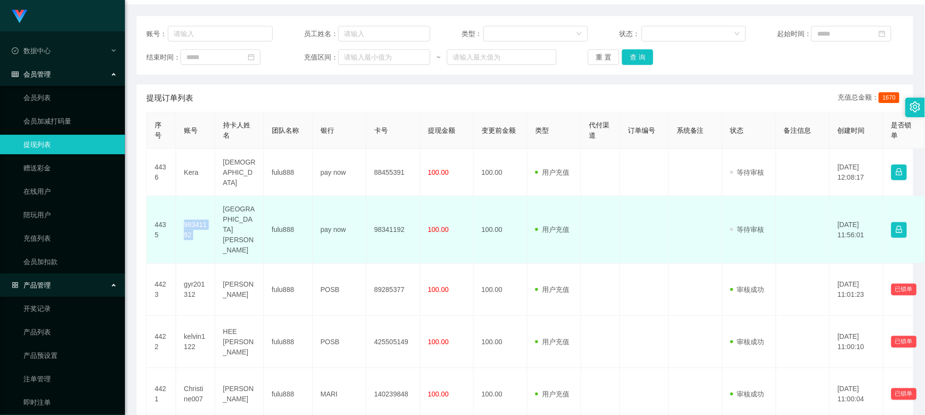
click at [193, 225] on td "98341192" at bounding box center [195, 229] width 39 height 67
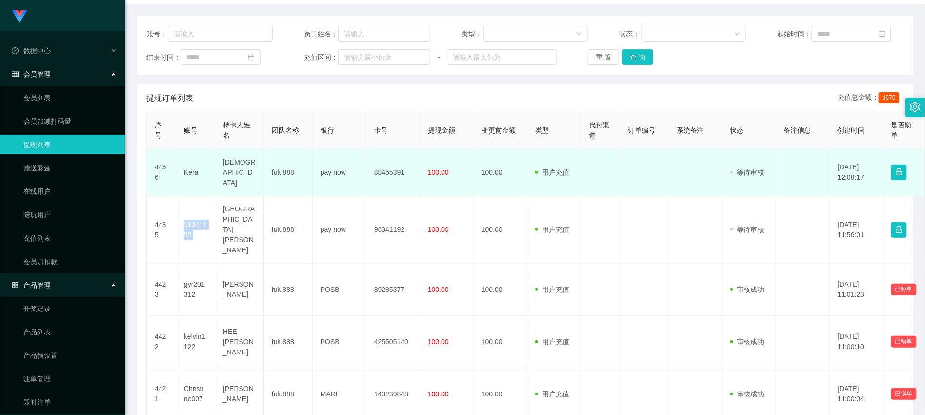
click at [677, 196] on td at bounding box center [696, 172] width 54 height 47
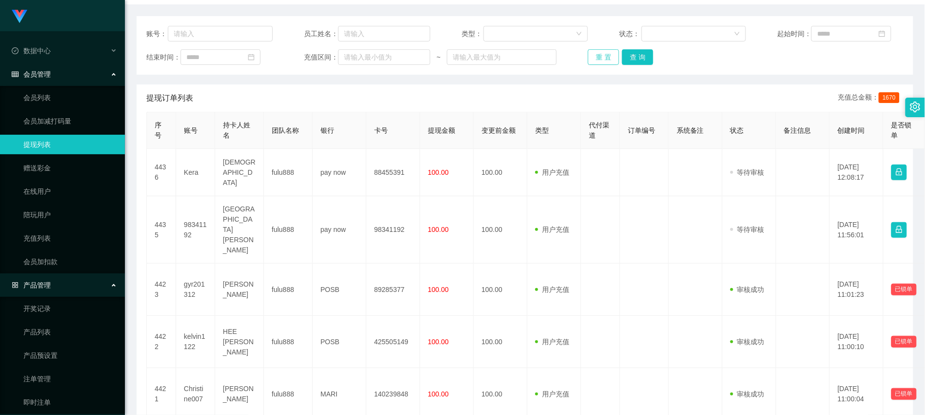
click at [599, 65] on button "重 置" at bounding box center [603, 57] width 31 height 16
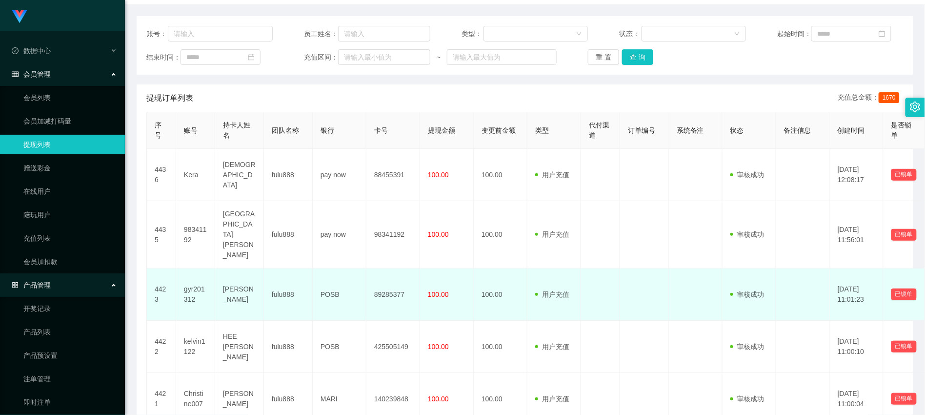
click at [191, 284] on td "gyr201312" at bounding box center [195, 294] width 39 height 52
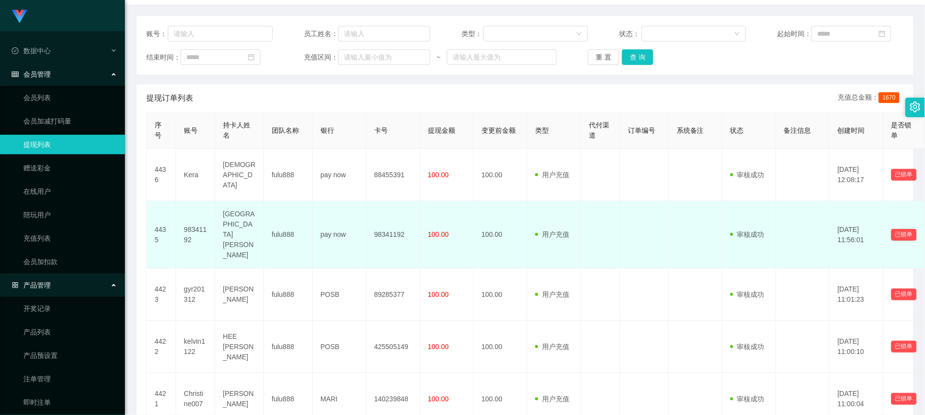
click at [460, 236] on td "100.00" at bounding box center [447, 234] width 54 height 67
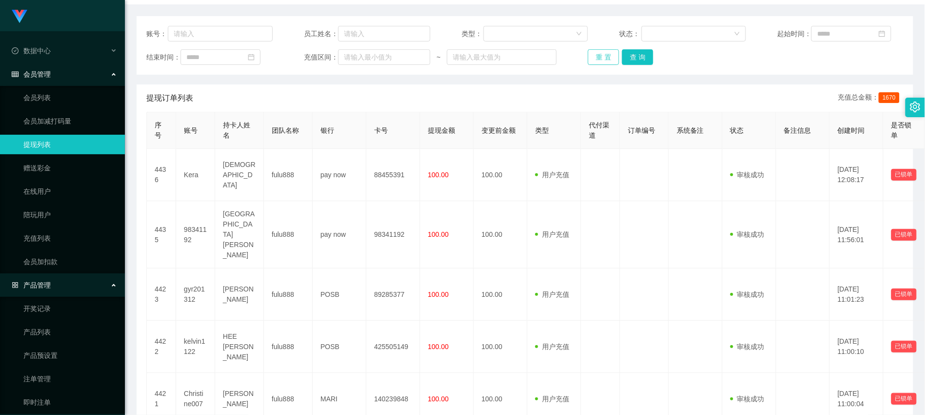
click at [598, 64] on button "重 置" at bounding box center [603, 57] width 31 height 16
click at [51, 147] on link "提现列表" at bounding box center [70, 145] width 94 height 20
click at [602, 62] on button "重 置" at bounding box center [603, 57] width 31 height 16
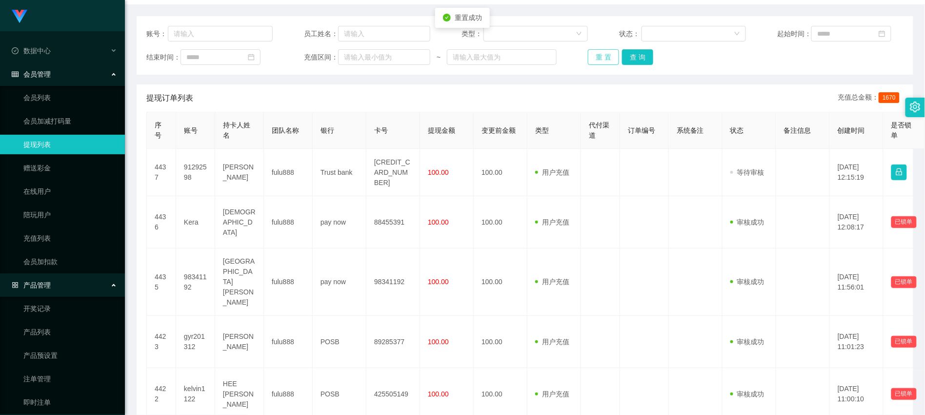
click at [607, 65] on button "重 置" at bounding box center [603, 57] width 31 height 16
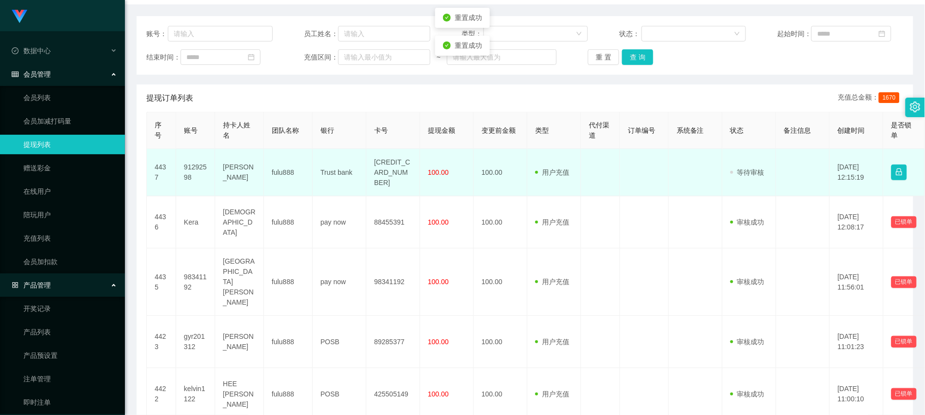
click at [196, 179] on td "91292598" at bounding box center [195, 172] width 39 height 47
click at [249, 180] on td "[PERSON_NAME]" at bounding box center [239, 172] width 49 height 47
click at [233, 181] on td "[PERSON_NAME]" at bounding box center [239, 172] width 49 height 47
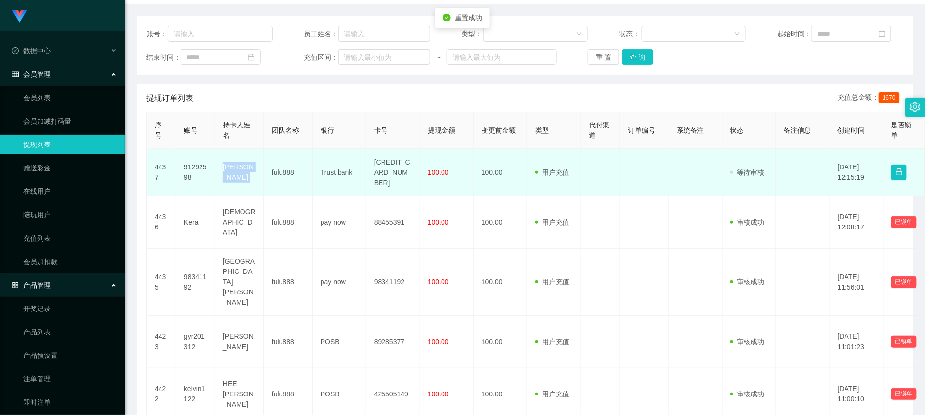
click at [233, 181] on td "[PERSON_NAME]" at bounding box center [239, 172] width 49 height 47
click at [231, 179] on td "[PERSON_NAME]" at bounding box center [239, 172] width 49 height 47
click at [331, 181] on td "Trust bank" at bounding box center [340, 172] width 54 height 47
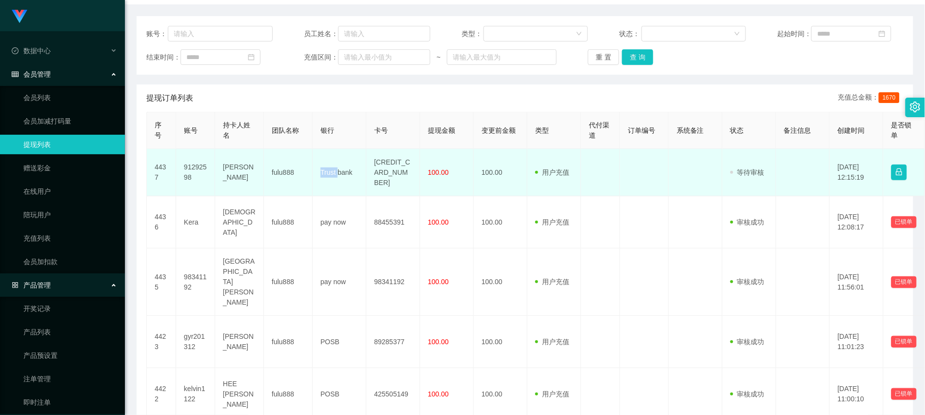
click at [331, 181] on td "Trust bank" at bounding box center [340, 172] width 54 height 47
drag, startPoint x: 402, startPoint y: 187, endPoint x: 376, endPoint y: 176, distance: 28.2
click at [377, 176] on td "[CREDIT_CARD_NUMBER]" at bounding box center [393, 172] width 54 height 47
click at [388, 184] on td "[CREDIT_CARD_NUMBER]" at bounding box center [393, 172] width 54 height 47
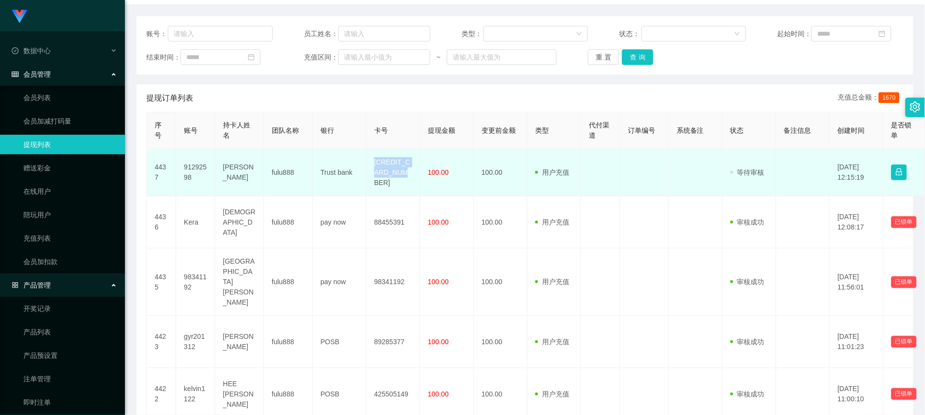
drag, startPoint x: 375, startPoint y: 176, endPoint x: 409, endPoint y: 188, distance: 36.3
click at [409, 188] on td "[CREDIT_CARD_NUMBER]" at bounding box center [393, 172] width 54 height 47
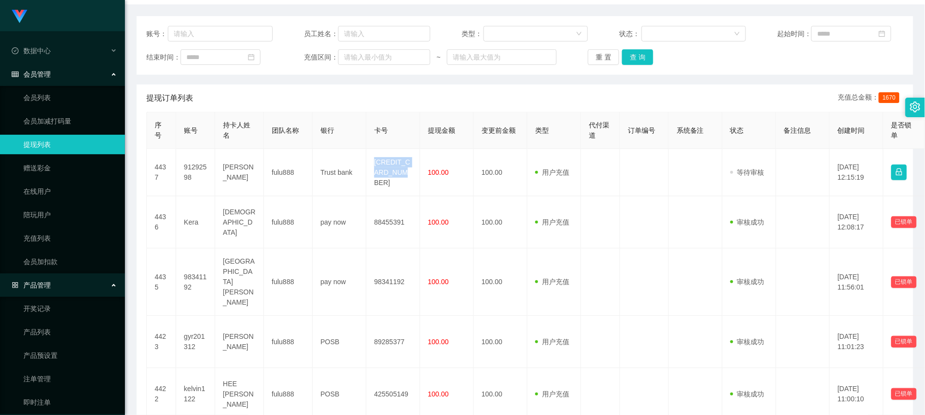
click at [252, 149] on th "持卡人姓名" at bounding box center [239, 130] width 49 height 37
click at [195, 26] on div "账号：" at bounding box center [209, 34] width 126 height 16
click at [212, 38] on input "text" at bounding box center [220, 34] width 105 height 16
paste input "Forestwood"
type input "Forestwood"
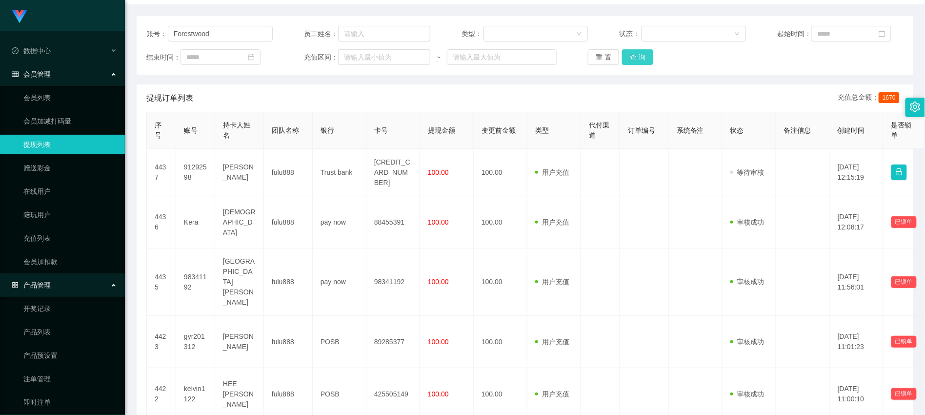
click at [640, 65] on button "查 询" at bounding box center [637, 57] width 31 height 16
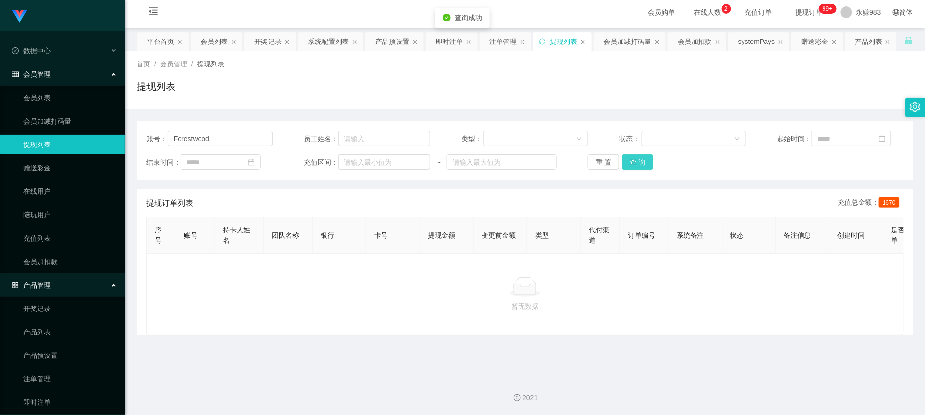
scroll to position [3, 0]
click at [49, 151] on link "提现列表" at bounding box center [70, 145] width 94 height 20
click at [48, 144] on link "提现列表" at bounding box center [70, 145] width 94 height 20
click at [296, 297] on div at bounding box center [525, 288] width 741 height 20
click at [44, 174] on link "赠送彩金" at bounding box center [70, 168] width 94 height 20
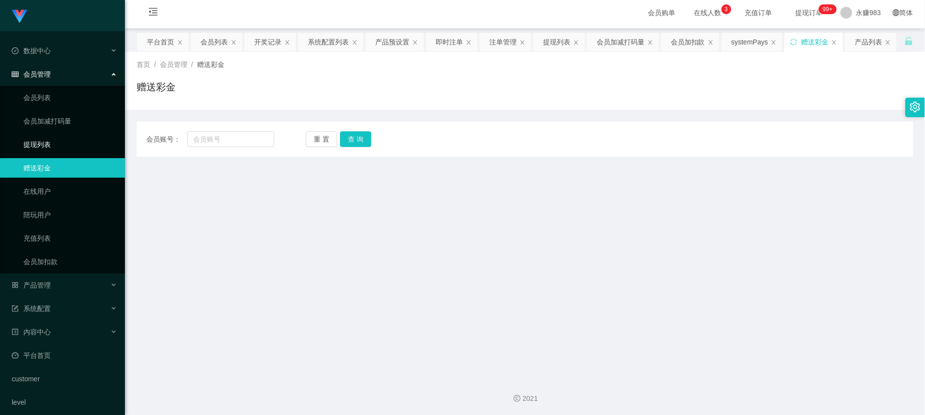
click at [41, 152] on link "提现列表" at bounding box center [70, 145] width 94 height 20
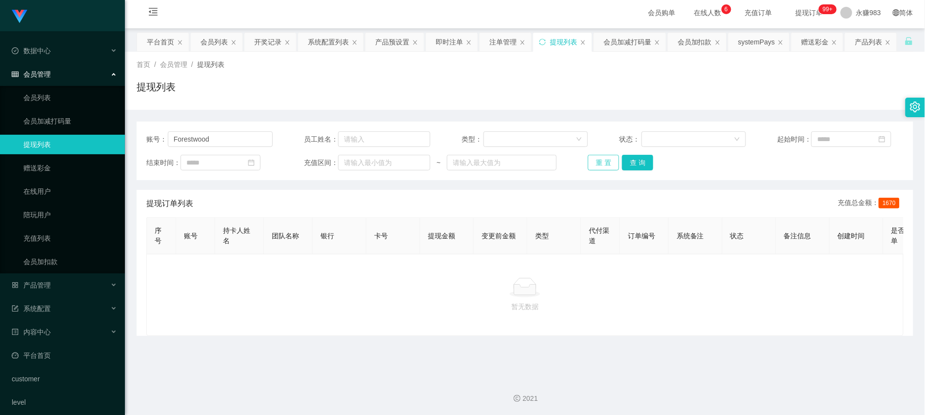
click at [596, 166] on button "重 置" at bounding box center [603, 163] width 31 height 16
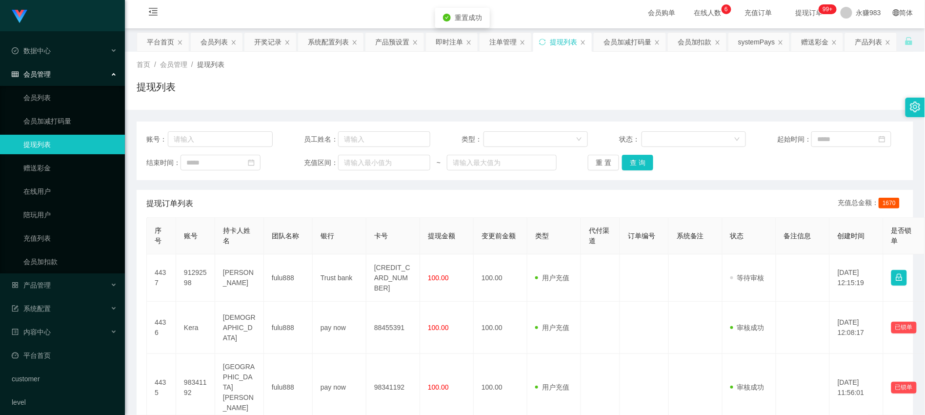
click at [213, 152] on div "账号： 员工姓名： 类型： 状态： 起始时间： 结束时间： 充值区间： ~ 重 置 查 询" at bounding box center [525, 150] width 777 height 59
click at [210, 140] on input "text" at bounding box center [220, 139] width 105 height 16
paste input "Forestwood"
type input "Forestwood"
click at [632, 167] on button "查 询" at bounding box center [637, 163] width 31 height 16
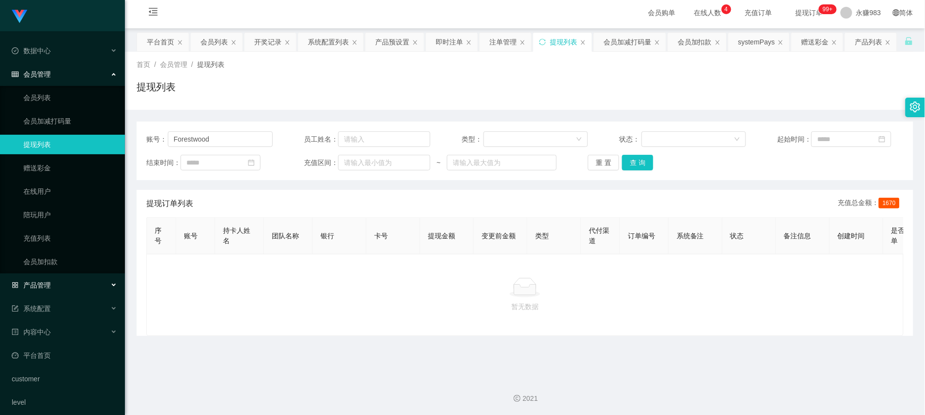
click at [46, 289] on div "产品管理" at bounding box center [62, 285] width 125 height 20
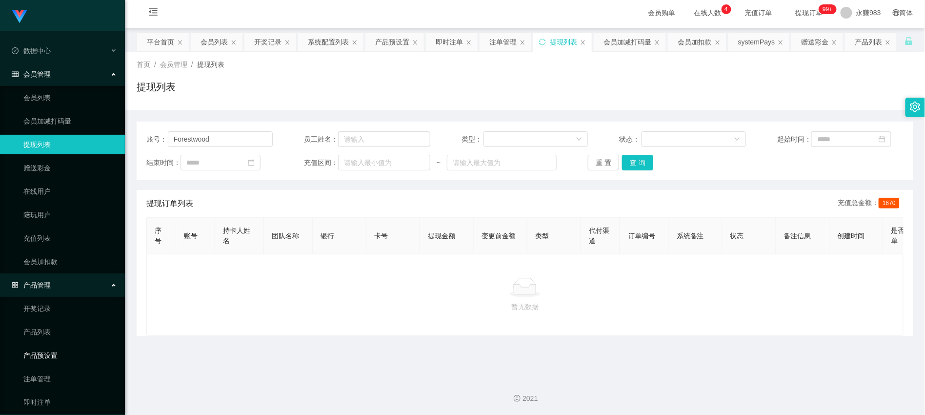
drag, startPoint x: 39, startPoint y: 358, endPoint x: 50, endPoint y: 355, distance: 11.3
click at [39, 358] on link "产品预设置" at bounding box center [70, 355] width 94 height 20
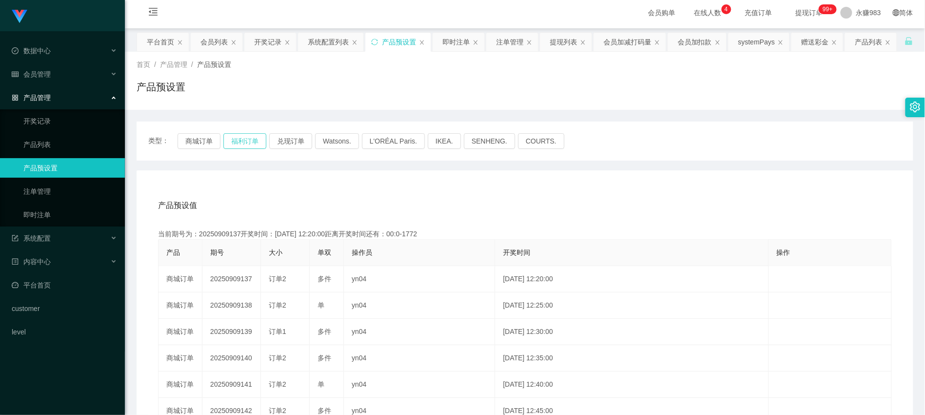
click at [240, 139] on button "福利订单" at bounding box center [244, 141] width 43 height 16
click at [202, 138] on button "商城订单" at bounding box center [199, 141] width 43 height 16
click at [40, 77] on span "会员管理" at bounding box center [31, 74] width 39 height 8
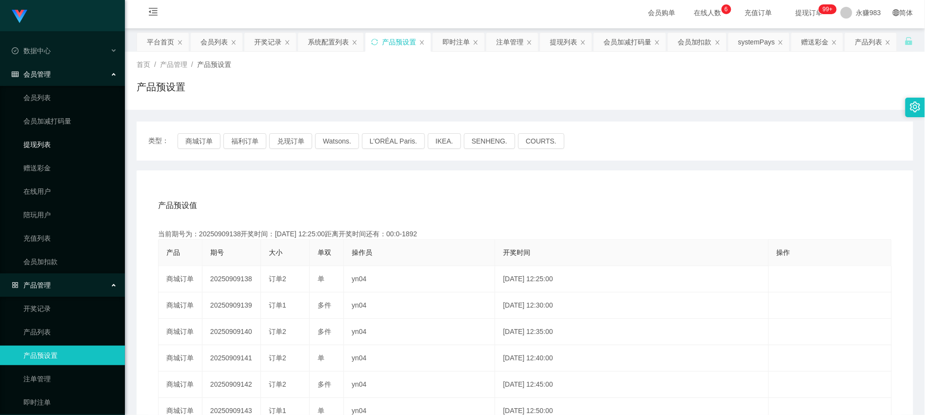
click at [40, 140] on link "提现列表" at bounding box center [70, 145] width 94 height 20
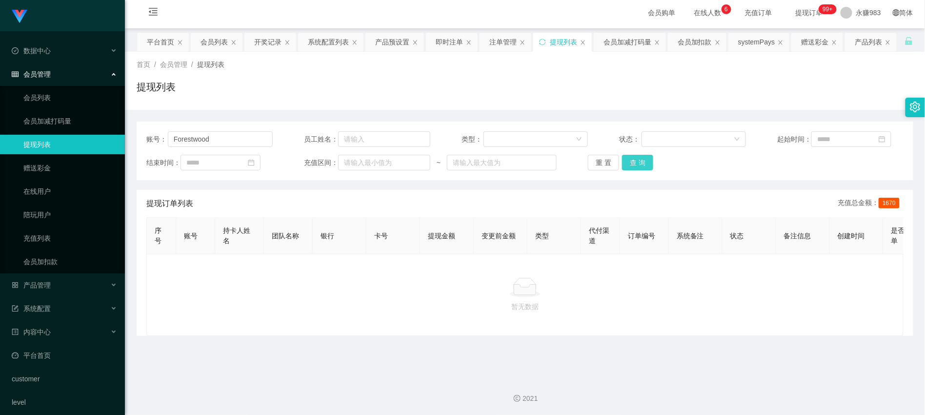
click at [625, 167] on button "查 询" at bounding box center [637, 163] width 31 height 16
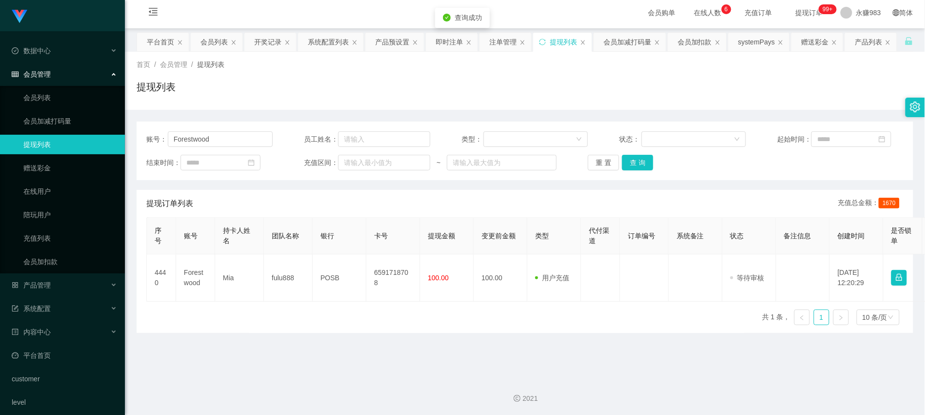
click at [474, 349] on main "关闭左侧 关闭右侧 关闭其它 刷新页面 平台首页 会员列表 开奖记录 系统配置列表 产品预设置 即时注单 注单管理 提现列表 会员加减打码量 会员加扣款 sy…" at bounding box center [525, 199] width 800 height 342
click at [270, 344] on main "关闭左侧 关闭右侧 关闭其它 刷新页面 平台首页 会员列表 开奖记录 系统配置列表 产品预设置 即时注单 注单管理 提现列表 会员加减打码量 会员加扣款 sy…" at bounding box center [525, 199] width 800 height 342
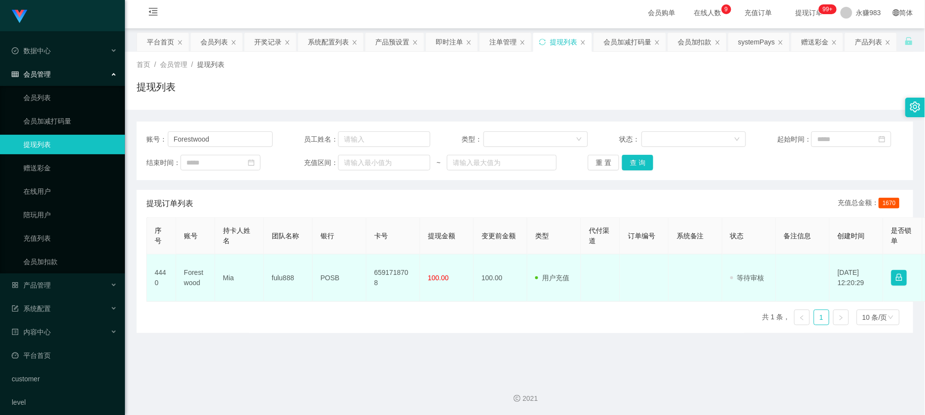
click at [226, 286] on td "Mia" at bounding box center [239, 277] width 49 height 47
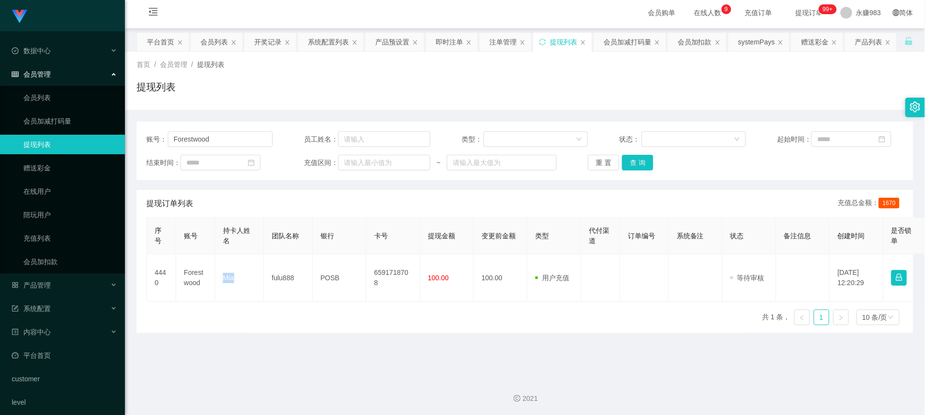
drag, startPoint x: 237, startPoint y: 307, endPoint x: 242, endPoint y: 316, distance: 10.2
click at [237, 302] on td "Mia" at bounding box center [239, 277] width 49 height 47
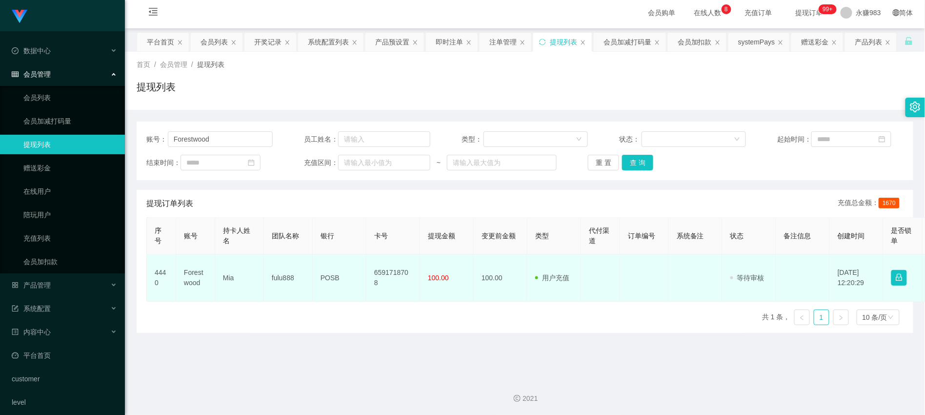
click at [331, 288] on td "POSB" at bounding box center [340, 277] width 54 height 47
click at [393, 286] on td "6591718708" at bounding box center [393, 277] width 54 height 47
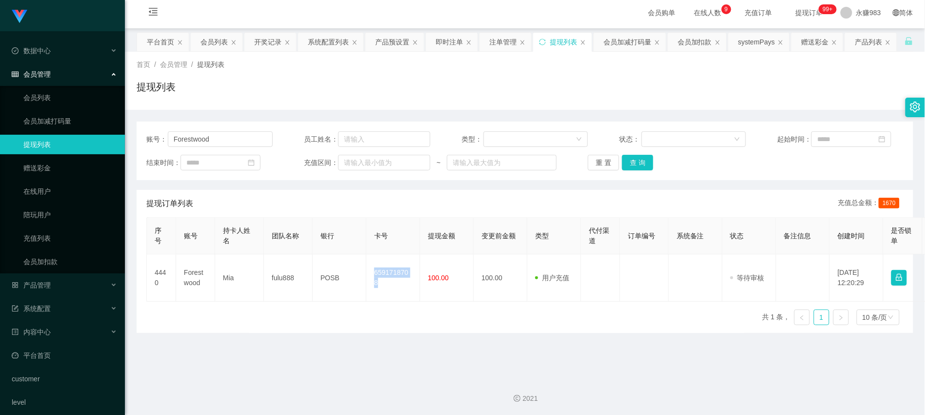
click at [55, 142] on link "提现列表" at bounding box center [70, 145] width 94 height 20
click at [55, 284] on div "产品管理" at bounding box center [62, 285] width 125 height 20
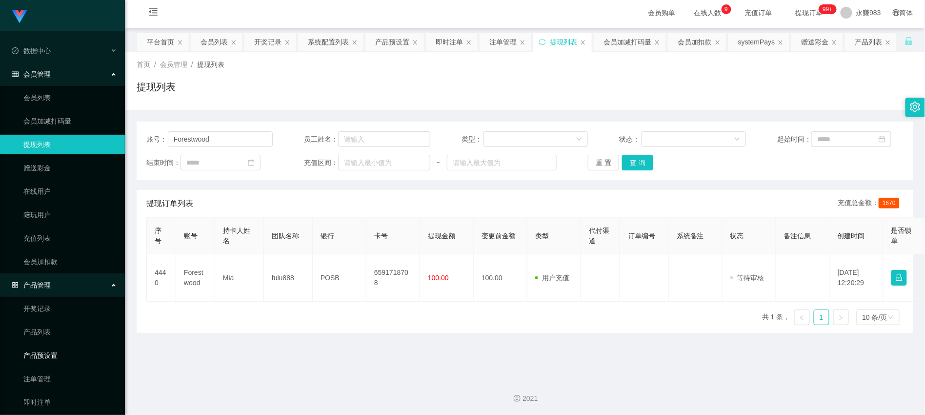
scroll to position [54, 0]
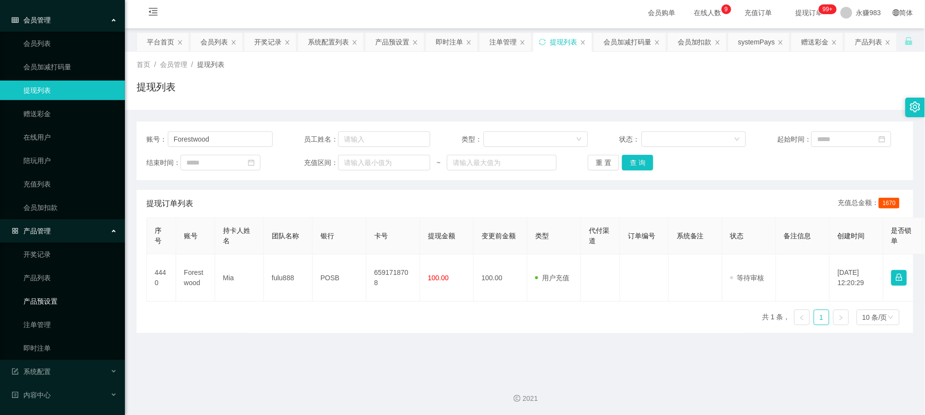
click at [56, 304] on link "产品预设置" at bounding box center [70, 301] width 94 height 20
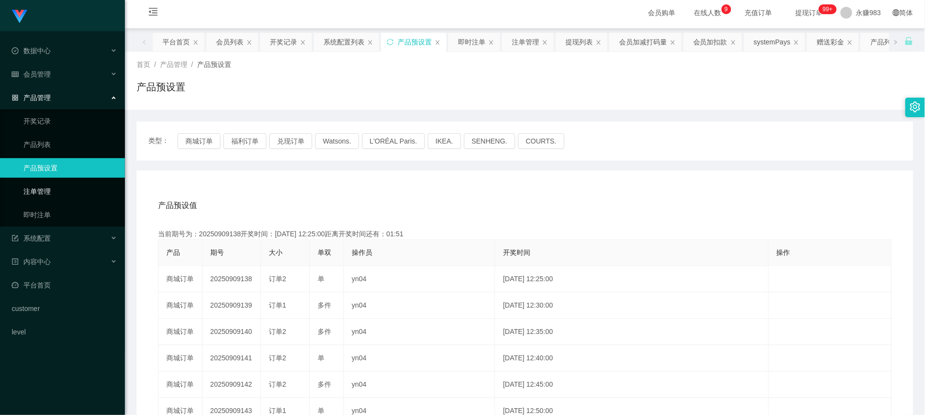
click at [34, 196] on link "注单管理" at bounding box center [70, 191] width 94 height 20
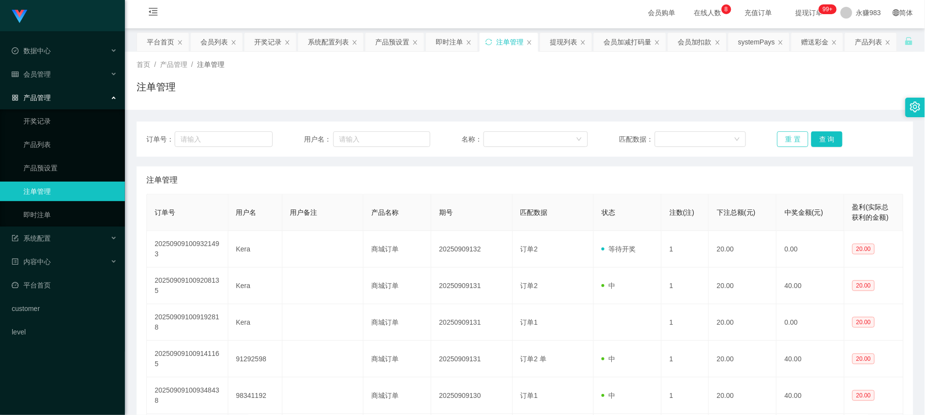
click at [781, 139] on button "重 置" at bounding box center [792, 139] width 31 height 16
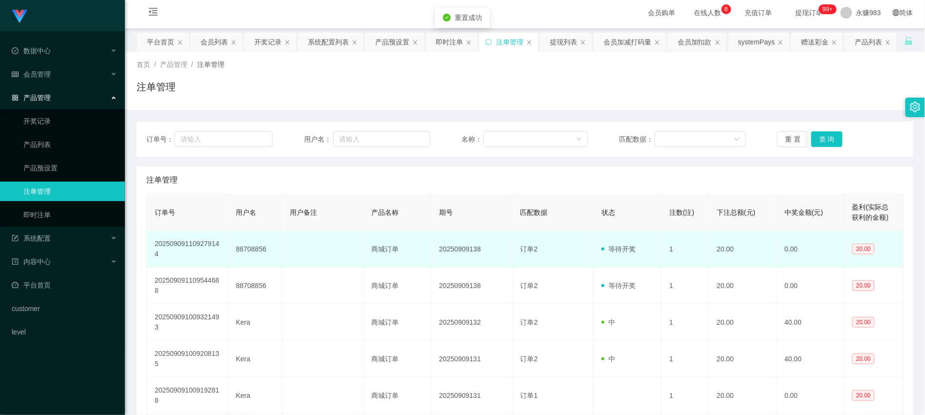
click at [254, 250] on td "88708856" at bounding box center [255, 249] width 54 height 37
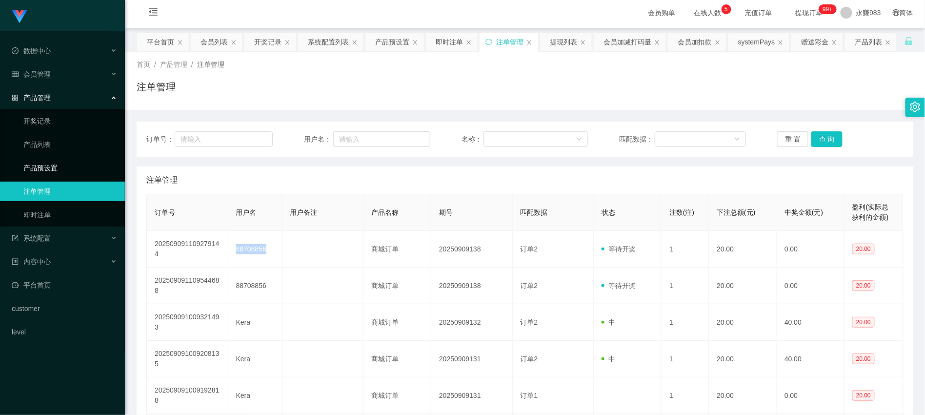
drag, startPoint x: 49, startPoint y: 173, endPoint x: 103, endPoint y: 178, distance: 54.4
click at [48, 173] on link "产品预设置" at bounding box center [70, 168] width 94 height 20
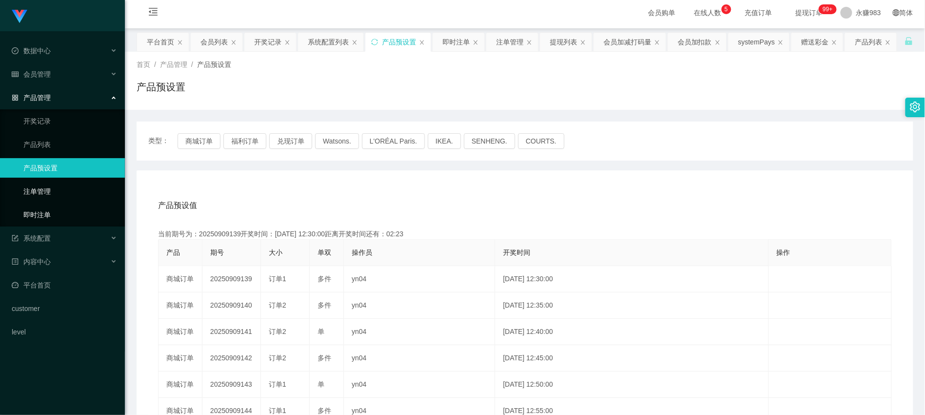
click at [36, 214] on link "即时注单" at bounding box center [70, 215] width 94 height 20
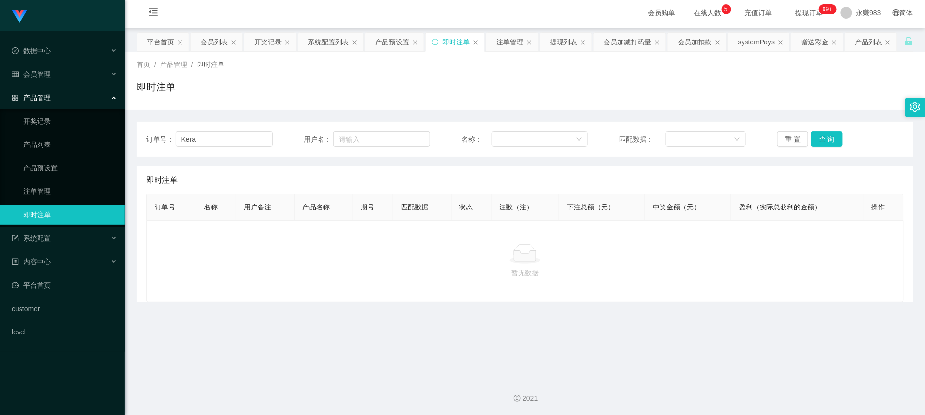
drag, startPoint x: 333, startPoint y: 328, endPoint x: 272, endPoint y: 246, distance: 102.1
click at [324, 323] on main "关闭左侧 关闭右侧 关闭其它 刷新页面 平台首页 会员列表 开奖记录 系统配置列表 产品预设置 即时注单 注单管理 提现列表 会员加减打码量 会员加扣款 sy…" at bounding box center [525, 199] width 800 height 342
click at [221, 140] on input "Kera" at bounding box center [224, 139] width 97 height 16
paste input "88708856"
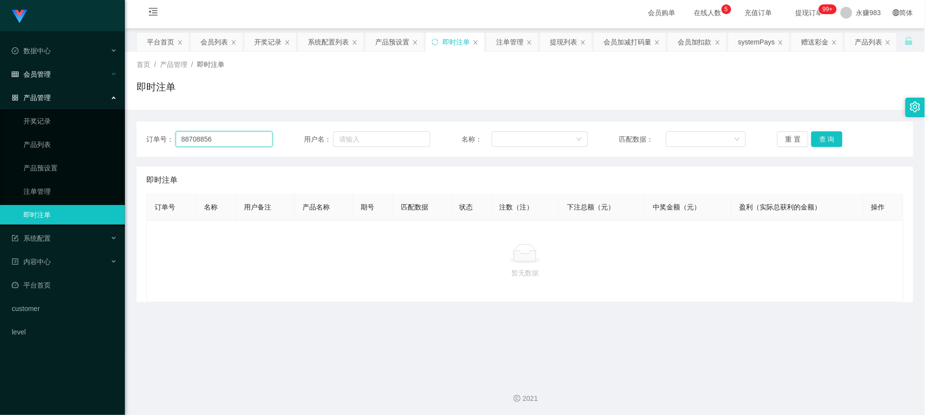
type input "88708856"
click at [37, 80] on div "会员管理" at bounding box center [62, 74] width 125 height 20
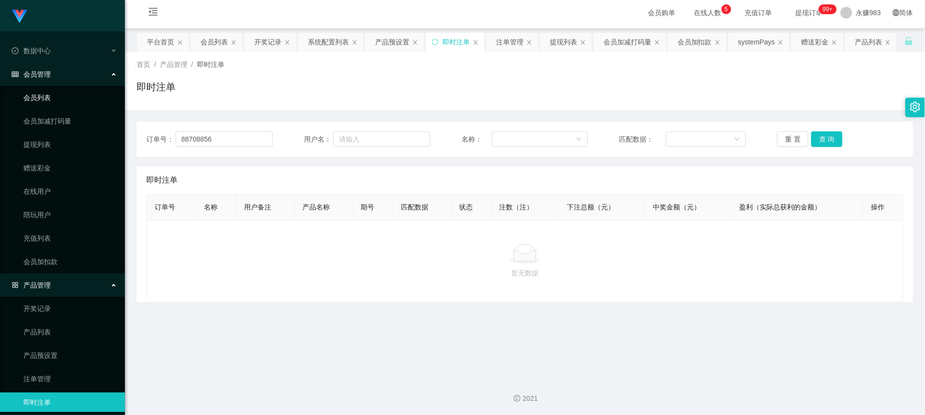
click at [38, 94] on link "会员列表" at bounding box center [70, 98] width 94 height 20
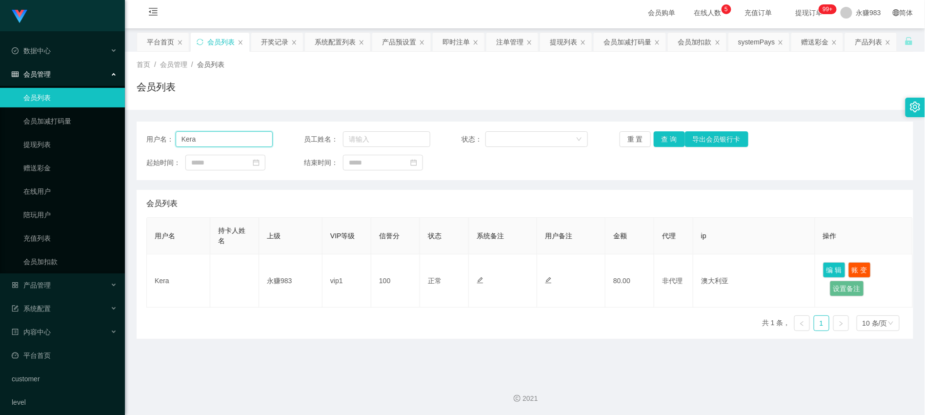
click at [227, 142] on input "Kera" at bounding box center [224, 139] width 97 height 16
paste input "88708856"
type input "88708856"
click at [669, 142] on button "查 询" at bounding box center [669, 139] width 31 height 16
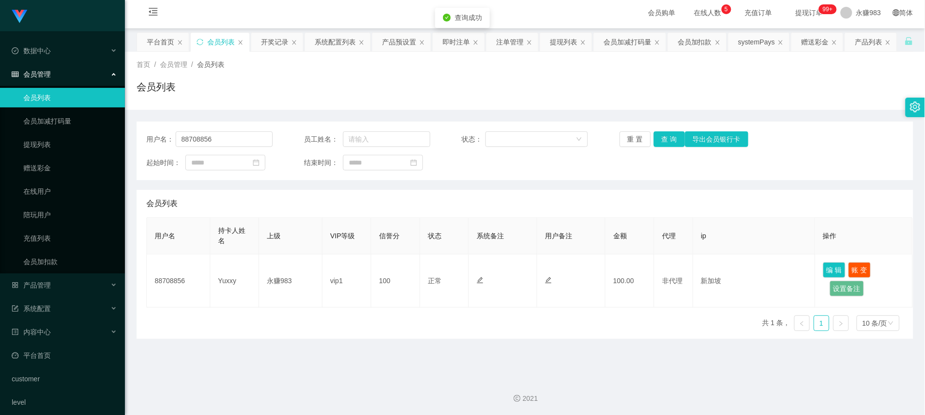
click at [528, 365] on main "关闭左侧 关闭右侧 关闭其它 刷新页面 平台首页 会员列表 开奖记录 系统配置列表 产品预设置 即时注单 注单管理 提现列表 会员加减打码量 会员加扣款 sy…" at bounding box center [525, 199] width 800 height 342
click at [231, 139] on input "88708856" at bounding box center [224, 139] width 97 height 16
click at [631, 141] on button "重 置" at bounding box center [635, 139] width 31 height 16
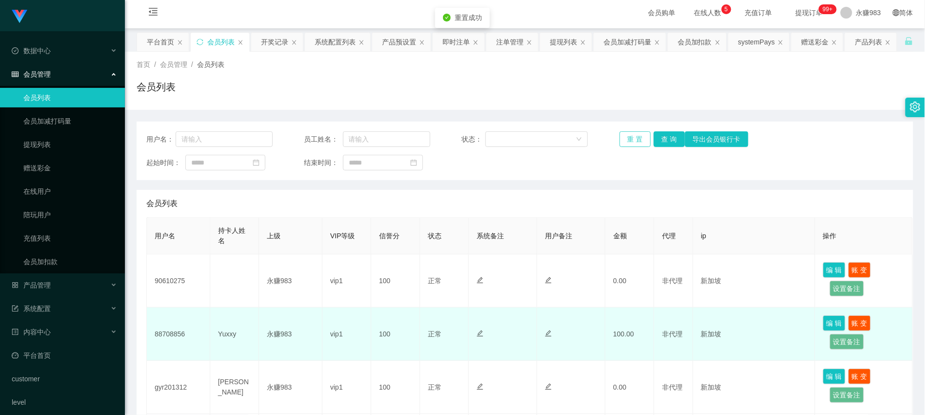
scroll to position [57, 0]
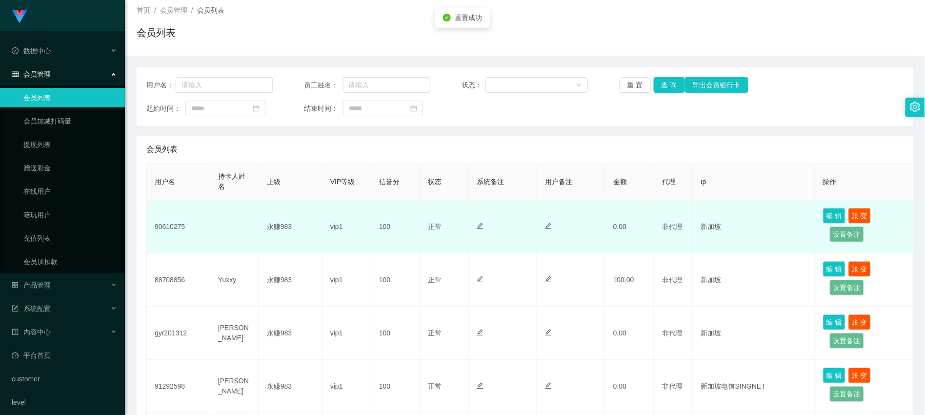
click at [162, 227] on td "90610275" at bounding box center [178, 226] width 63 height 53
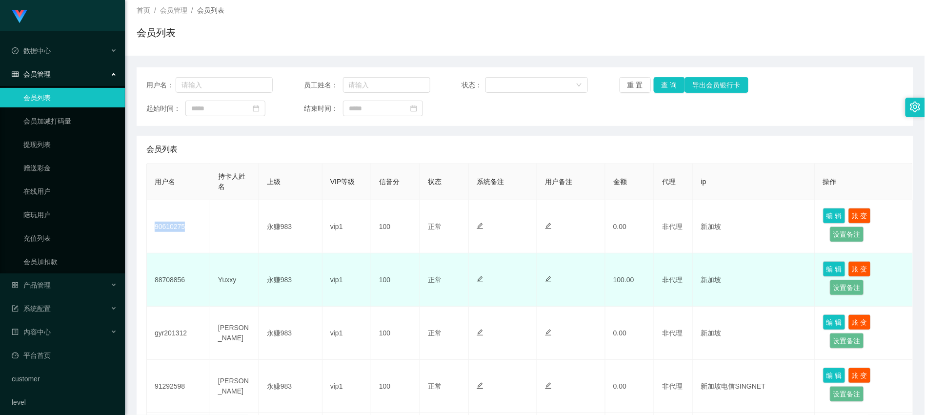
drag, startPoint x: 213, startPoint y: 278, endPoint x: 182, endPoint y: 256, distance: 38.1
click at [213, 278] on td "Yuxxy" at bounding box center [234, 279] width 49 height 53
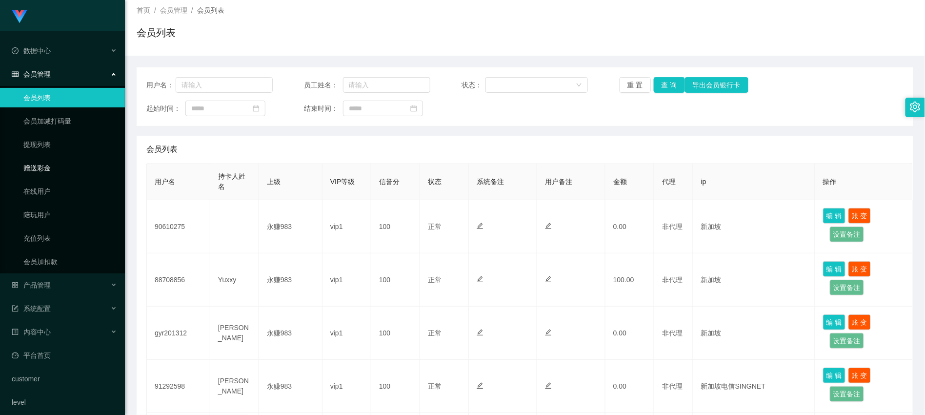
click at [31, 160] on link "赠送彩金" at bounding box center [70, 168] width 94 height 20
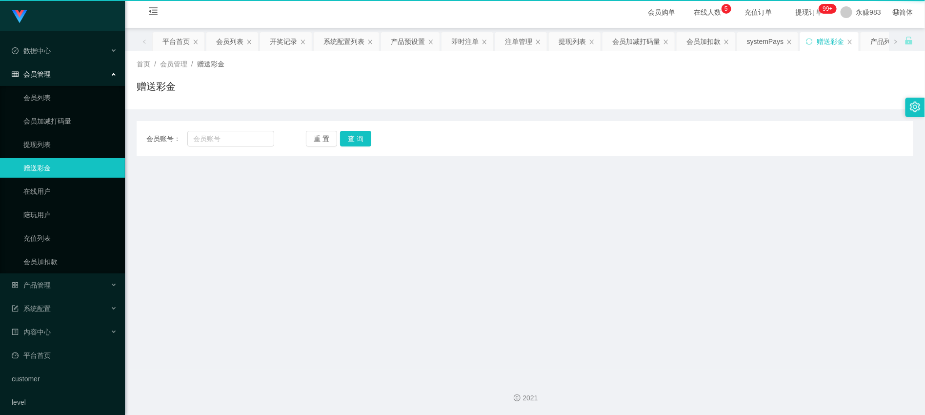
scroll to position [3, 0]
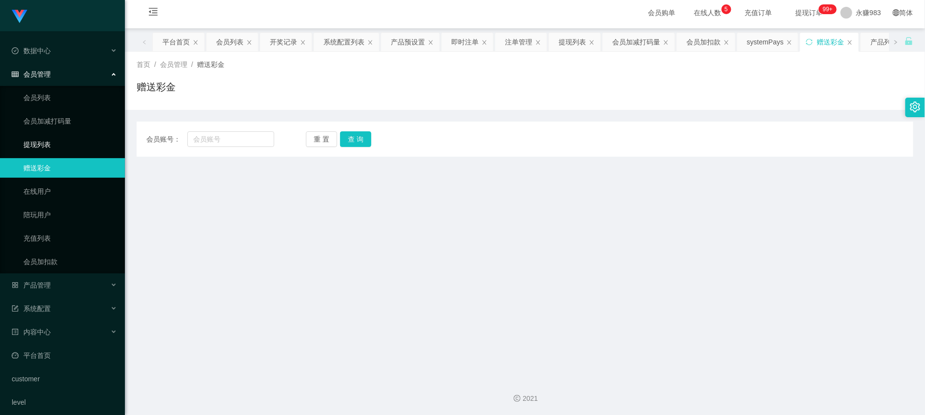
click at [41, 147] on link "提现列表" at bounding box center [70, 145] width 94 height 20
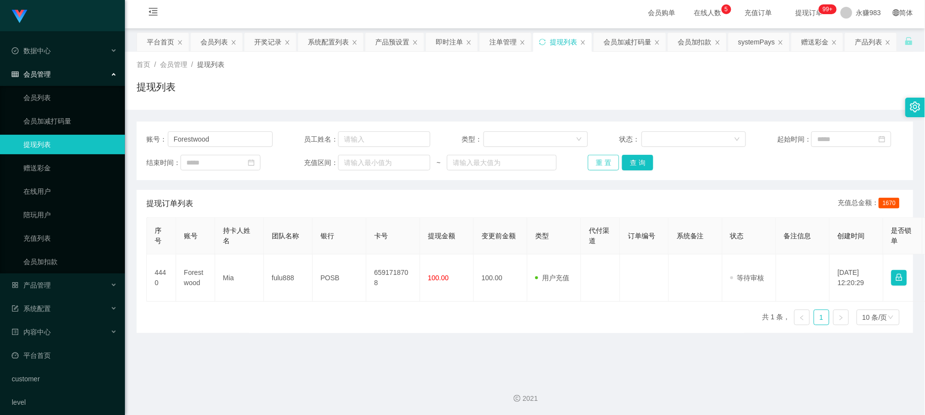
click at [592, 170] on button "重 置" at bounding box center [603, 163] width 31 height 16
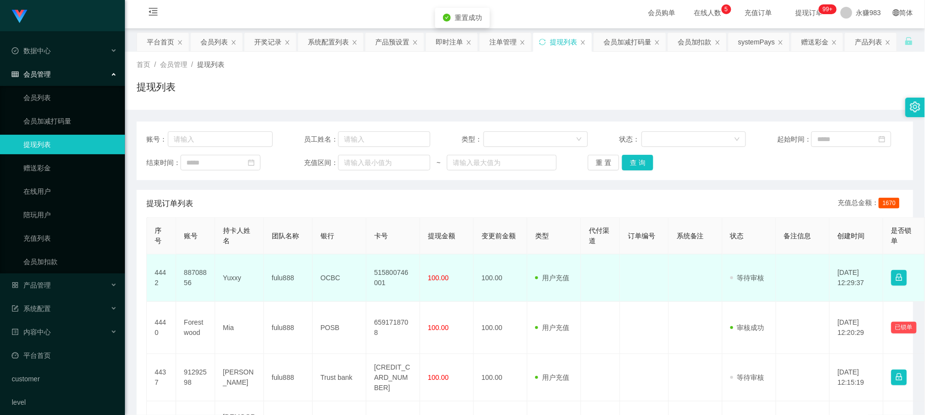
click at [191, 283] on td "88708856" at bounding box center [195, 277] width 39 height 47
click at [225, 285] on td "Yuxxy" at bounding box center [239, 277] width 49 height 47
click at [230, 284] on td "Yuxxy" at bounding box center [239, 277] width 49 height 47
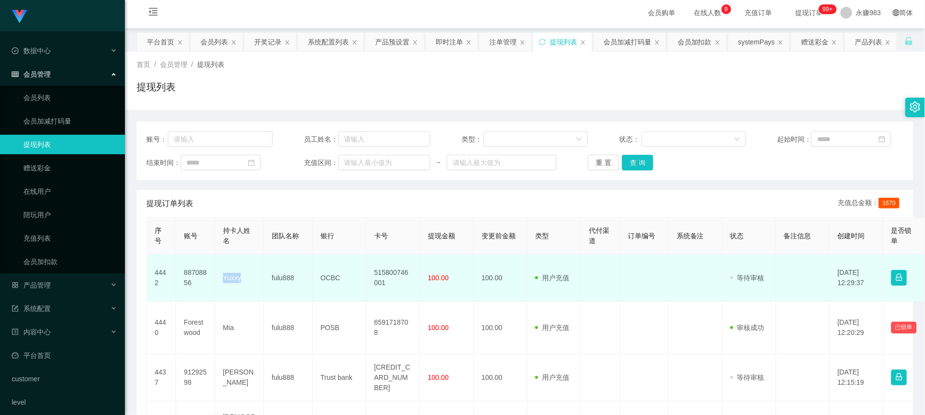
click at [230, 284] on td "Yuxxy" at bounding box center [239, 277] width 49 height 47
click at [325, 287] on td "OCBC" at bounding box center [340, 277] width 54 height 47
click at [394, 285] on td "515800746001" at bounding box center [393, 277] width 54 height 47
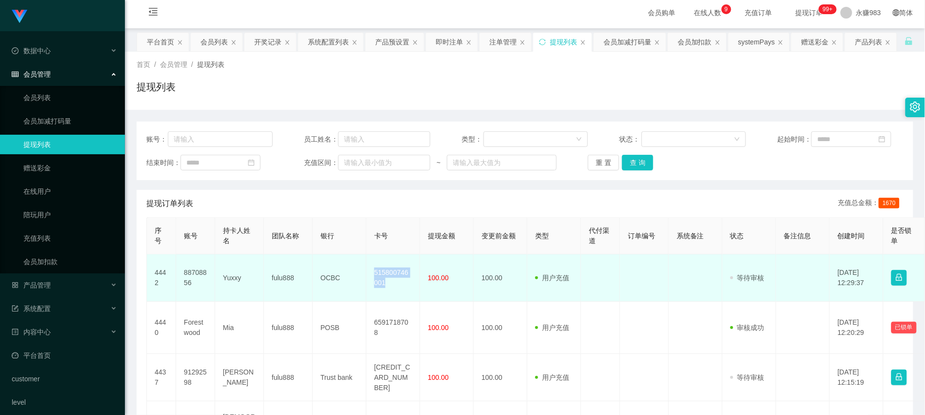
click at [394, 285] on td "515800746001" at bounding box center [393, 277] width 54 height 47
click at [332, 293] on td "OCBC" at bounding box center [340, 277] width 54 height 47
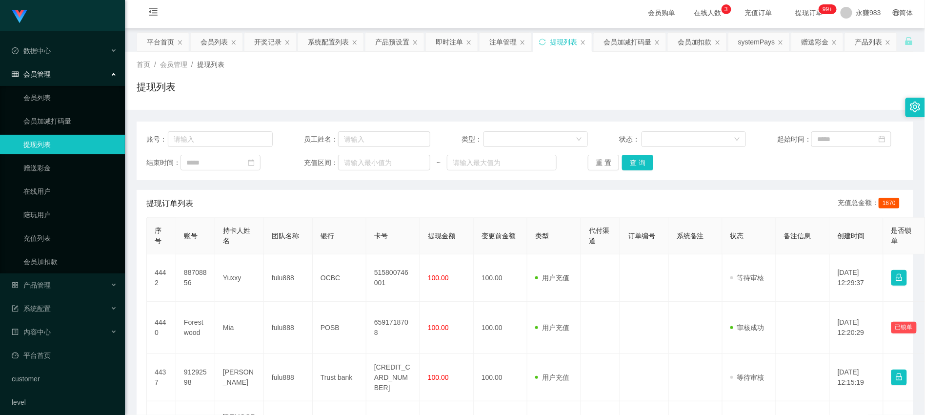
click at [46, 143] on link "提现列表" at bounding box center [70, 145] width 94 height 20
click at [604, 170] on button "重 置" at bounding box center [603, 163] width 31 height 16
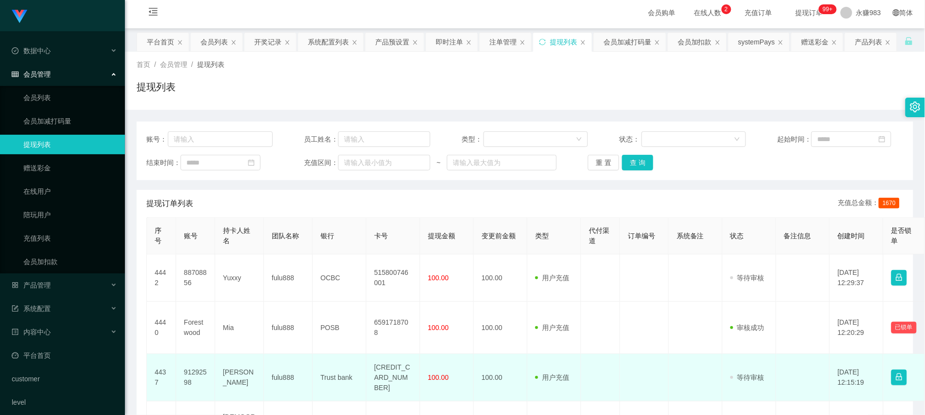
click at [193, 388] on td "91292598" at bounding box center [195, 377] width 39 height 47
click at [194, 383] on td "91292598" at bounding box center [195, 377] width 39 height 47
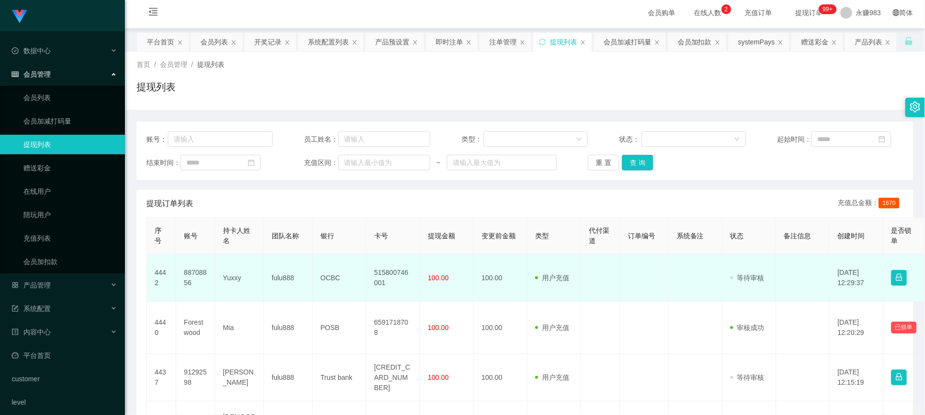
drag, startPoint x: 184, startPoint y: 276, endPoint x: 188, endPoint y: 280, distance: 5.6
click at [184, 276] on td "88708856" at bounding box center [195, 277] width 39 height 47
click at [188, 281] on td "88708856" at bounding box center [195, 277] width 39 height 47
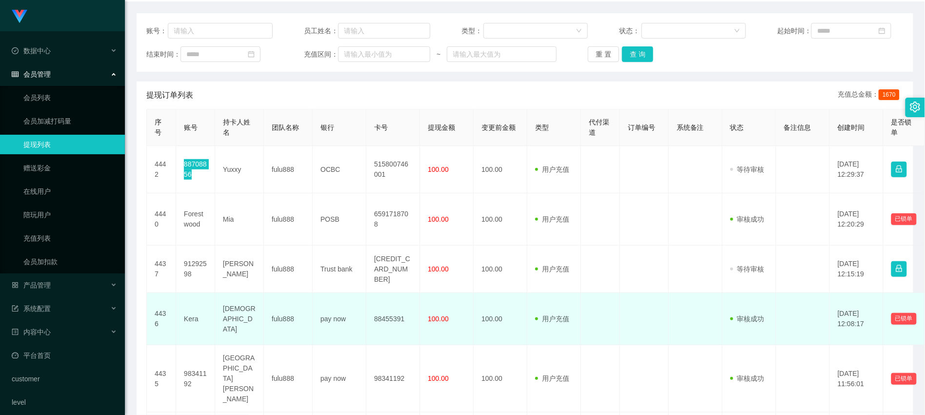
scroll to position [166, 0]
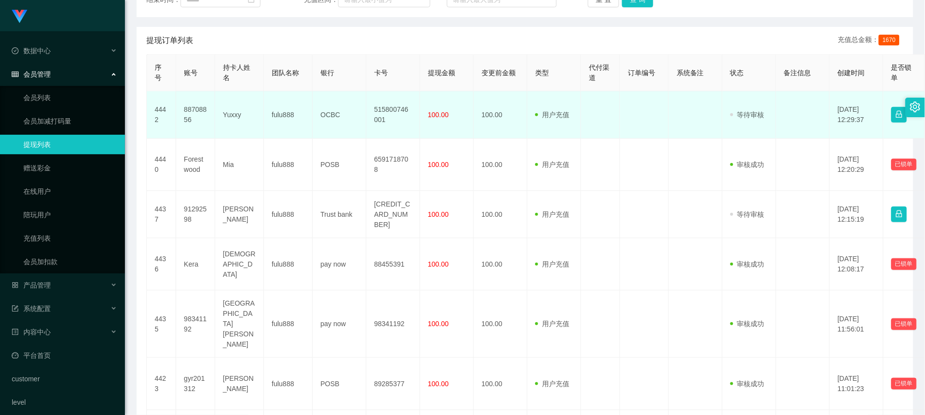
click at [237, 121] on td "Yuxxy" at bounding box center [239, 114] width 49 height 47
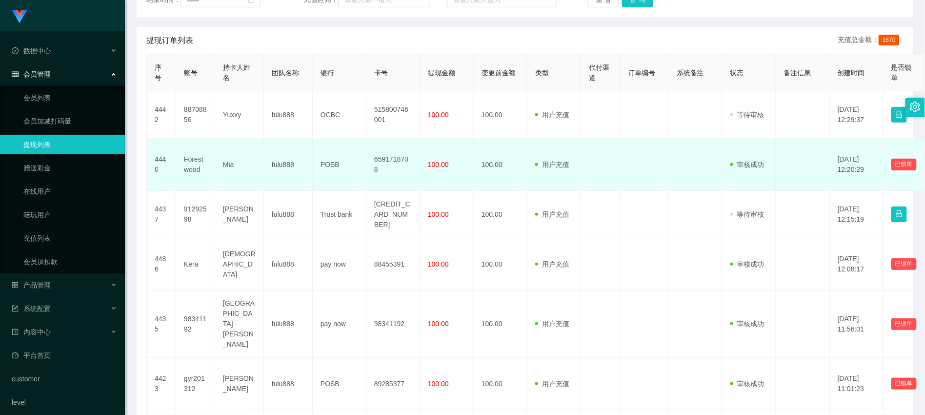
click at [198, 172] on td "Forestwood" at bounding box center [195, 165] width 39 height 52
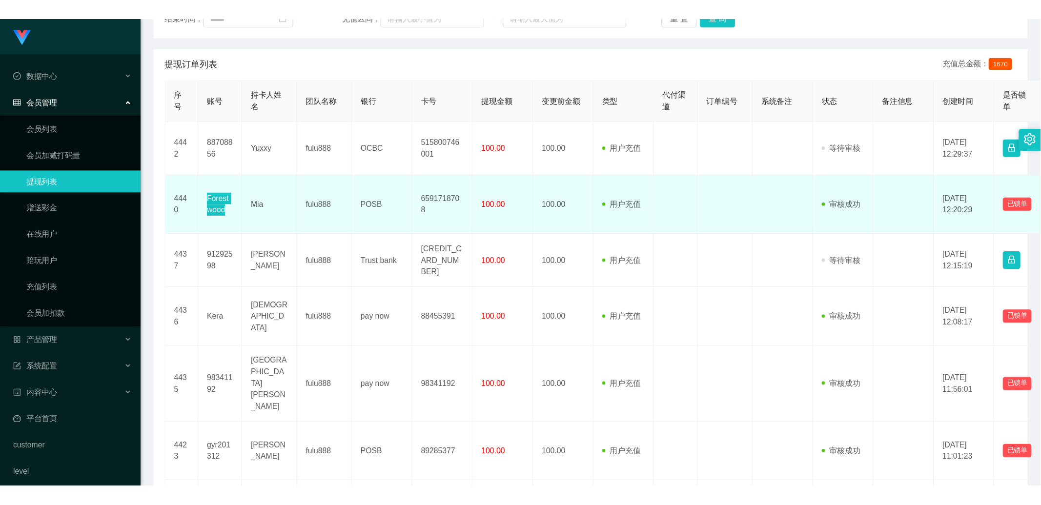
scroll to position [3, 0]
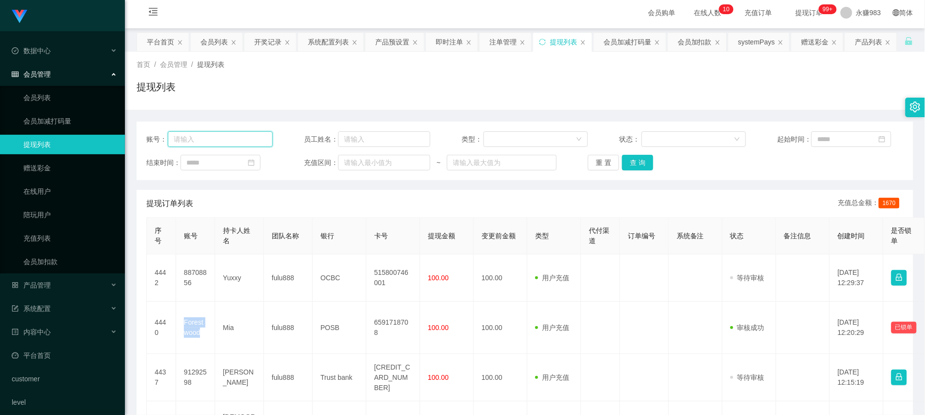
click at [221, 145] on input "text" at bounding box center [220, 139] width 105 height 16
paste input "收款人全名"
type input "收款人全名"
click at [198, 145] on input "text" at bounding box center [220, 139] width 105 height 16
paste input "91292598"
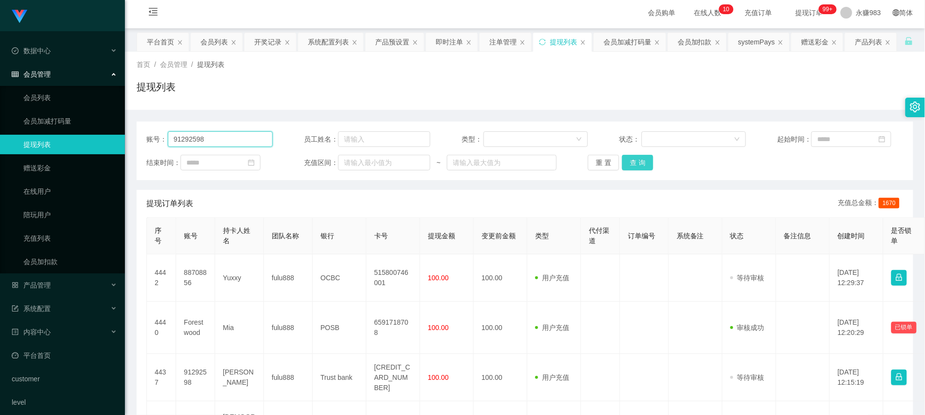
type input "91292598"
click at [622, 165] on button "查 询" at bounding box center [637, 163] width 31 height 16
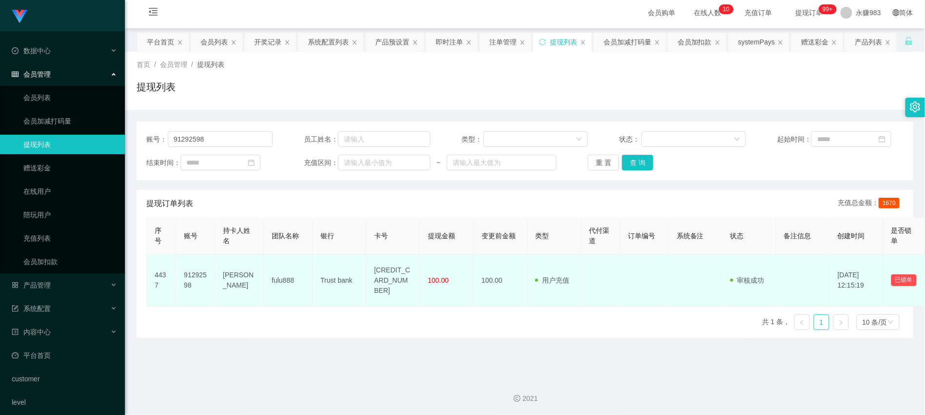
click at [232, 294] on td "[PERSON_NAME]" at bounding box center [239, 280] width 49 height 52
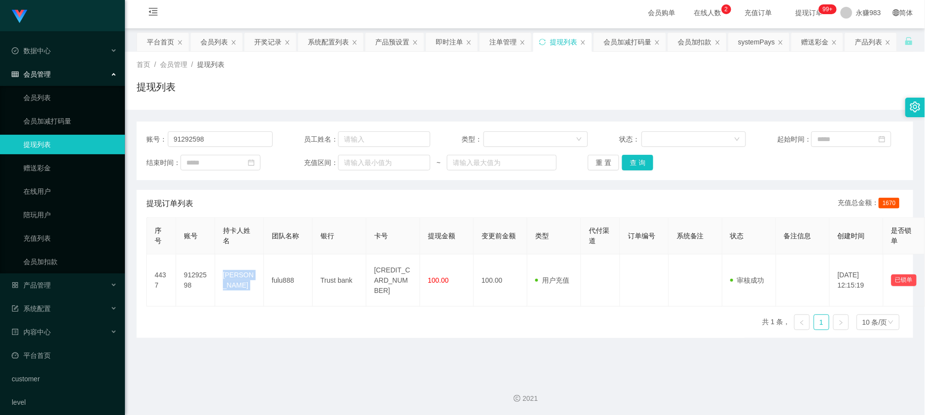
drag, startPoint x: 312, startPoint y: 342, endPoint x: 343, endPoint y: 248, distance: 99.5
click at [312, 338] on div "序号 账号 持卡人姓名 团队名称 银行 卡号 提现金额 变更前金额 类型 代付渠道 订单编号 系统备注 状态 备注信息 创建时间 是否锁单 操作 4437 9…" at bounding box center [524, 277] width 757 height 121
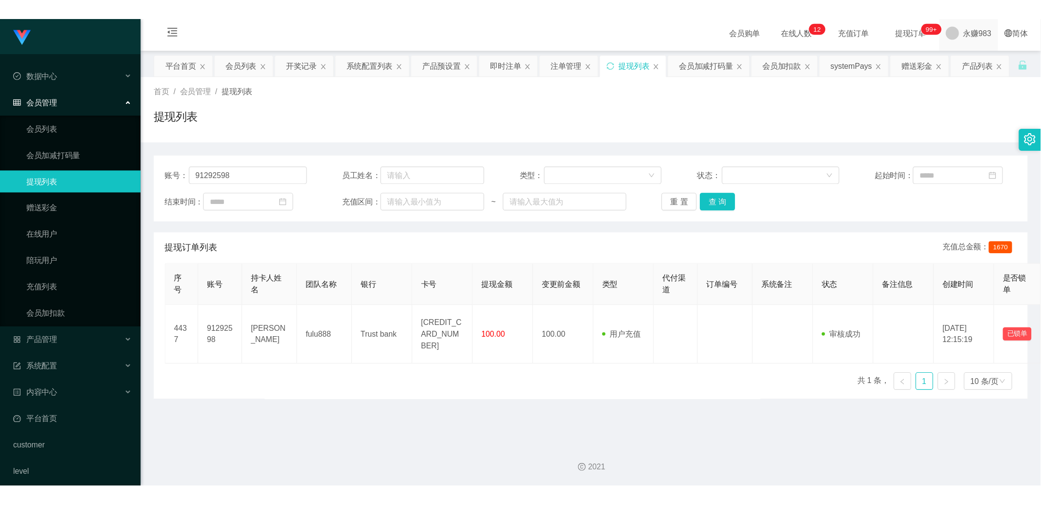
scroll to position [0, 0]
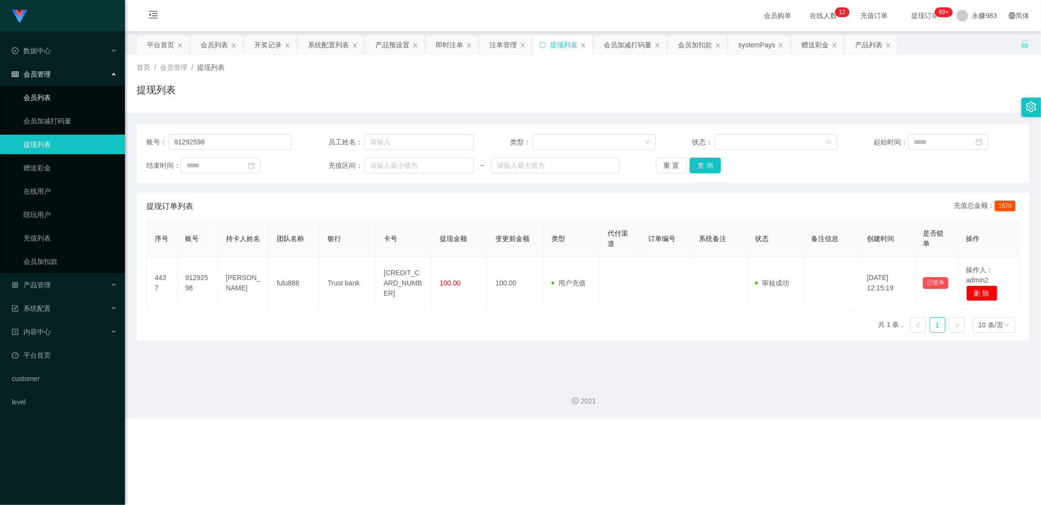
click at [51, 101] on link "会员列表" at bounding box center [70, 98] width 94 height 20
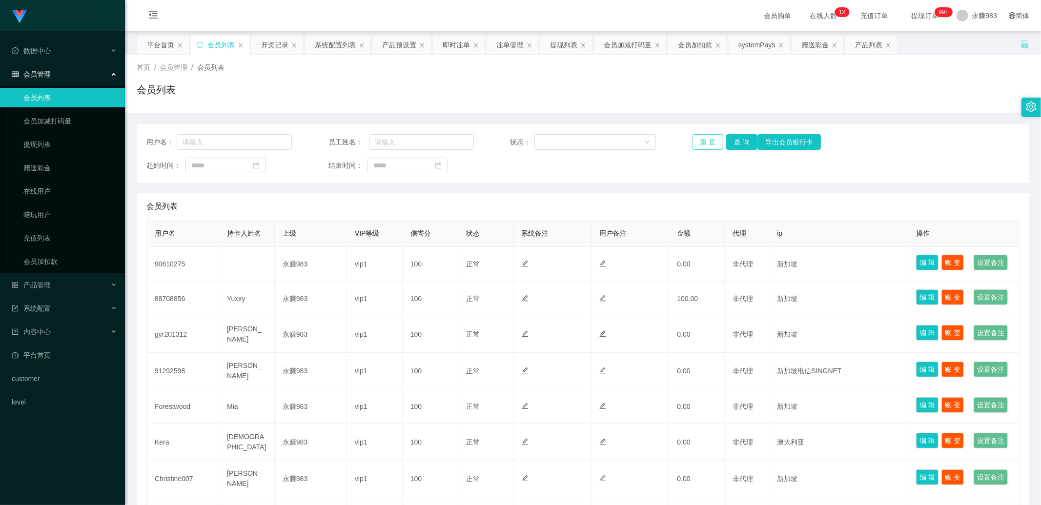
click at [705, 142] on button "重 置" at bounding box center [707, 142] width 31 height 16
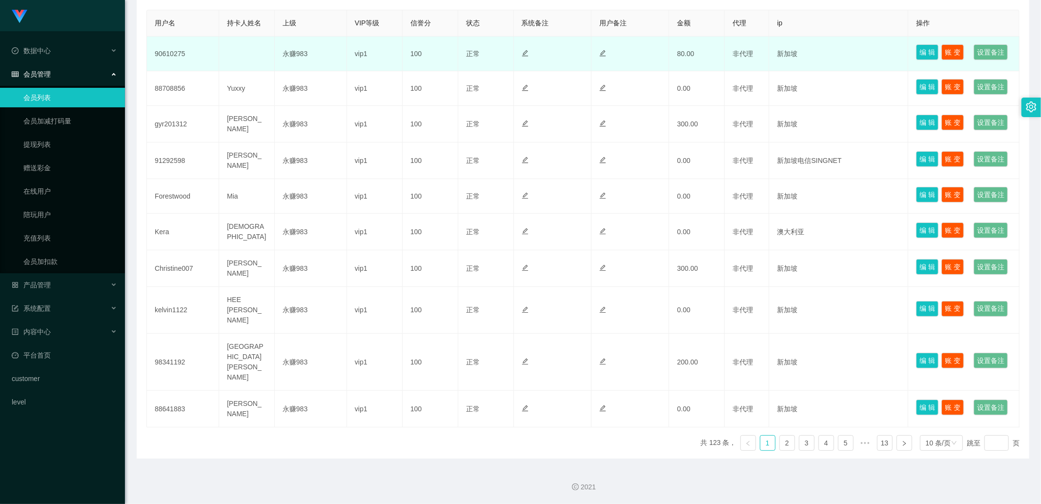
scroll to position [108, 0]
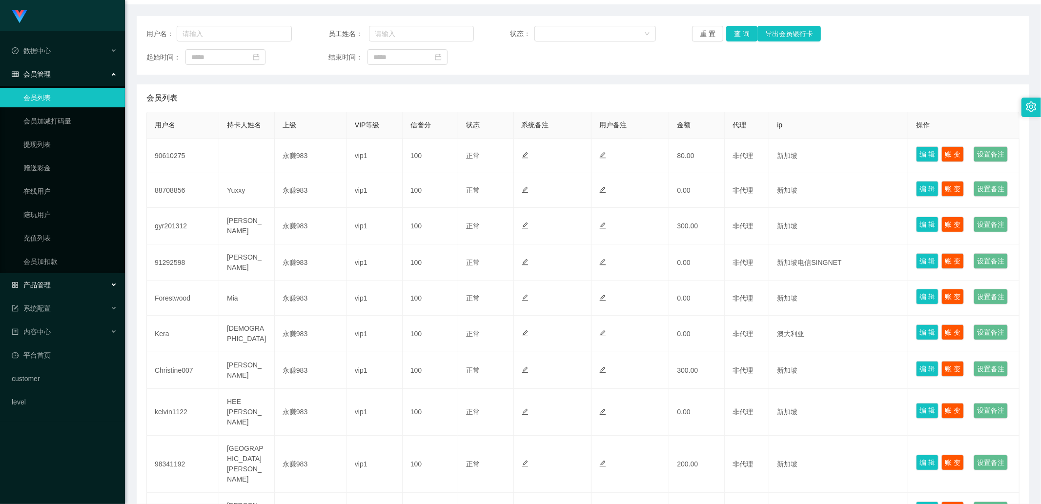
click at [42, 286] on span "产品管理" at bounding box center [31, 285] width 39 height 8
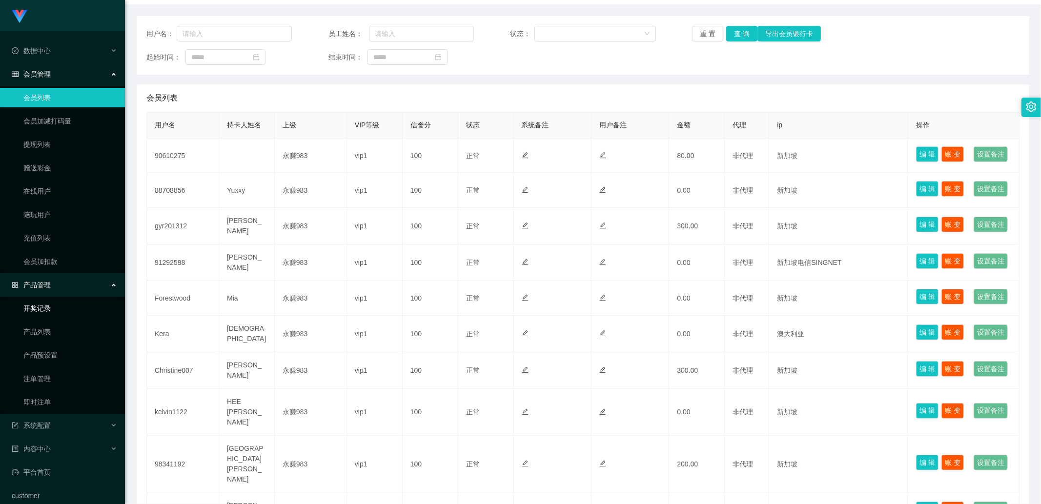
click at [54, 309] on link "开奖记录" at bounding box center [70, 309] width 94 height 20
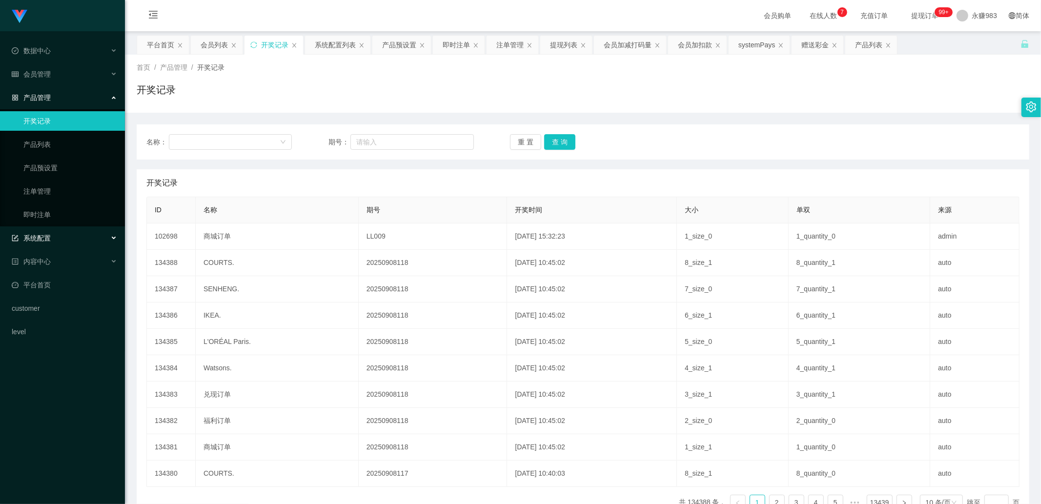
click at [58, 236] on div "系统配置" at bounding box center [62, 238] width 125 height 20
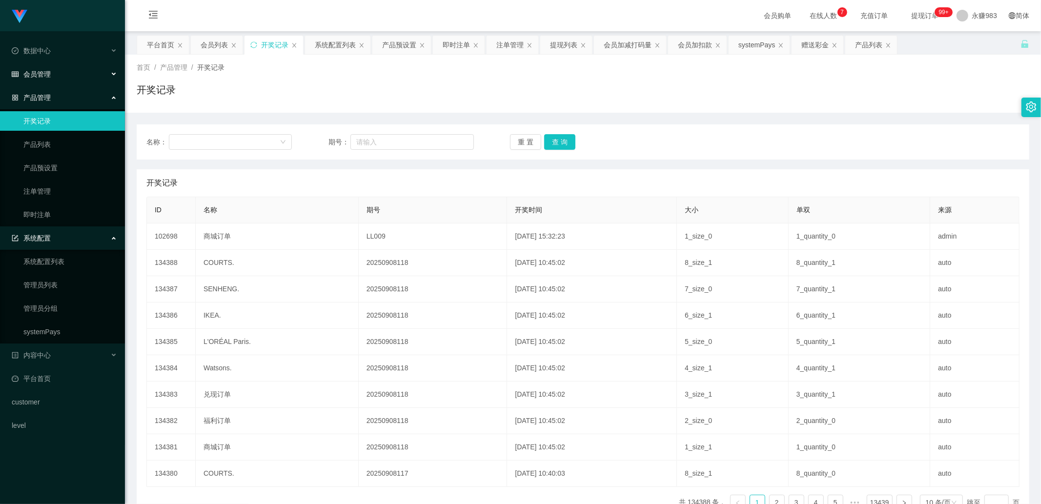
click at [40, 70] on span "会员管理" at bounding box center [31, 74] width 39 height 8
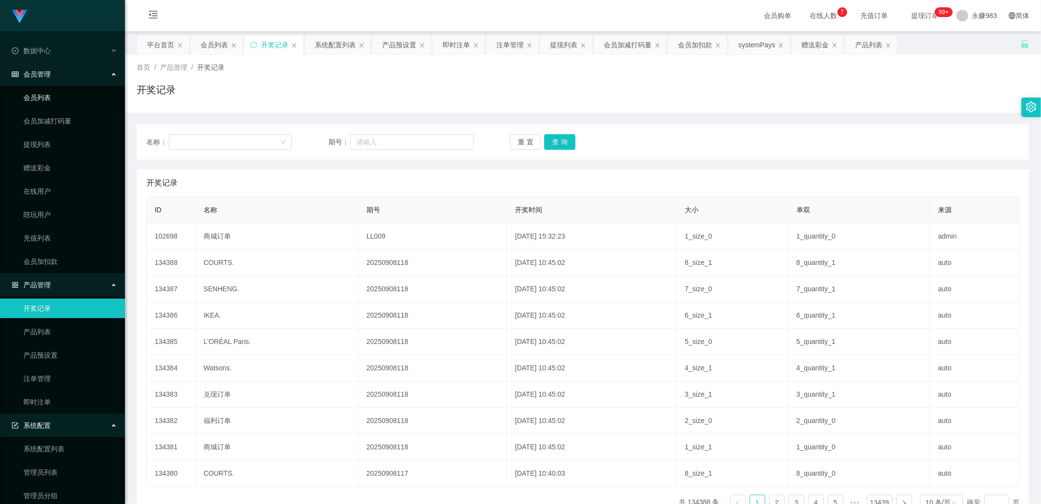
click at [44, 96] on link "会员列表" at bounding box center [70, 98] width 94 height 20
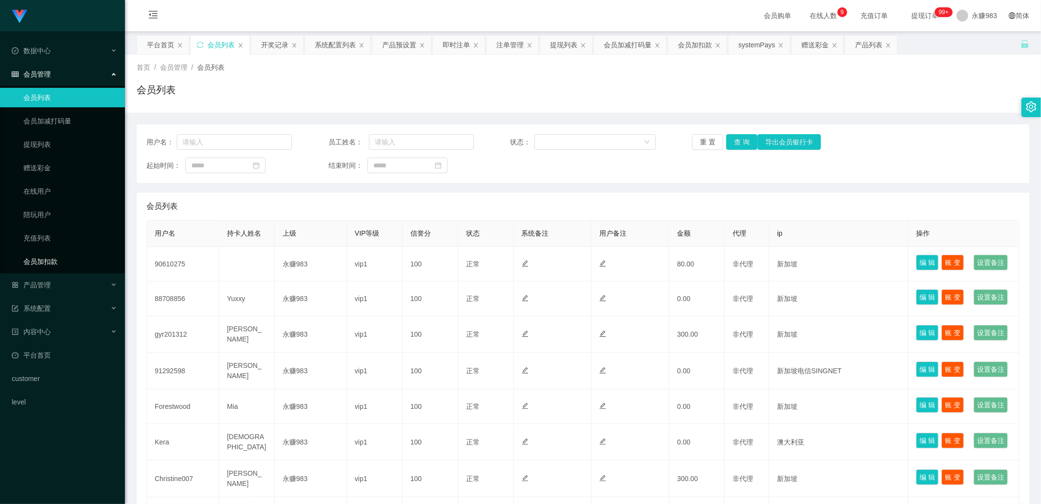
click at [49, 270] on link "会员加扣款" at bounding box center [70, 262] width 94 height 20
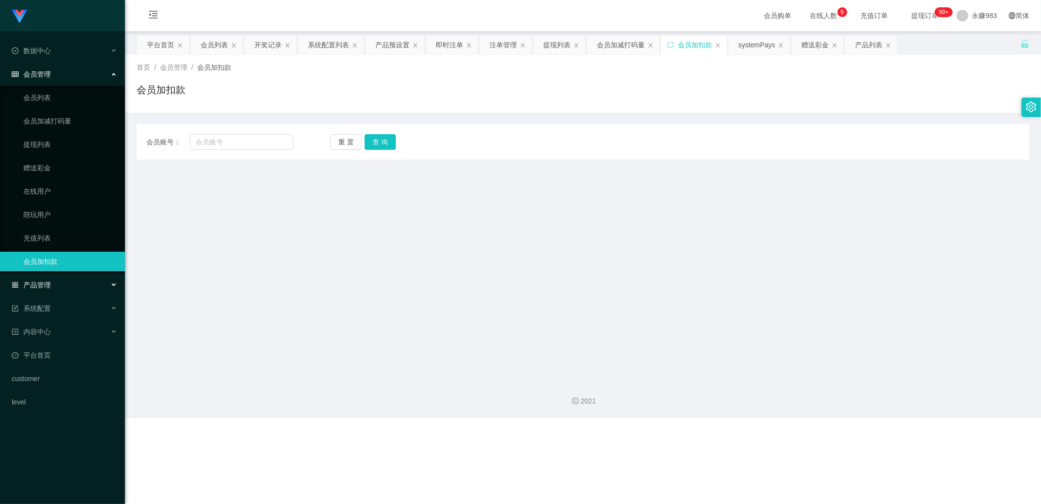
click at [51, 284] on div "产品管理" at bounding box center [62, 285] width 125 height 20
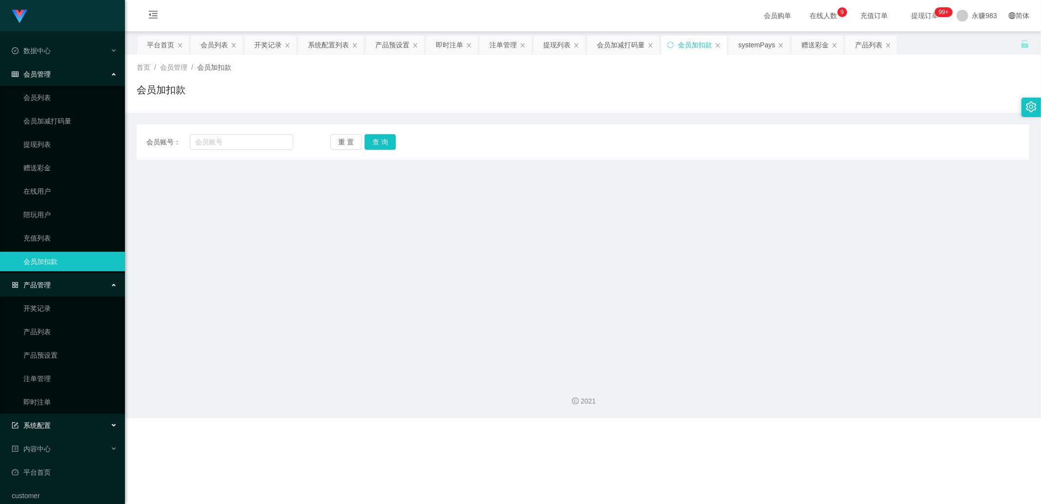
click at [46, 430] on div "系统配置" at bounding box center [62, 426] width 125 height 20
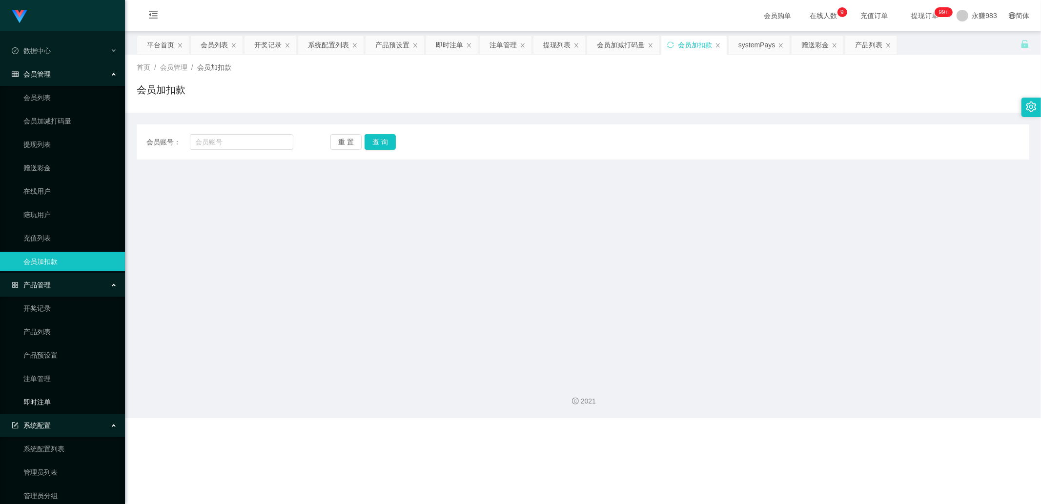
click at [39, 398] on link "即时注单" at bounding box center [70, 402] width 94 height 20
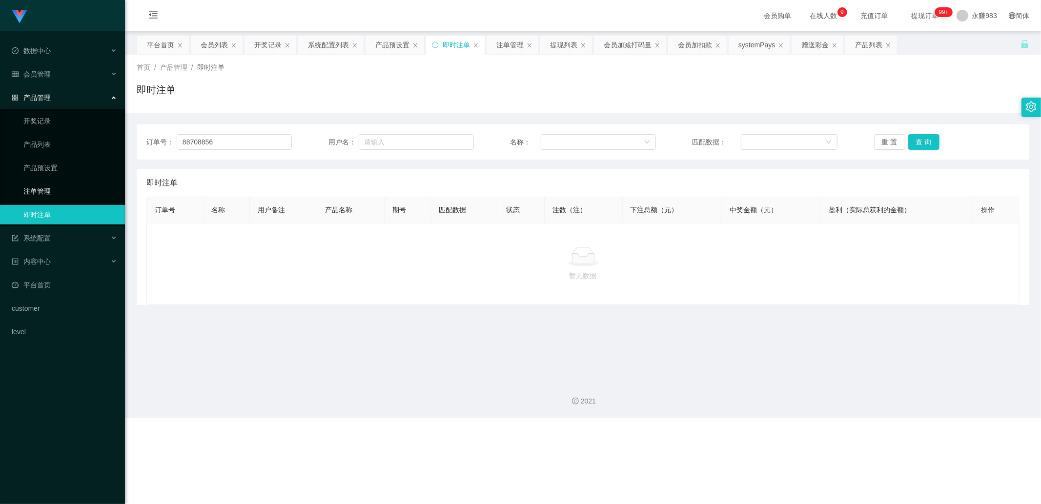
click at [34, 189] on link "注单管理" at bounding box center [70, 191] width 94 height 20
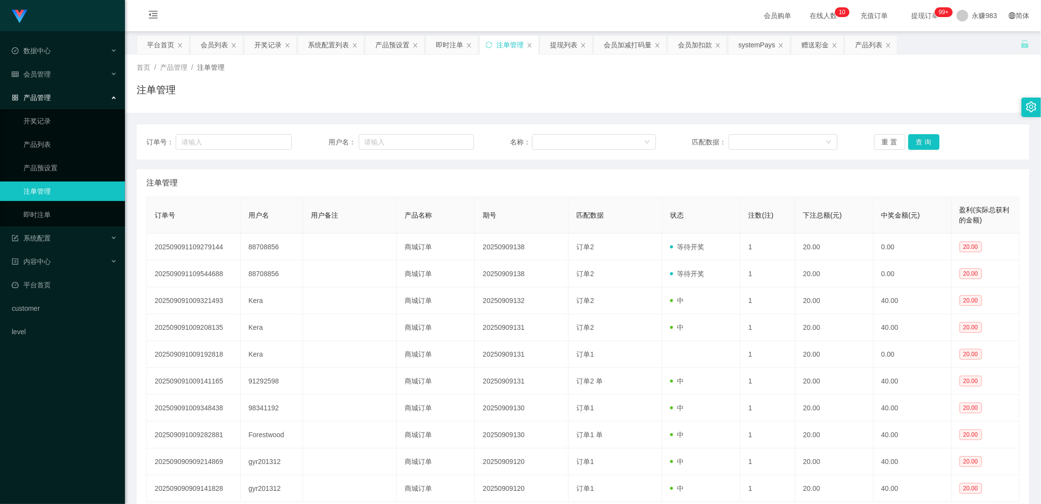
click at [51, 203] on ul "开奖记录 产品列表 产品预设置 注单管理 即时注单" at bounding box center [62, 167] width 125 height 117
click at [45, 218] on link "即时注单" at bounding box center [70, 215] width 94 height 20
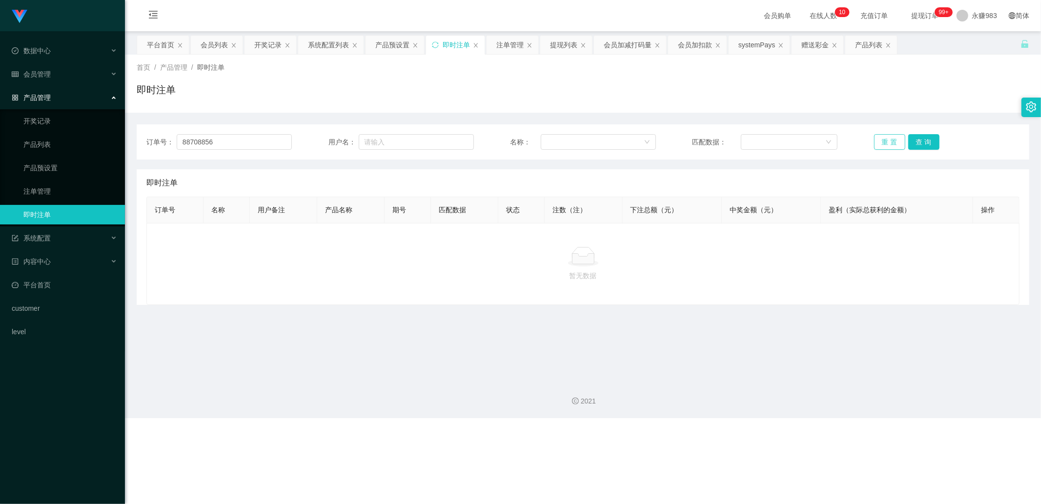
click at [888, 144] on button "重 置" at bounding box center [889, 142] width 31 height 16
click at [884, 143] on button "重 置" at bounding box center [889, 142] width 31 height 16
click at [637, 316] on main "关闭左侧 关闭右侧 关闭其它 刷新页面 平台首页 会员列表 开奖记录 系统配置列表 产品预设置 即时注单 注单管理 提现列表 会员加减打码量 会员加扣款 sy…" at bounding box center [583, 202] width 916 height 342
click at [59, 192] on link "注单管理" at bounding box center [70, 191] width 94 height 20
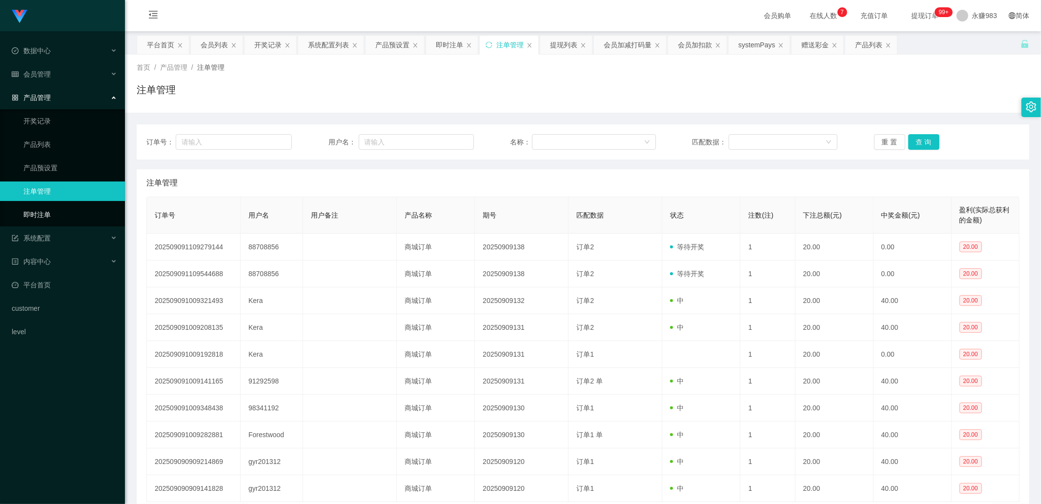
click at [51, 209] on link "即时注单" at bounding box center [70, 215] width 94 height 20
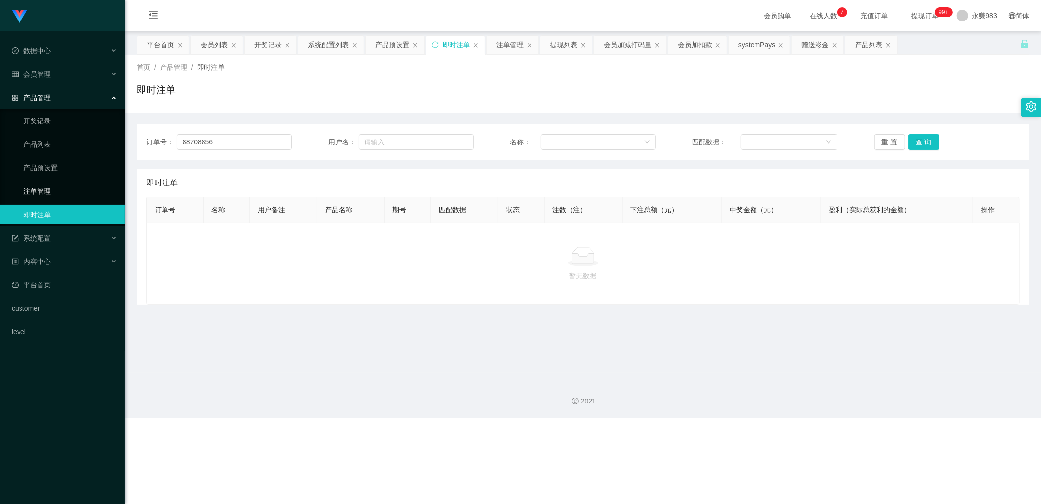
click at [51, 196] on link "注单管理" at bounding box center [70, 191] width 94 height 20
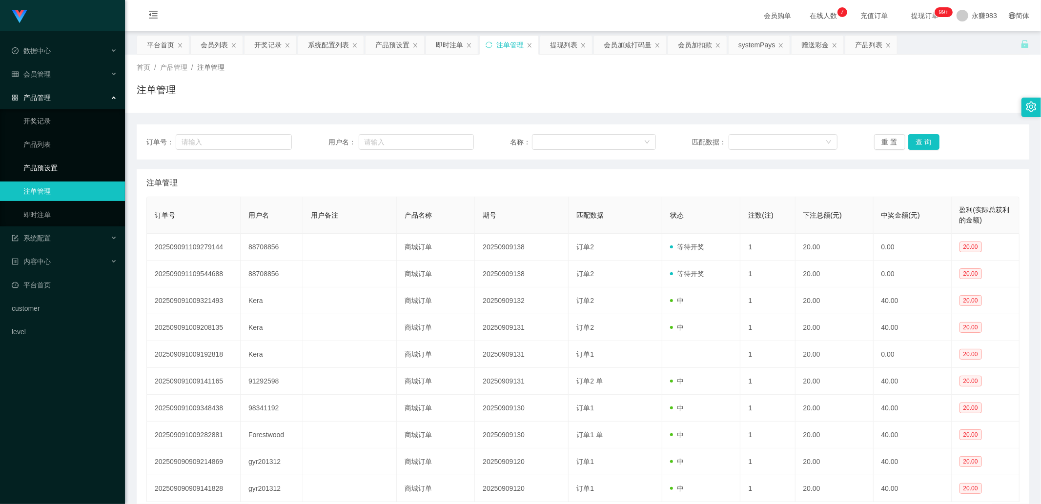
click at [45, 167] on link "产品预设置" at bounding box center [70, 168] width 94 height 20
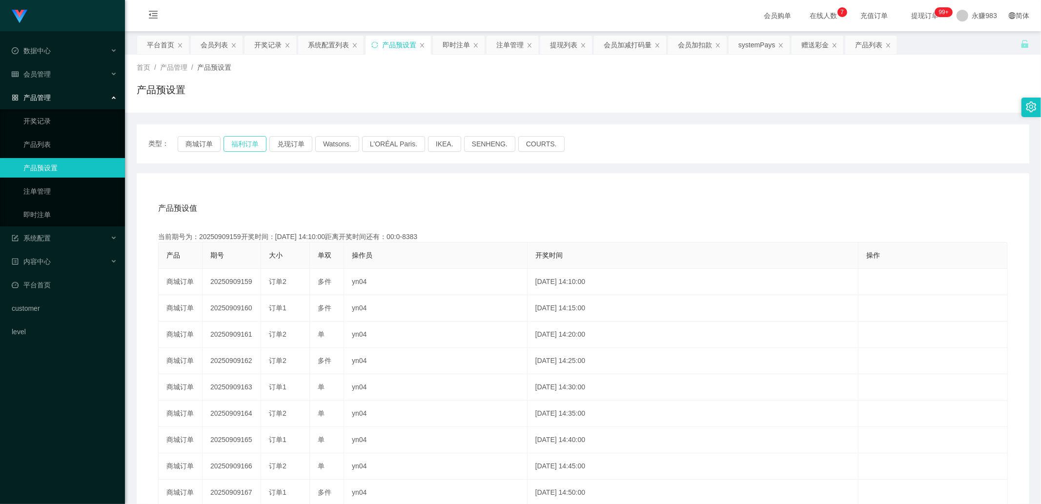
click at [250, 146] on button "福利订单" at bounding box center [244, 144] width 43 height 16
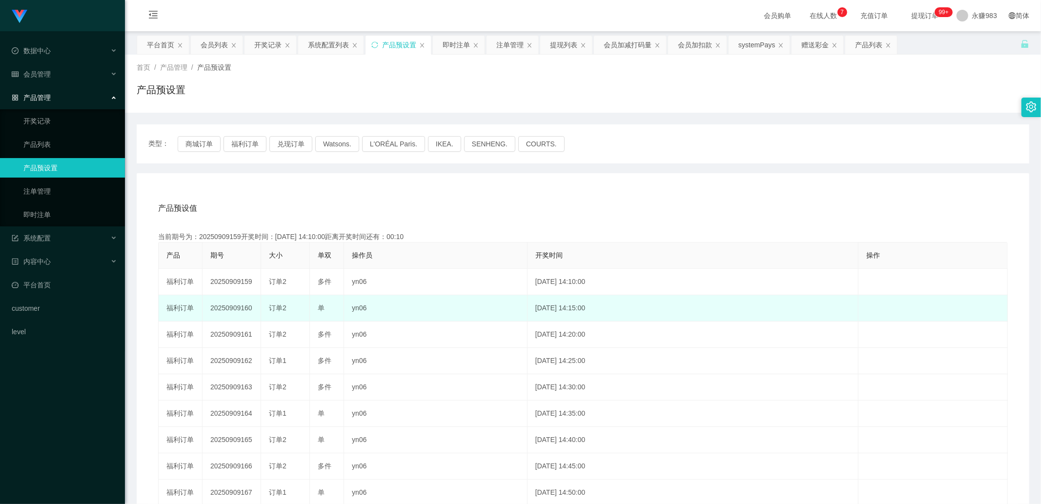
drag, startPoint x: 239, startPoint y: 305, endPoint x: 254, endPoint y: 308, distance: 15.3
click at [254, 308] on td "20250909160" at bounding box center [231, 308] width 59 height 26
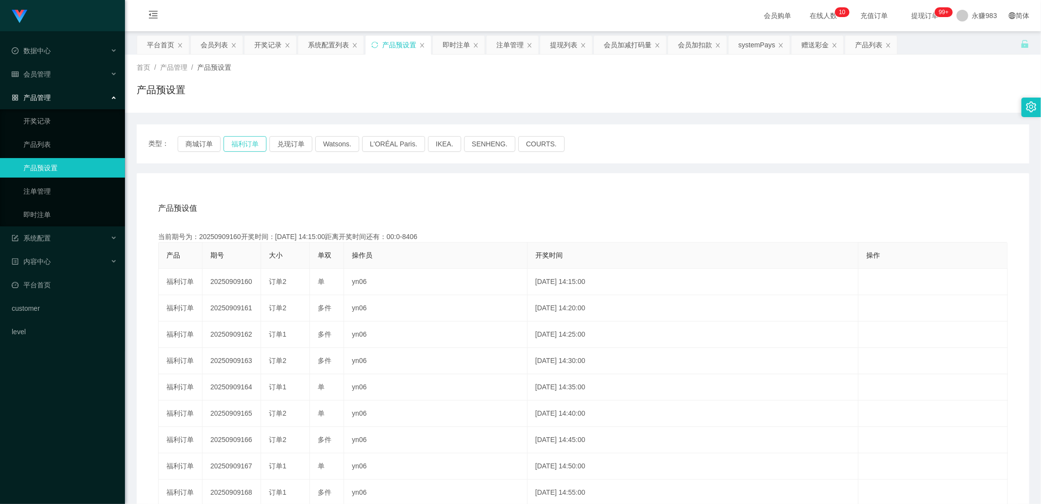
click at [243, 147] on button "福利订单" at bounding box center [244, 144] width 43 height 16
click at [64, 213] on link "即时注单" at bounding box center [70, 215] width 94 height 20
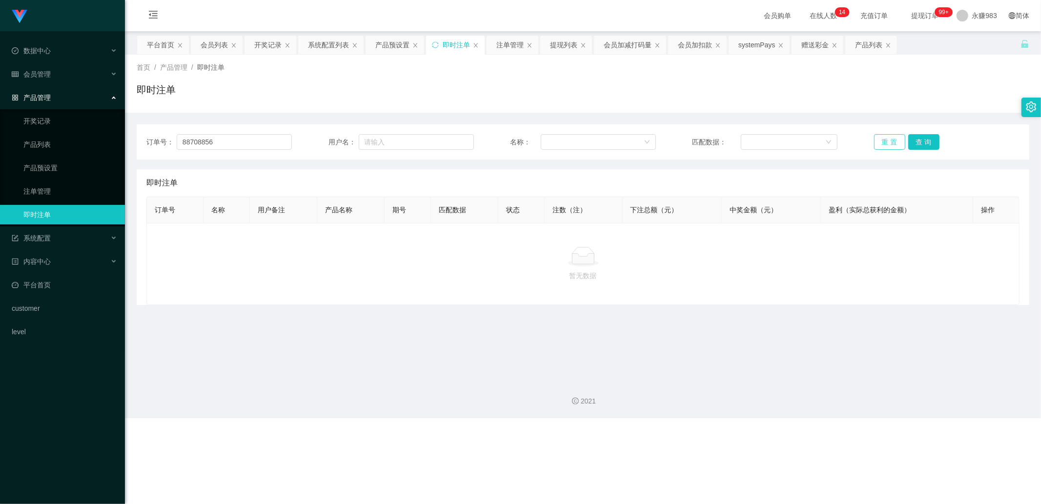
click at [884, 141] on button "重 置" at bounding box center [889, 142] width 31 height 16
click at [881, 141] on button "重 置" at bounding box center [889, 142] width 31 height 16
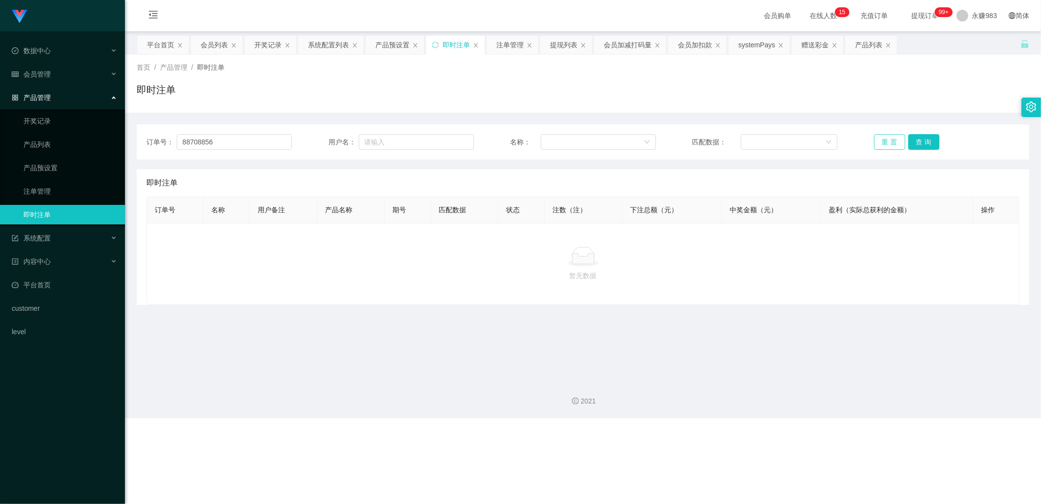
click at [881, 141] on button "重 置" at bounding box center [889, 142] width 31 height 16
click at [912, 145] on button "查 询" at bounding box center [923, 142] width 31 height 16
click at [913, 142] on button "查 询" at bounding box center [923, 142] width 31 height 16
click at [879, 142] on button "重 置" at bounding box center [889, 142] width 31 height 16
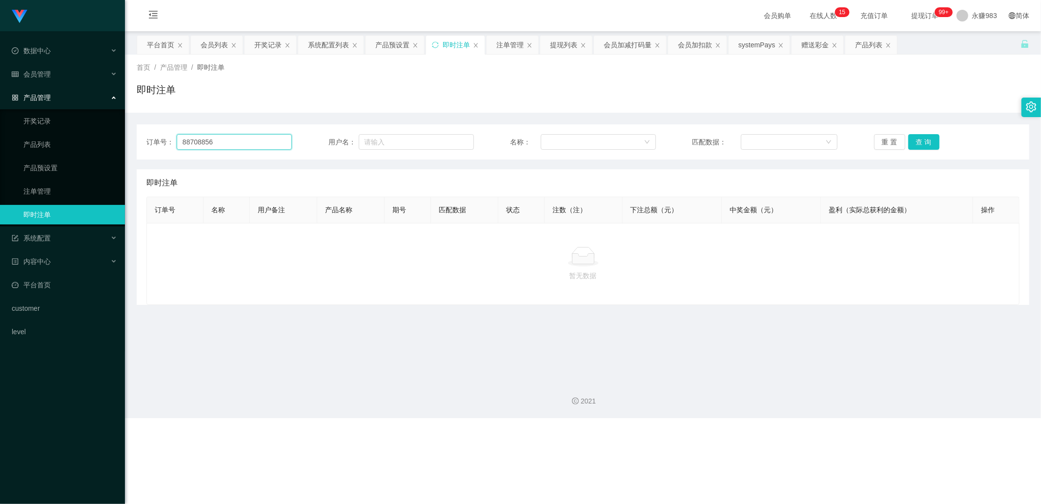
drag, startPoint x: 257, startPoint y: 147, endPoint x: -217, endPoint y: 162, distance: 474.5
click at [0, 162] on html "Shopee工作台代理端 数据中心 会员管理 会员列表 会员加减打码量 提现列表 赠送彩金 在线用户 陪玩用户 充值列表 会员加扣款 产品管理 开奖记录 产品…" at bounding box center [520, 252] width 1041 height 504
click at [881, 140] on button "重 置" at bounding box center [889, 142] width 31 height 16
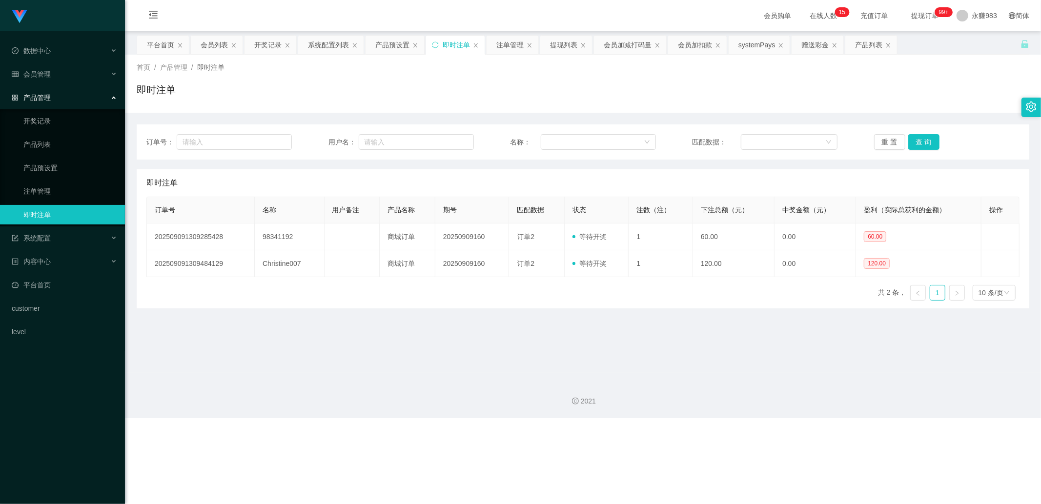
click at [539, 385] on div "2021" at bounding box center [583, 395] width 916 height 45
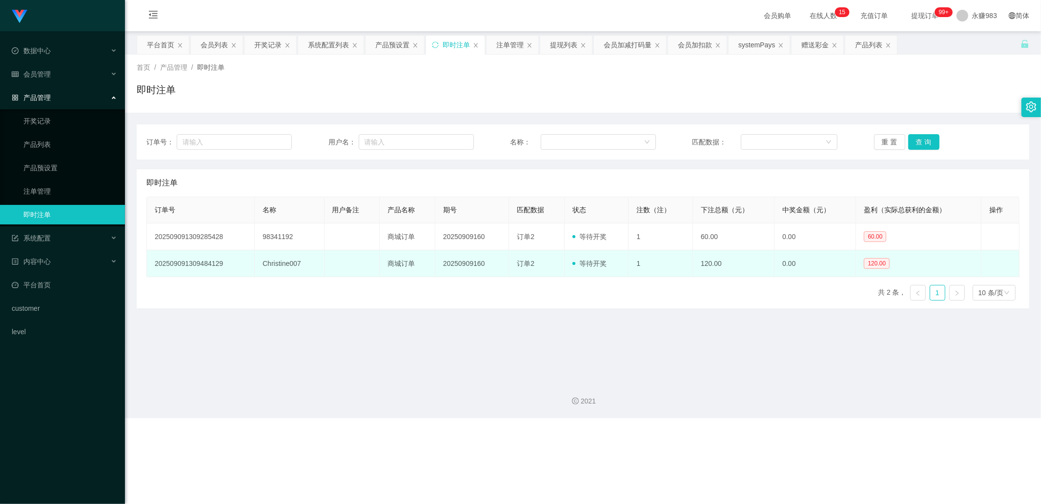
click at [283, 261] on td "Christine007" at bounding box center [289, 263] width 69 height 27
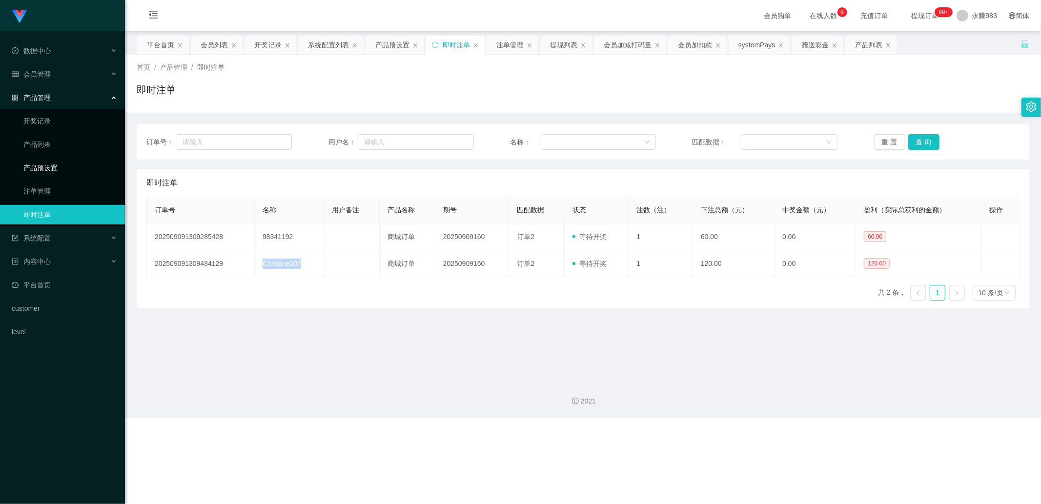
click at [49, 168] on link "产品预设置" at bounding box center [70, 168] width 94 height 20
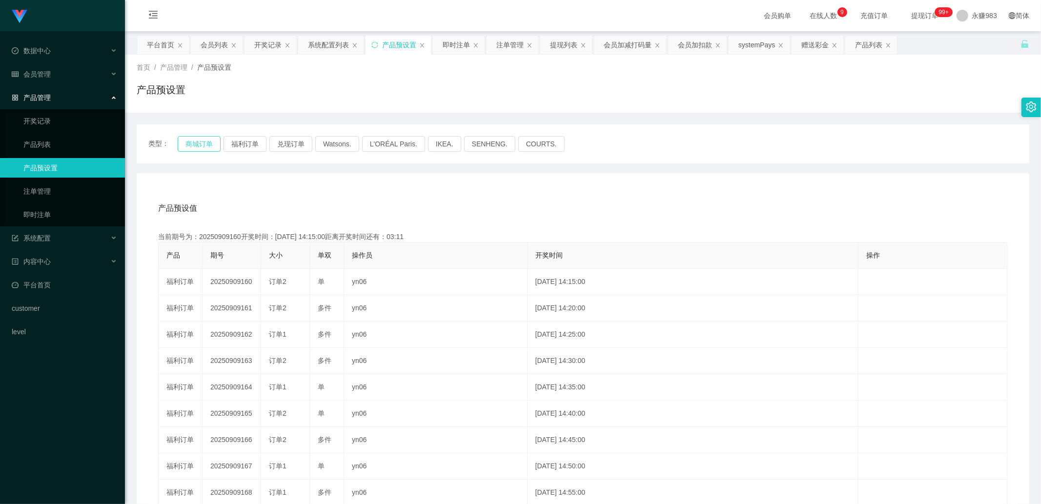
click at [181, 147] on button "商城订单" at bounding box center [199, 144] width 43 height 16
click at [191, 143] on button "商城订单" at bounding box center [199, 144] width 43 height 16
click at [236, 140] on button "福利订单" at bounding box center [244, 144] width 43 height 16
click at [188, 141] on button "商城订单" at bounding box center [199, 144] width 43 height 16
click at [232, 143] on button "福利订单" at bounding box center [244, 144] width 43 height 16
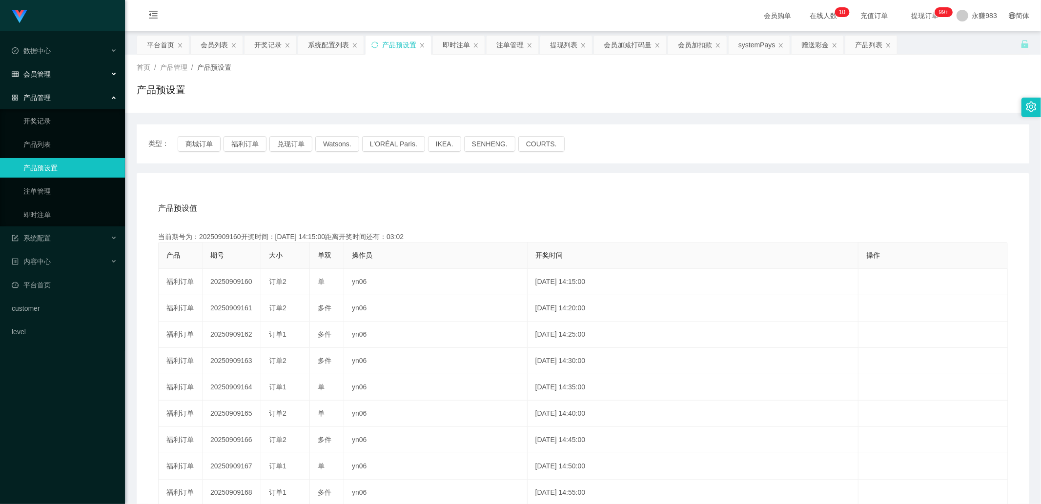
click at [56, 67] on div "会员管理" at bounding box center [62, 74] width 125 height 20
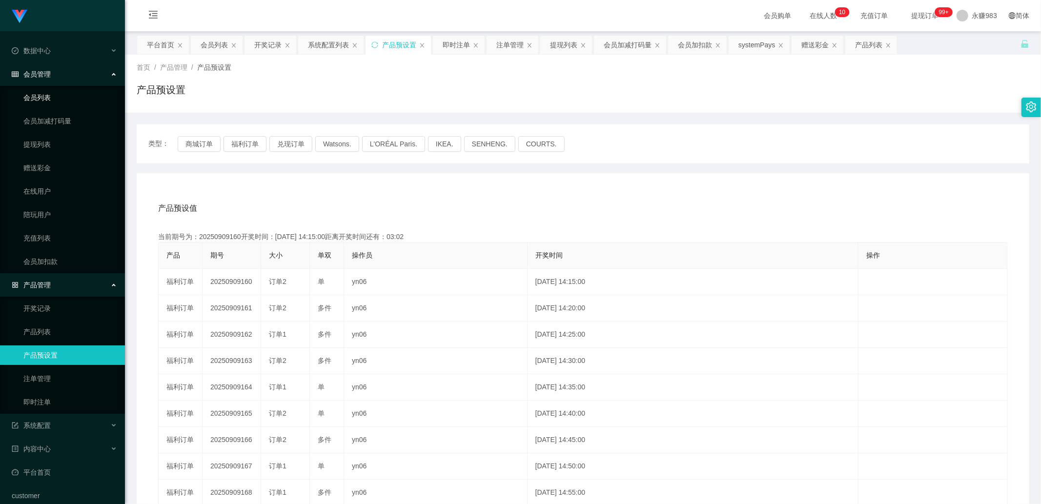
click at [55, 106] on link "会员列表" at bounding box center [70, 98] width 94 height 20
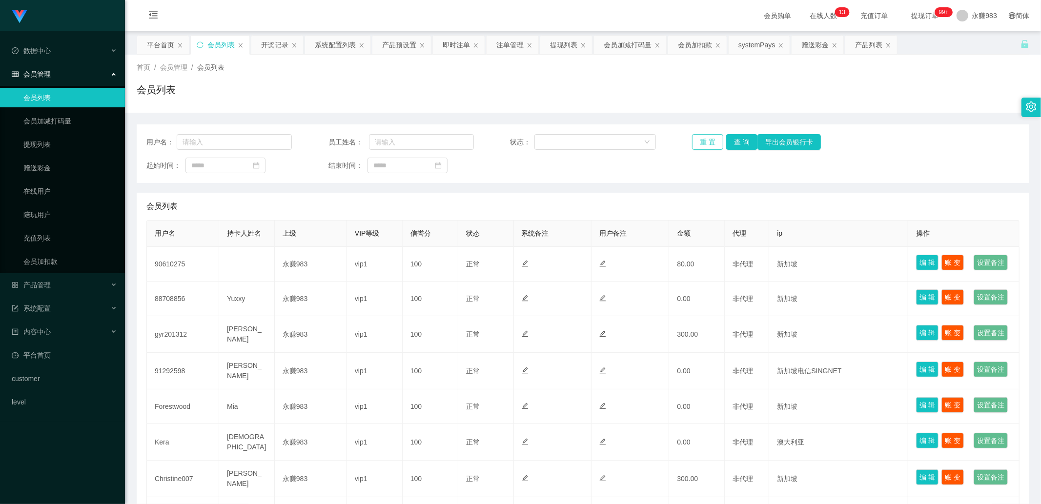
click at [709, 142] on button "重 置" at bounding box center [707, 142] width 31 height 16
click at [736, 141] on button "查 询" at bounding box center [741, 142] width 31 height 16
click at [233, 137] on input "text" at bounding box center [234, 142] width 115 height 16
paste input "gyr201312"
type input "gyr201312"
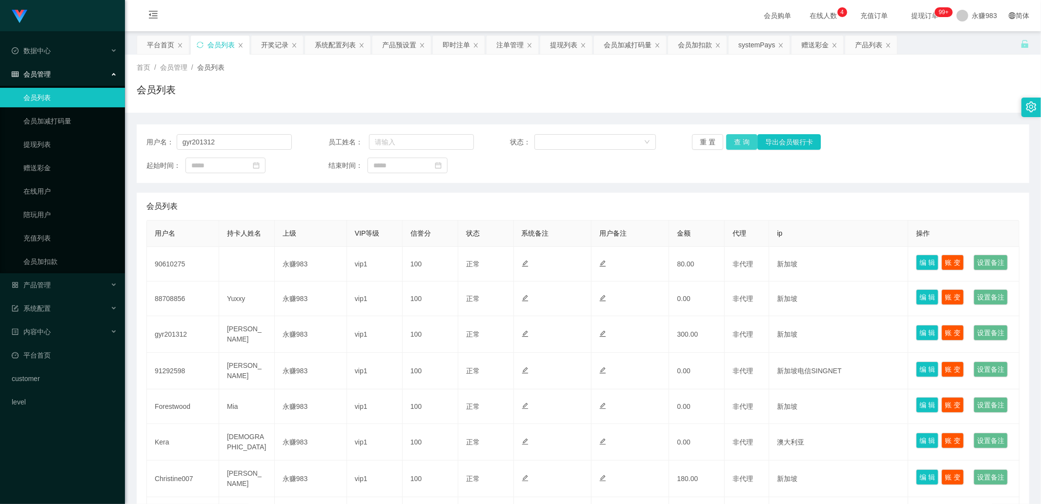
click at [740, 140] on button "查 询" at bounding box center [741, 142] width 31 height 16
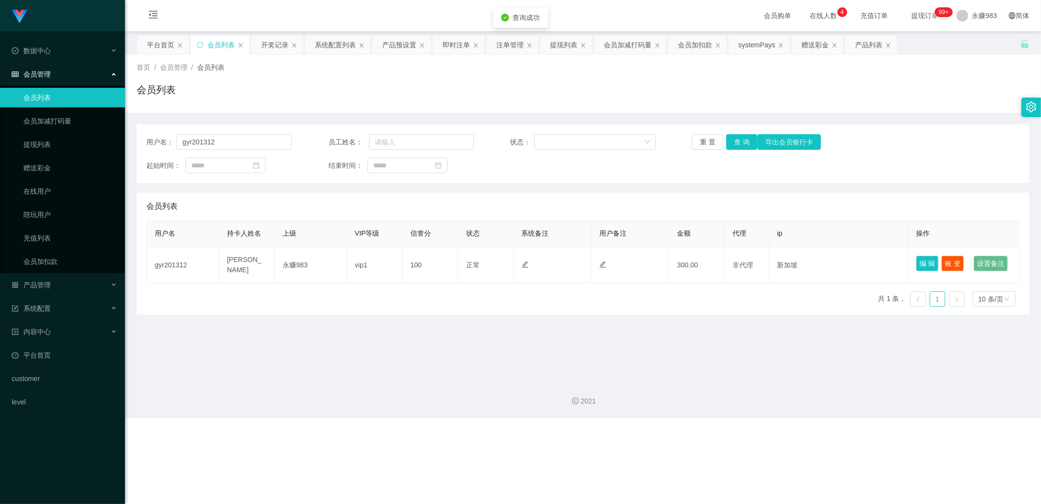
click at [665, 380] on div "2021" at bounding box center [583, 395] width 916 height 45
click at [685, 385] on div "2021" at bounding box center [583, 395] width 916 height 45
click at [55, 288] on div "产品管理" at bounding box center [62, 285] width 125 height 20
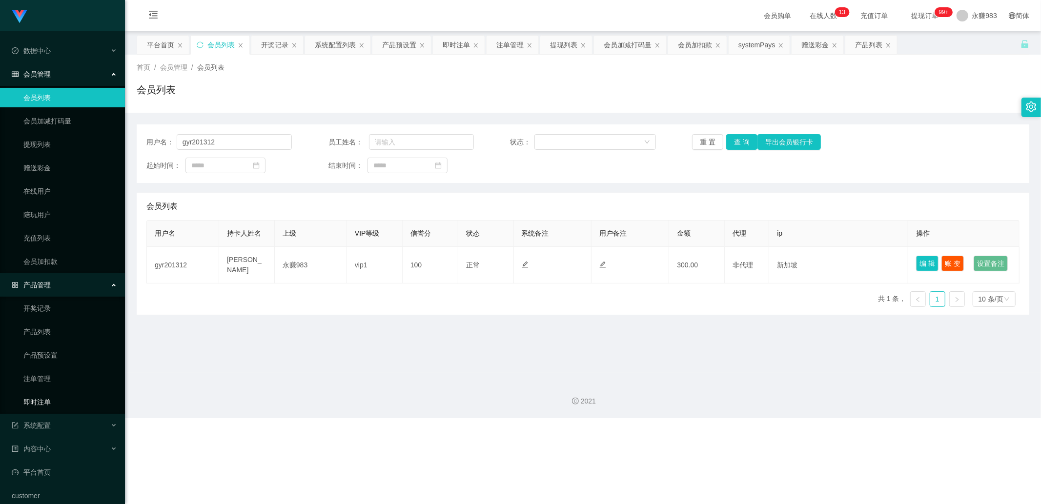
click at [40, 402] on link "即时注单" at bounding box center [70, 402] width 94 height 20
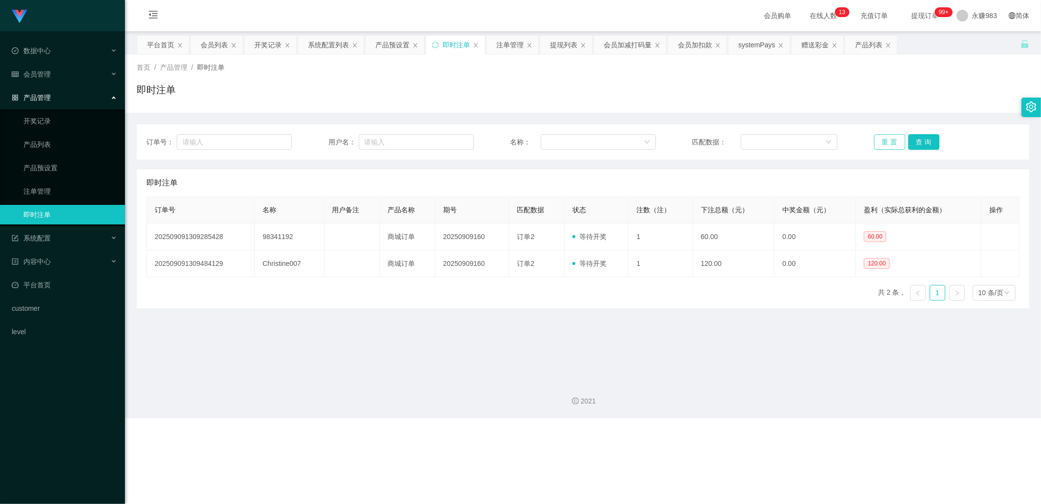
click at [886, 143] on button "重 置" at bounding box center [889, 142] width 31 height 16
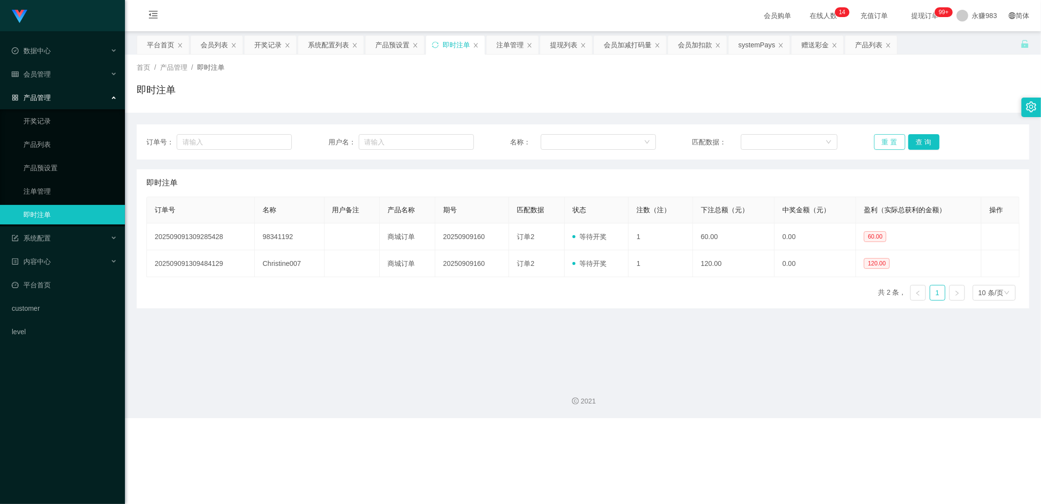
click at [886, 143] on button "重 置" at bounding box center [889, 142] width 31 height 16
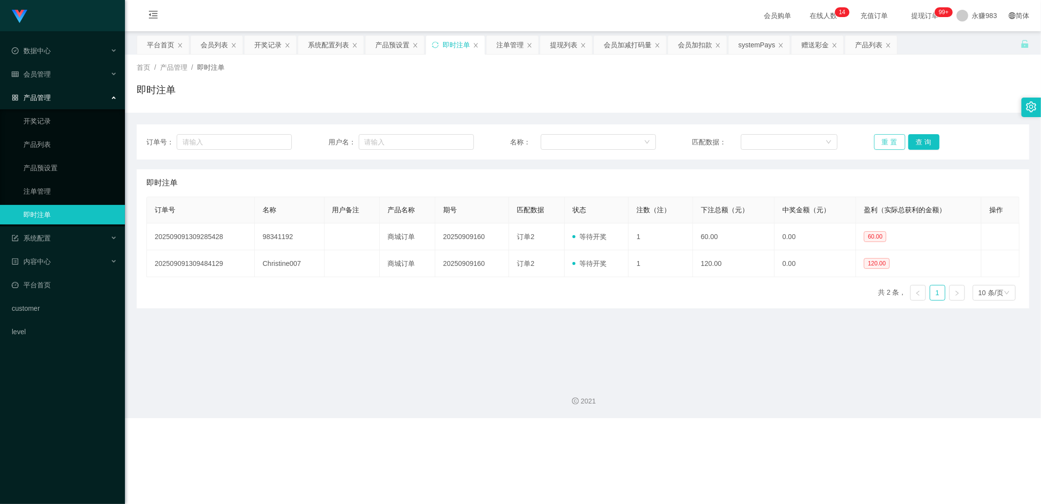
click at [886, 143] on button "重 置" at bounding box center [889, 142] width 31 height 16
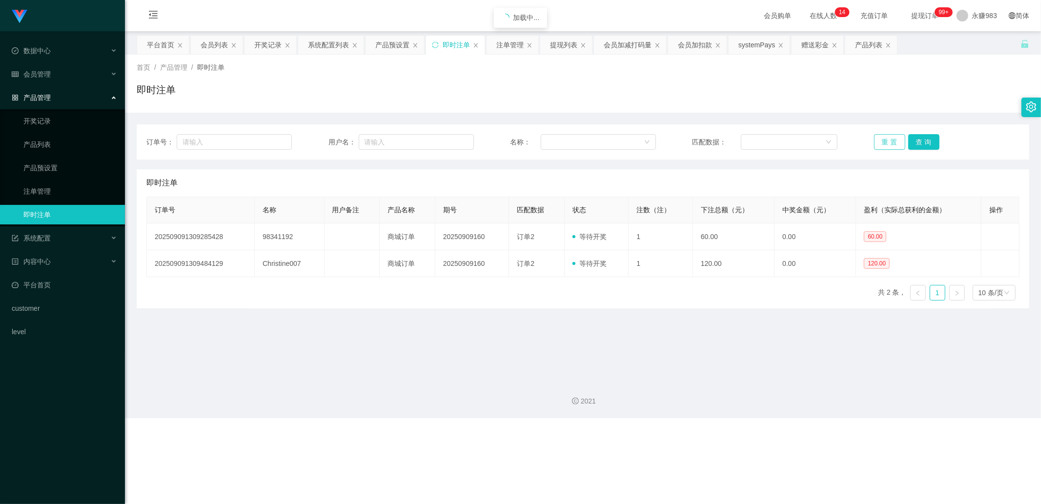
click at [886, 143] on button "重 置" at bounding box center [889, 142] width 31 height 16
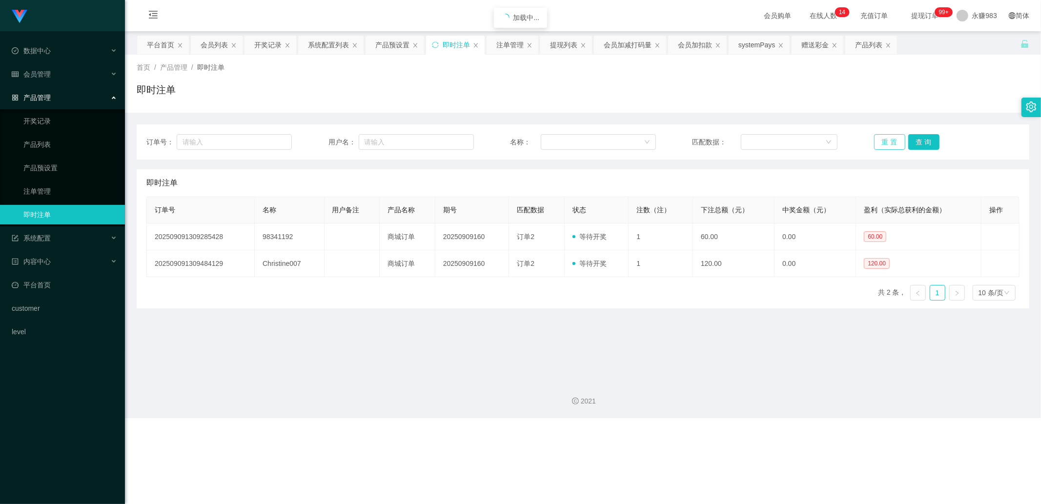
click at [886, 143] on button "重 置" at bounding box center [889, 142] width 31 height 16
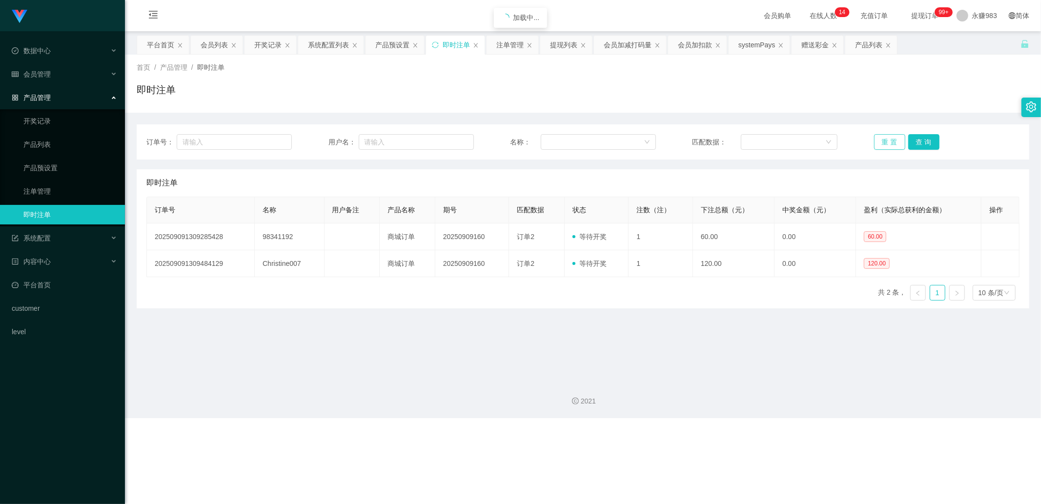
click at [886, 143] on button "重 置" at bounding box center [889, 142] width 31 height 16
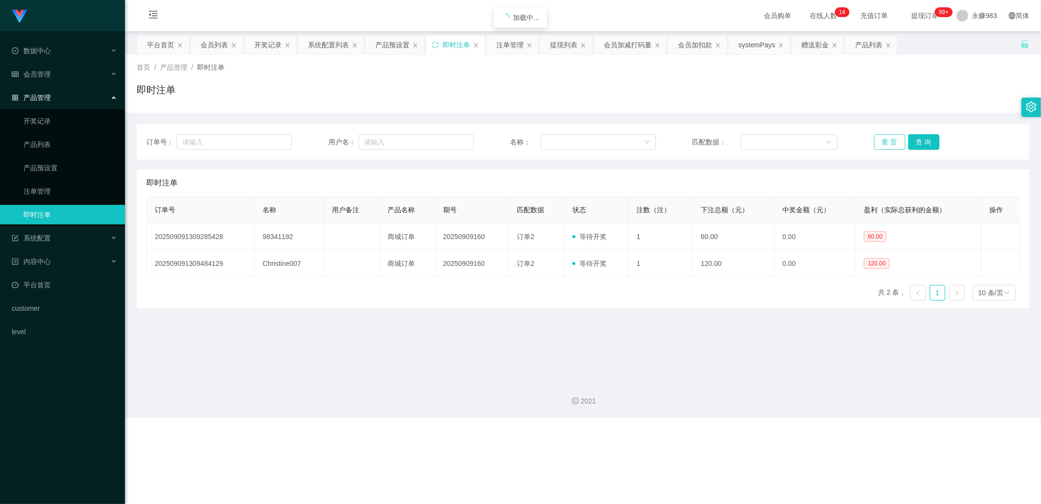
click at [886, 143] on button "重 置" at bounding box center [889, 142] width 31 height 16
drag, startPoint x: 886, startPoint y: 143, endPoint x: 884, endPoint y: 138, distance: 5.1
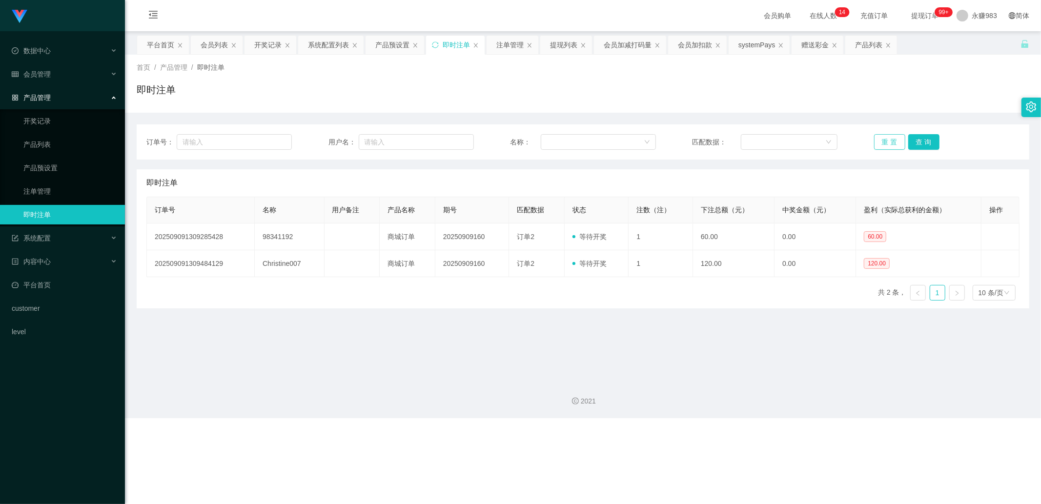
click at [884, 139] on button "重 置" at bounding box center [889, 142] width 31 height 16
click at [884, 138] on button "重 置" at bounding box center [889, 142] width 31 height 16
click at [881, 137] on button "重 置" at bounding box center [889, 142] width 31 height 16
click at [879, 137] on button "重 置" at bounding box center [889, 142] width 31 height 16
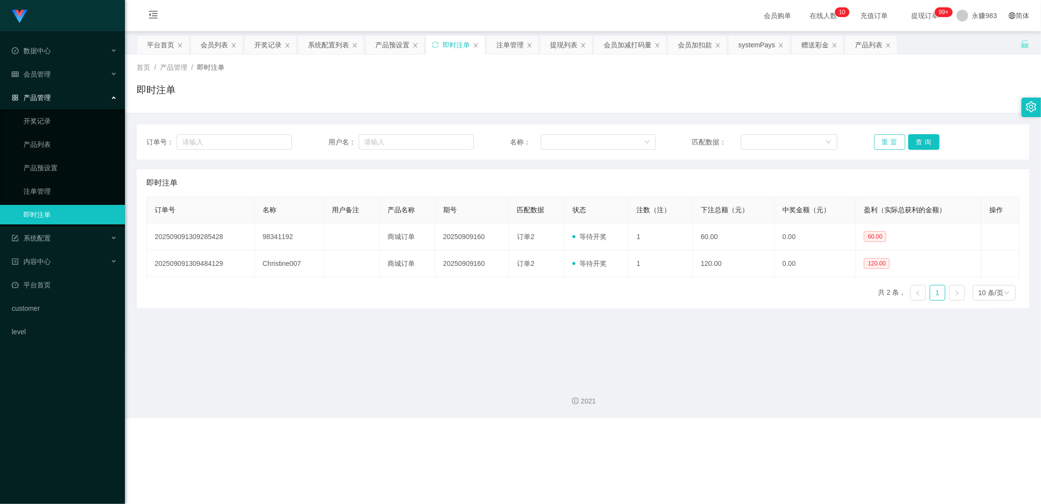
click at [879, 137] on button "重 置" at bounding box center [889, 142] width 31 height 16
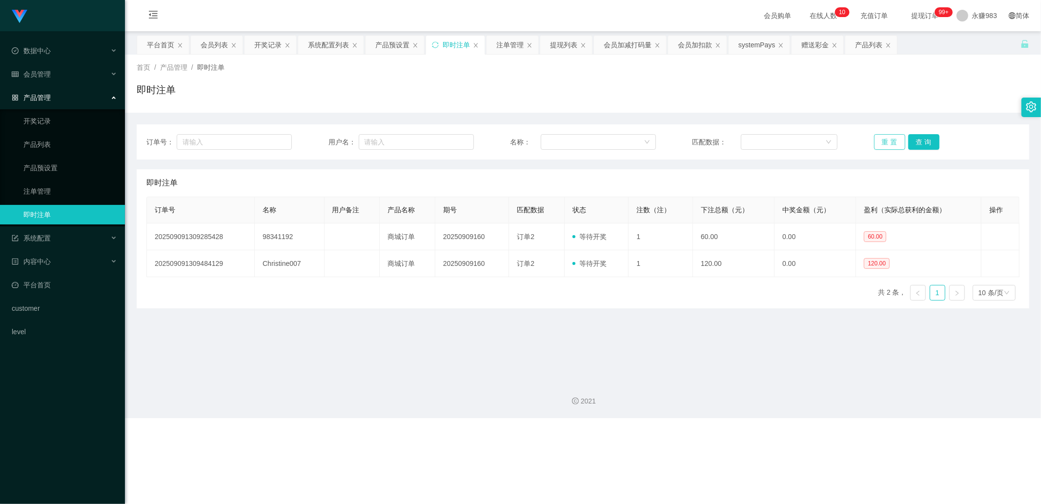
click at [879, 137] on button "重 置" at bounding box center [889, 142] width 31 height 16
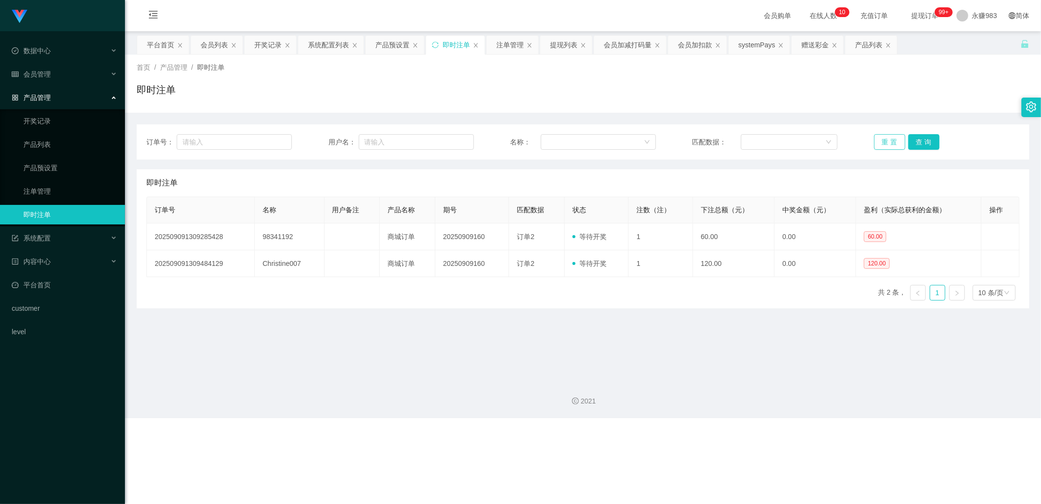
click at [879, 137] on button "重 置" at bounding box center [889, 142] width 31 height 16
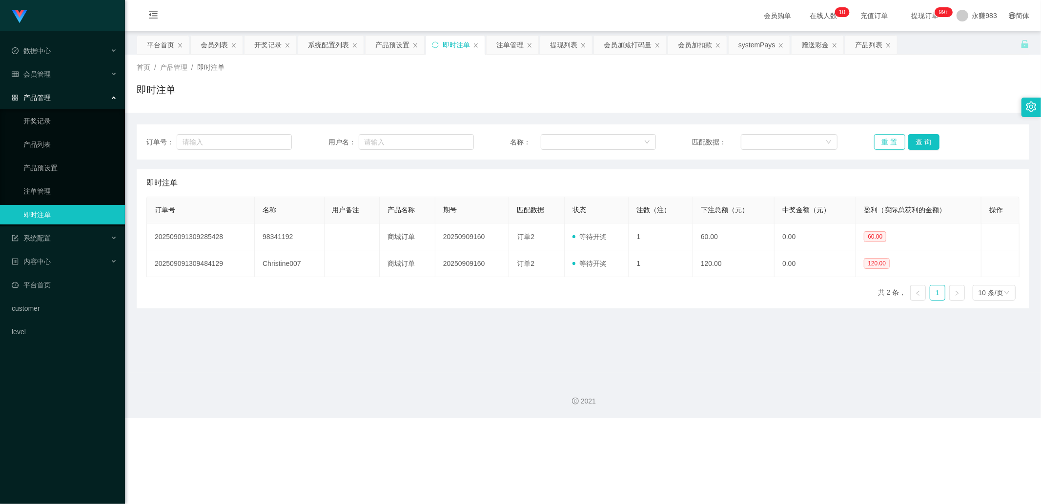
click at [879, 137] on button "重 置" at bounding box center [889, 142] width 31 height 16
click at [879, 136] on button "重 置" at bounding box center [889, 142] width 31 height 16
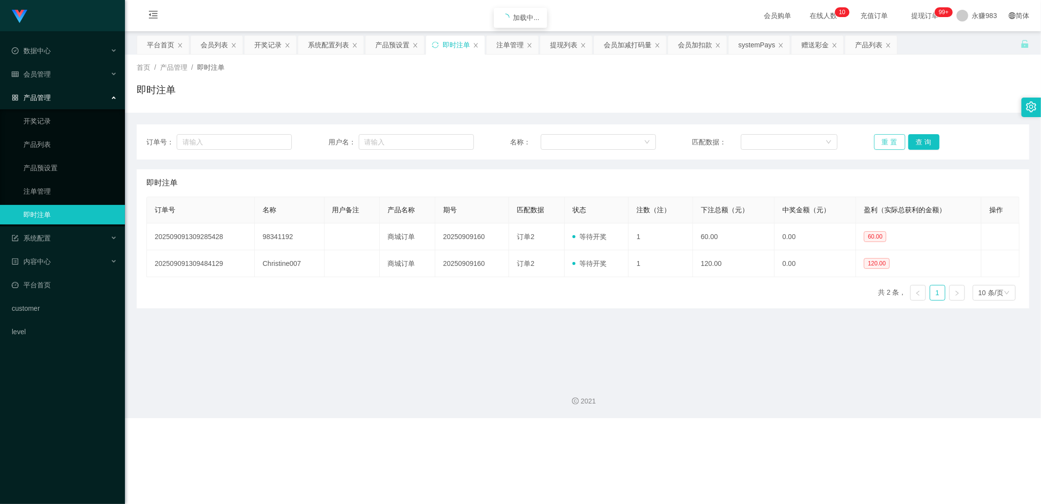
click at [879, 136] on button "重 置" at bounding box center [889, 142] width 31 height 16
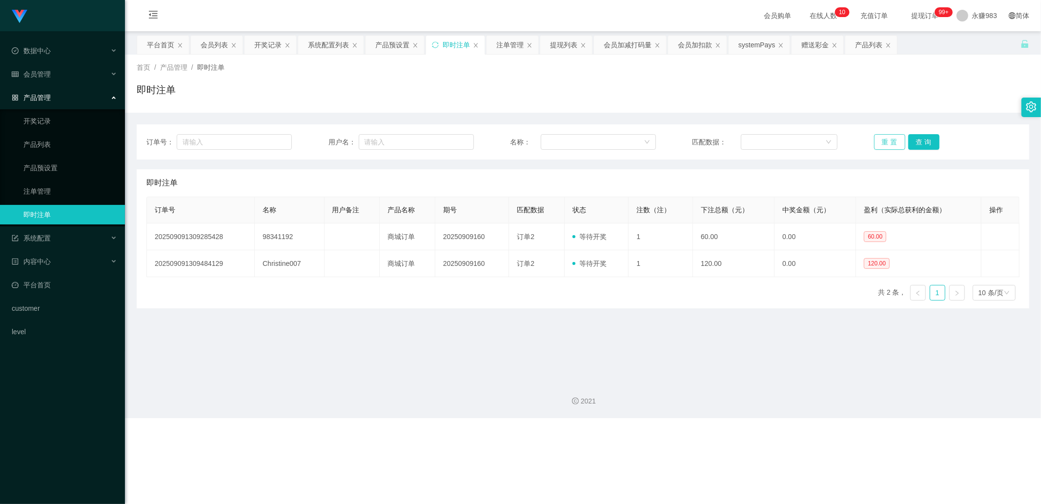
click at [879, 136] on button "重 置" at bounding box center [889, 142] width 31 height 16
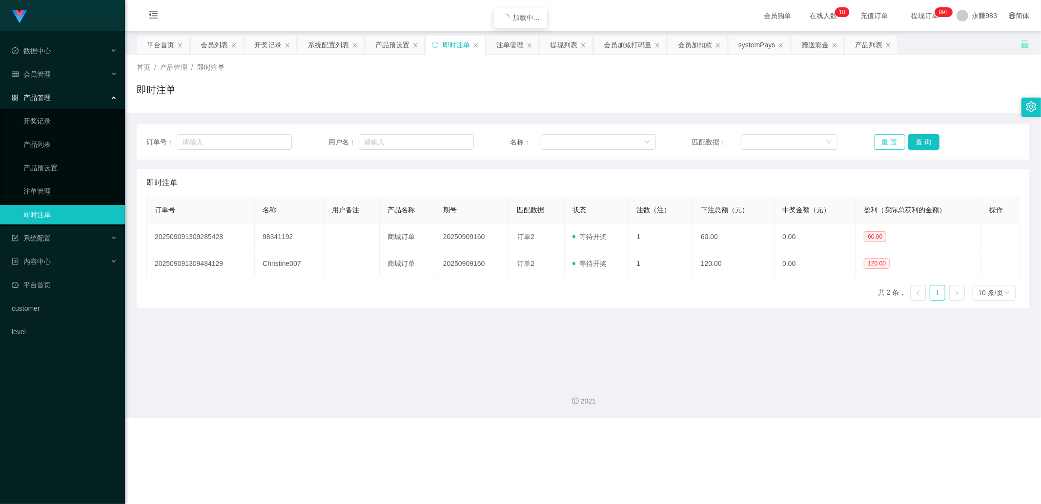
click at [879, 136] on button "重 置" at bounding box center [889, 142] width 31 height 16
click at [879, 135] on button "重 置" at bounding box center [889, 142] width 31 height 16
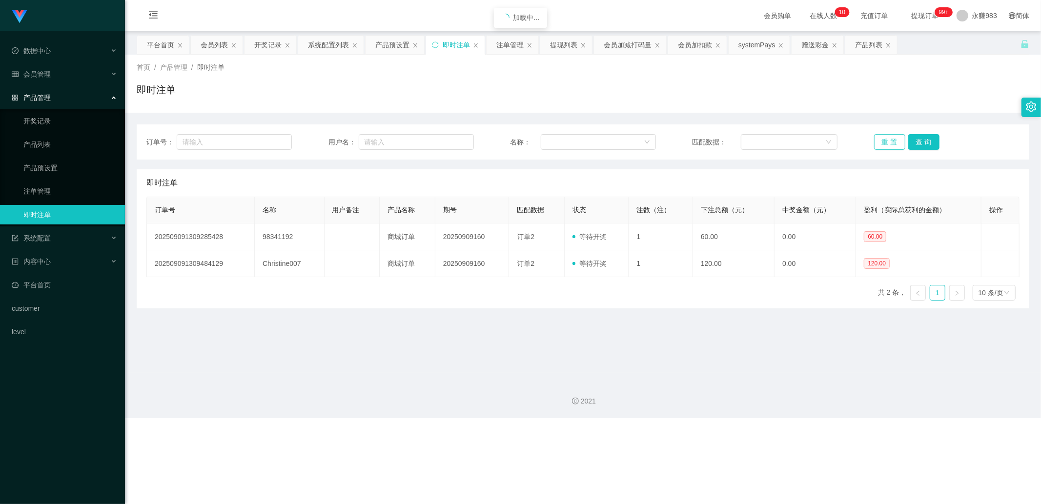
click at [879, 135] on button "重 置" at bounding box center [889, 142] width 31 height 16
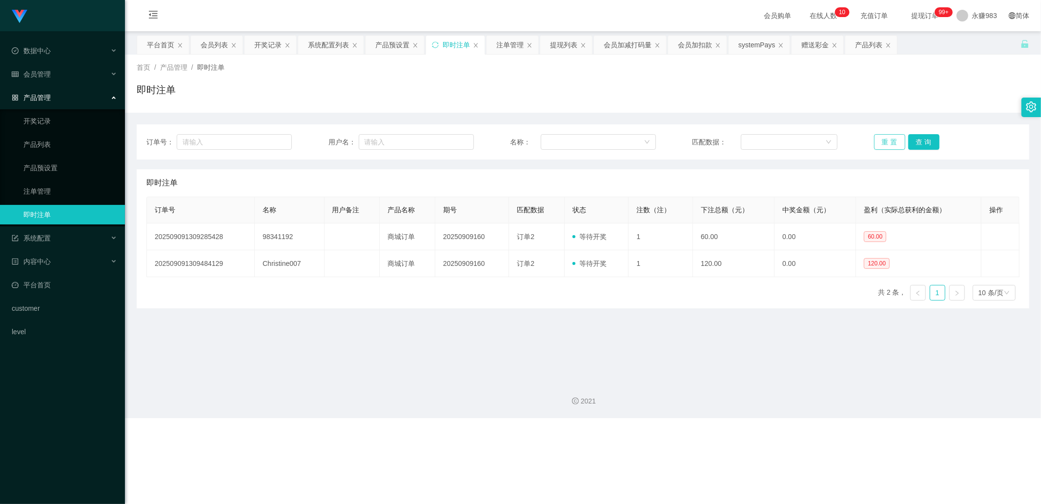
click at [879, 135] on button "重 置" at bounding box center [889, 142] width 31 height 16
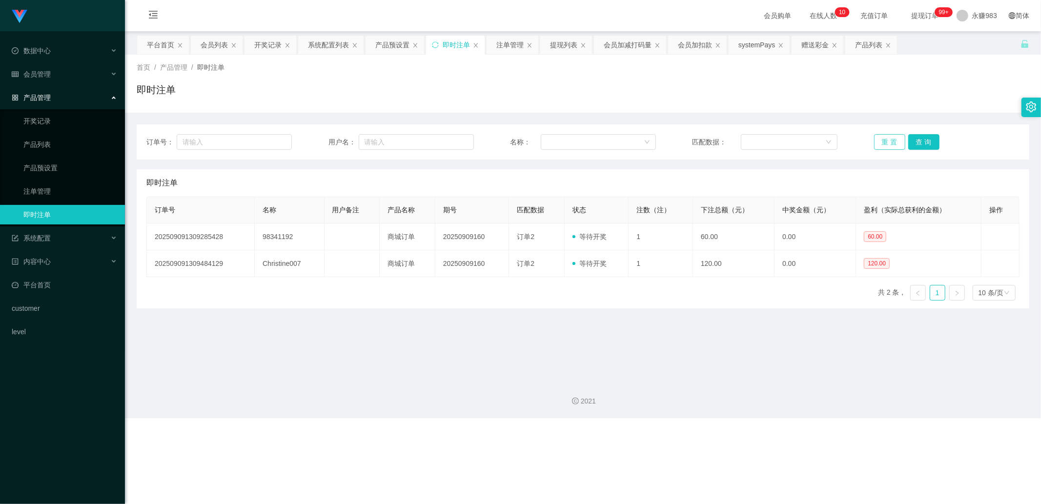
click at [879, 135] on button "重 置" at bounding box center [889, 142] width 31 height 16
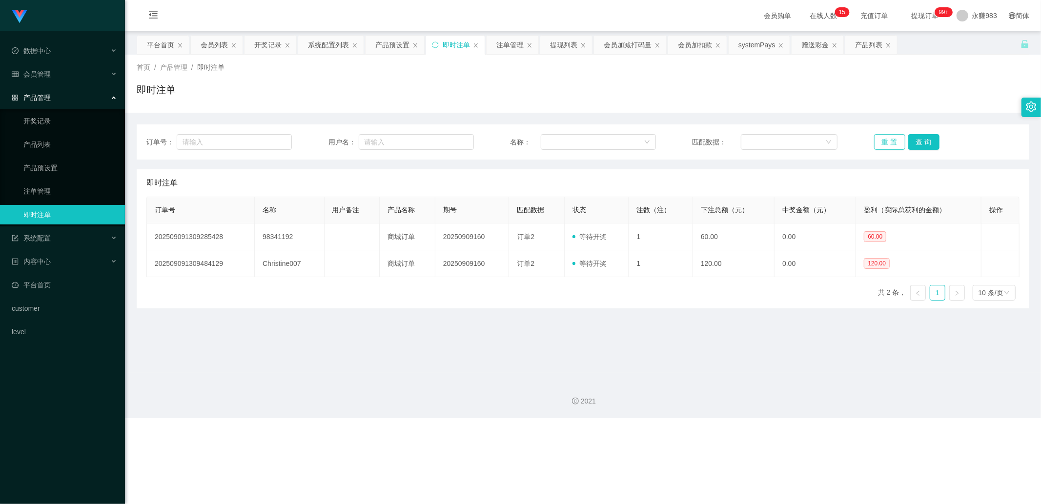
click at [886, 140] on button "重 置" at bounding box center [889, 142] width 31 height 16
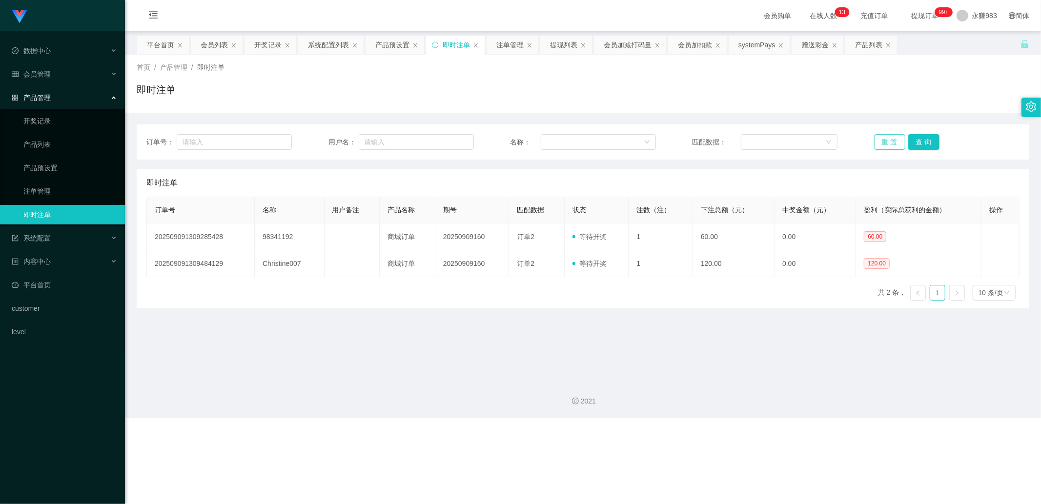
click at [884, 137] on button "重 置" at bounding box center [889, 142] width 31 height 16
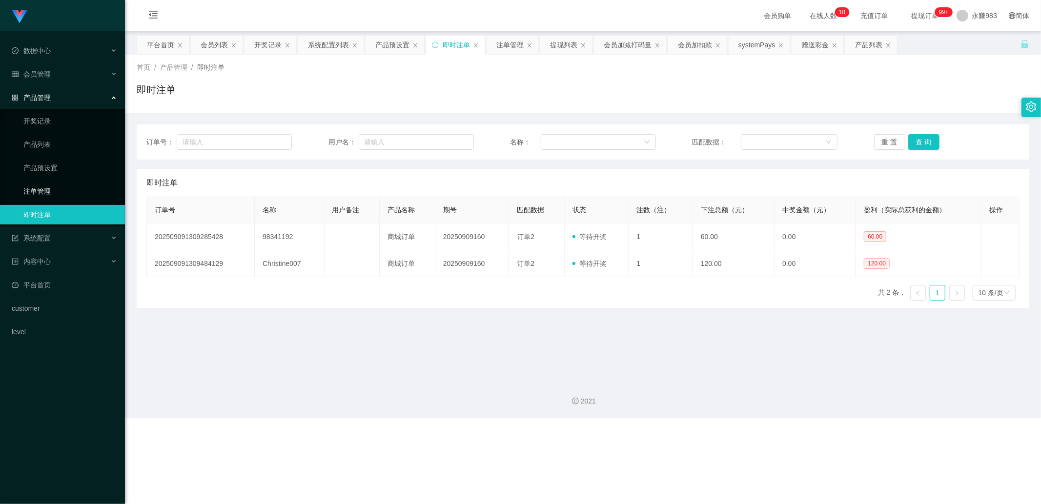
click at [45, 186] on link "注单管理" at bounding box center [70, 191] width 94 height 20
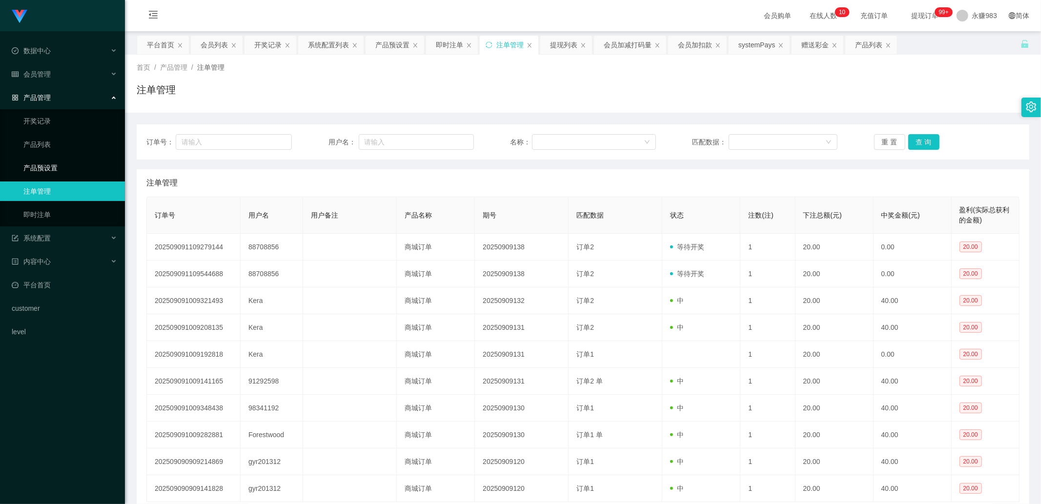
click at [51, 169] on link "产品预设置" at bounding box center [70, 168] width 94 height 20
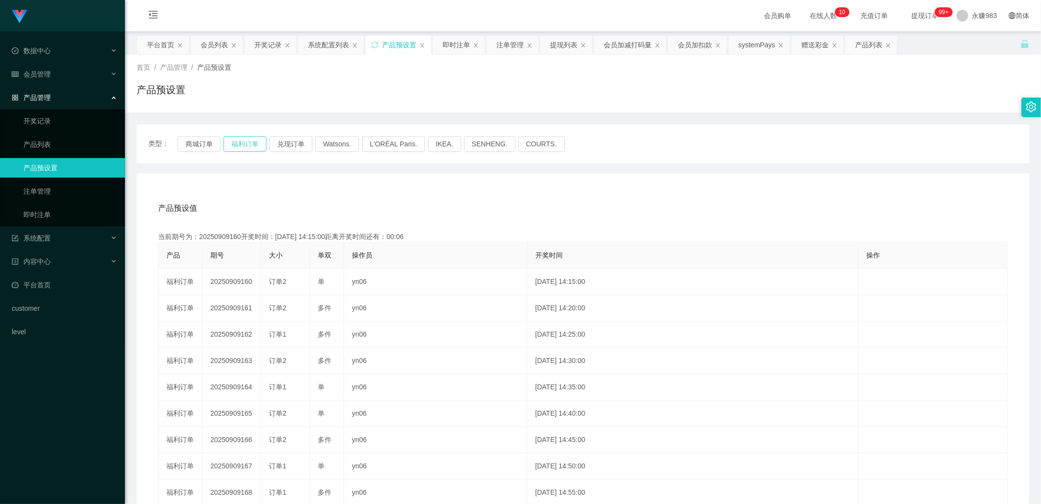
click at [237, 145] on button "福利订单" at bounding box center [244, 144] width 43 height 16
click at [184, 144] on button "商城订单" at bounding box center [199, 144] width 43 height 16
click at [189, 145] on button "商城订单" at bounding box center [199, 144] width 43 height 16
click at [237, 147] on button "福利订单" at bounding box center [244, 144] width 43 height 16
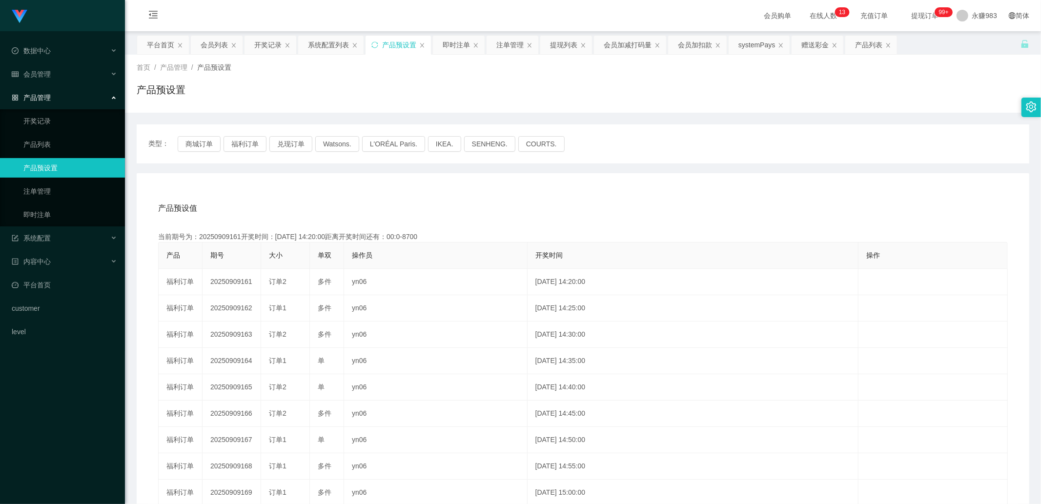
click at [283, 198] on div "产品预设值 添加期号" at bounding box center [582, 208] width 849 height 27
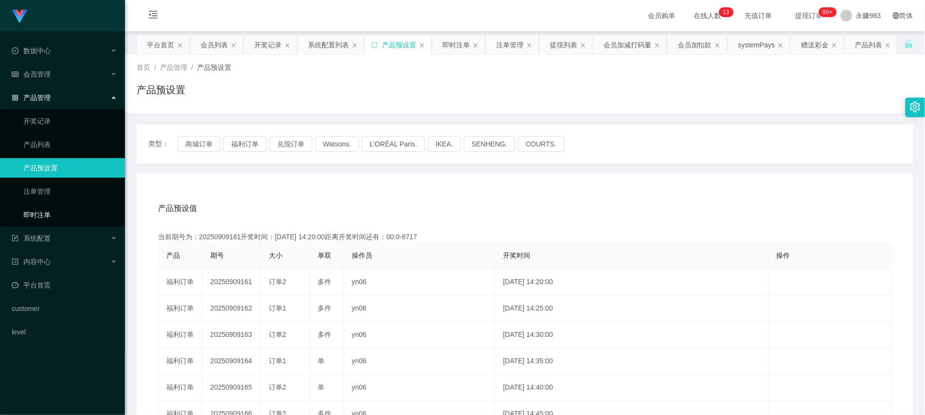
click at [61, 215] on link "即时注单" at bounding box center [70, 215] width 94 height 20
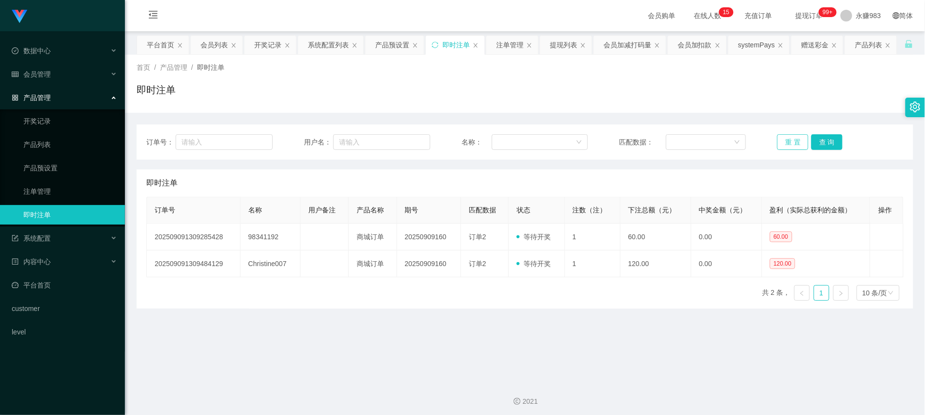
click at [789, 143] on button "重 置" at bounding box center [792, 142] width 31 height 16
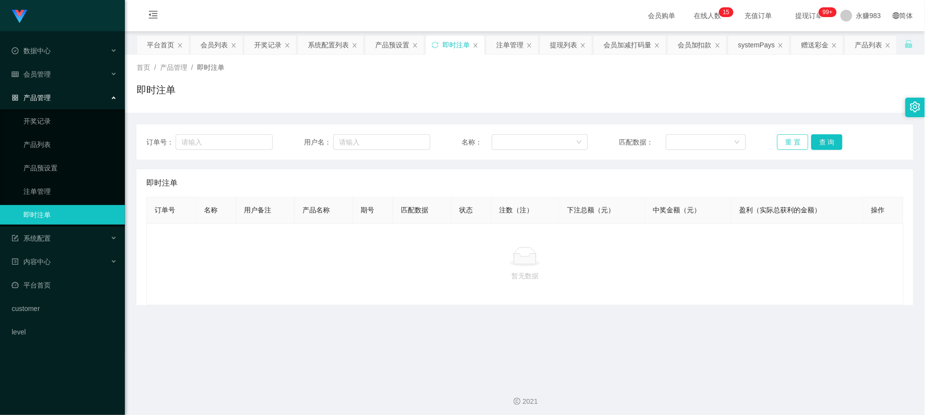
click at [789, 143] on button "重 置" at bounding box center [792, 142] width 31 height 16
click at [37, 191] on link "注单管理" at bounding box center [70, 191] width 94 height 20
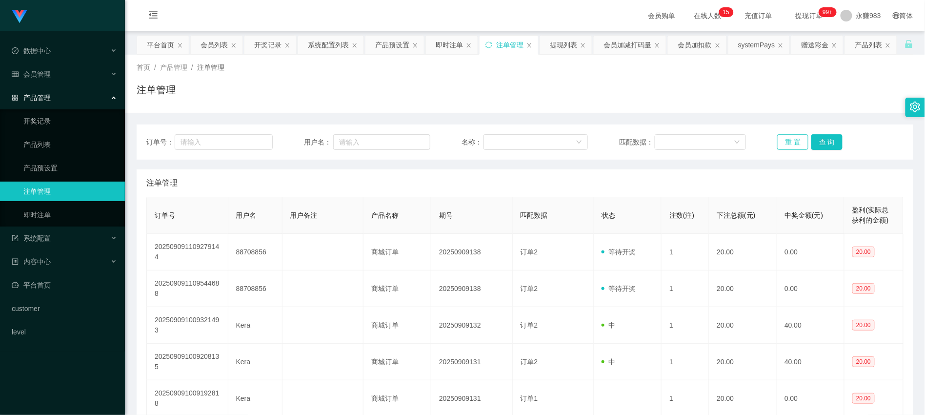
click at [781, 142] on button "重 置" at bounding box center [792, 142] width 31 height 16
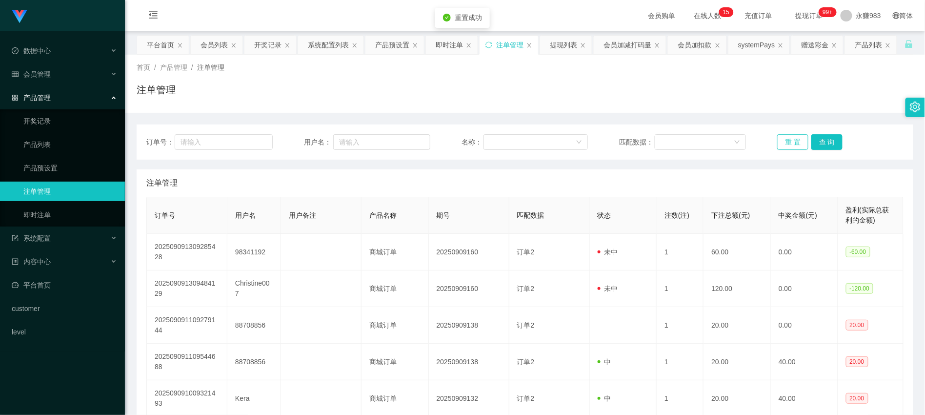
click at [781, 142] on button "重 置" at bounding box center [792, 142] width 31 height 16
click at [781, 143] on button "重 置" at bounding box center [792, 142] width 31 height 16
click at [56, 210] on link "即时注单" at bounding box center [70, 215] width 94 height 20
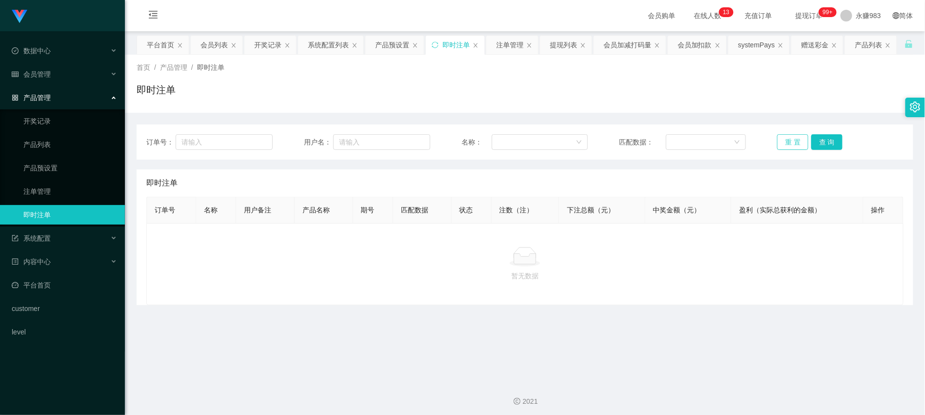
click at [791, 144] on button "重 置" at bounding box center [792, 142] width 31 height 16
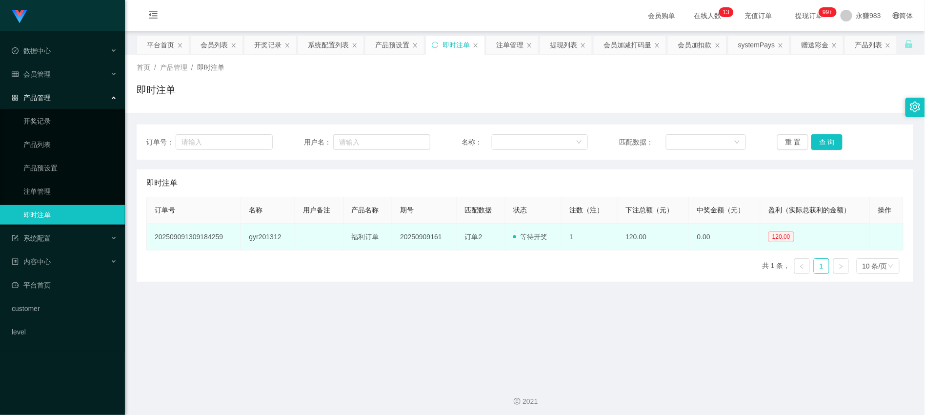
click at [260, 238] on td "gyr201312" at bounding box center [268, 236] width 54 height 27
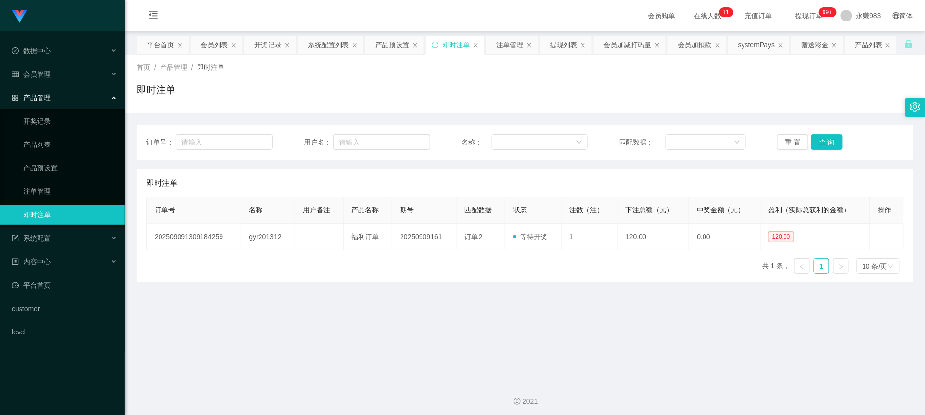
click at [249, 293] on main "关闭左侧 关闭右侧 关闭其它 刷新页面 平台首页 会员列表 开奖记录 系统配置列表 产品预设置 即时注单 注单管理 提现列表 会员加减打码量 会员加扣款 sy…" at bounding box center [525, 202] width 800 height 342
click at [55, 189] on link "注单管理" at bounding box center [70, 191] width 94 height 20
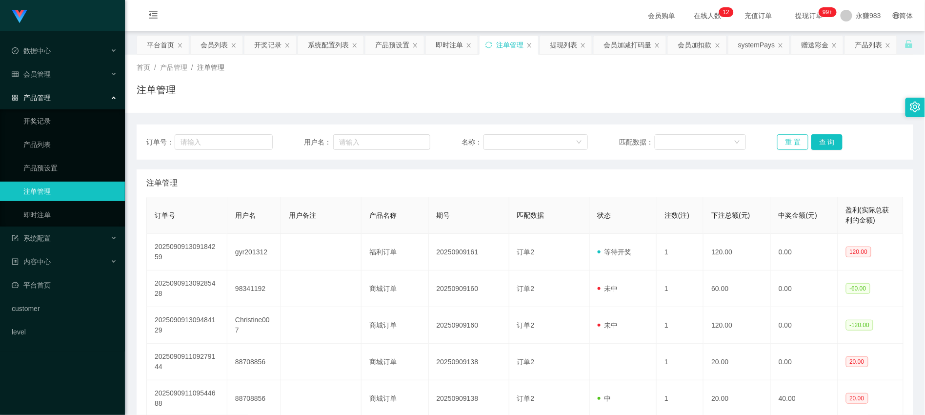
click at [792, 137] on button "重 置" at bounding box center [792, 142] width 31 height 16
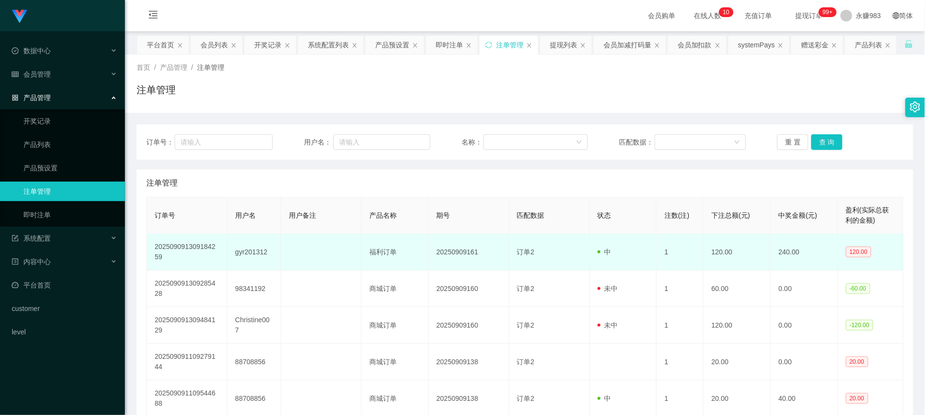
click at [405, 253] on td "福利订单" at bounding box center [395, 252] width 67 height 37
